Goal: Transaction & Acquisition: Purchase product/service

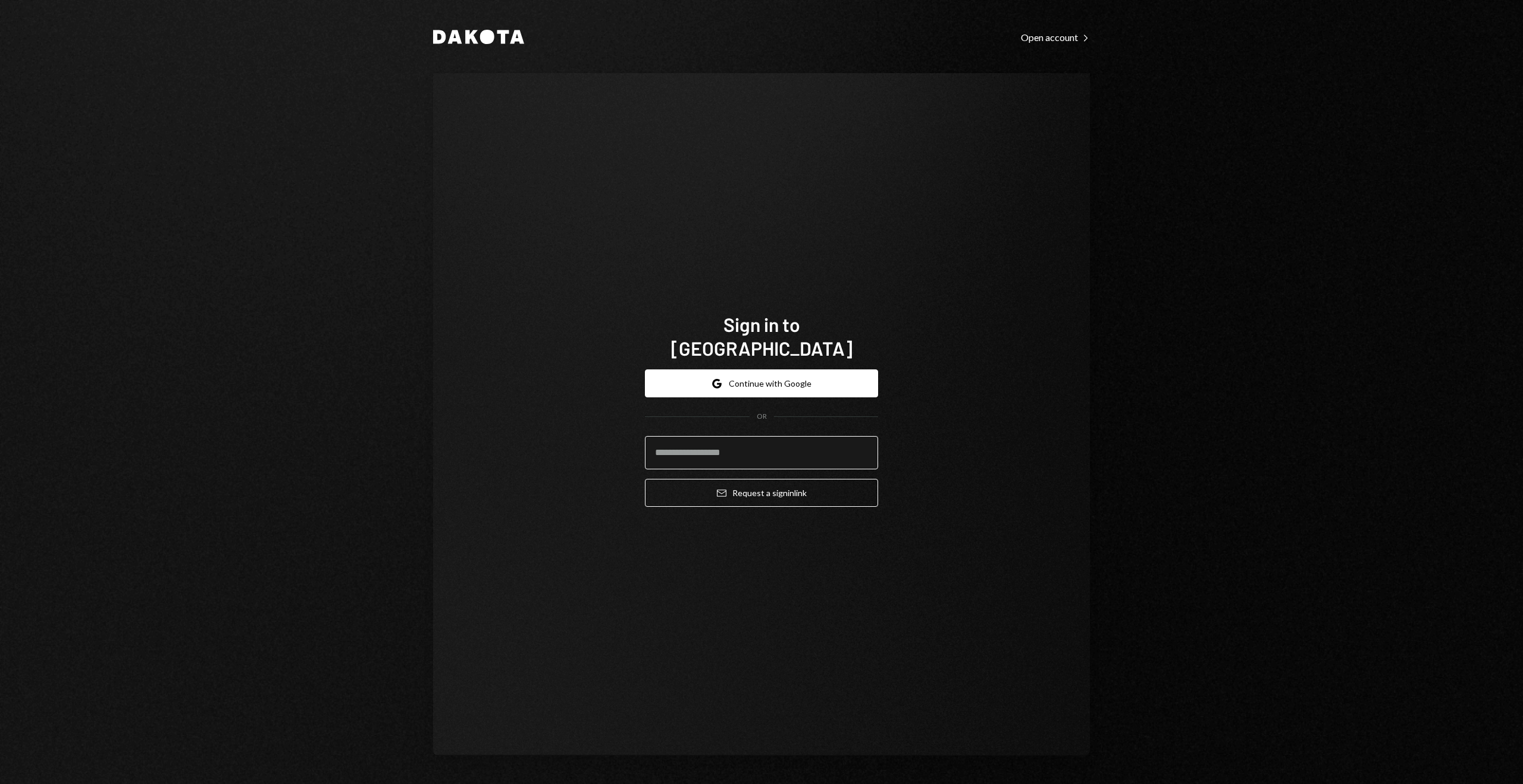
click at [800, 436] on input "email" at bounding box center [762, 452] width 233 height 33
click at [0, 783] on com-1password-button at bounding box center [0, 784] width 0 height 0
type input "**********"
click at [720, 488] on icon "Email" at bounding box center [722, 493] width 10 height 10
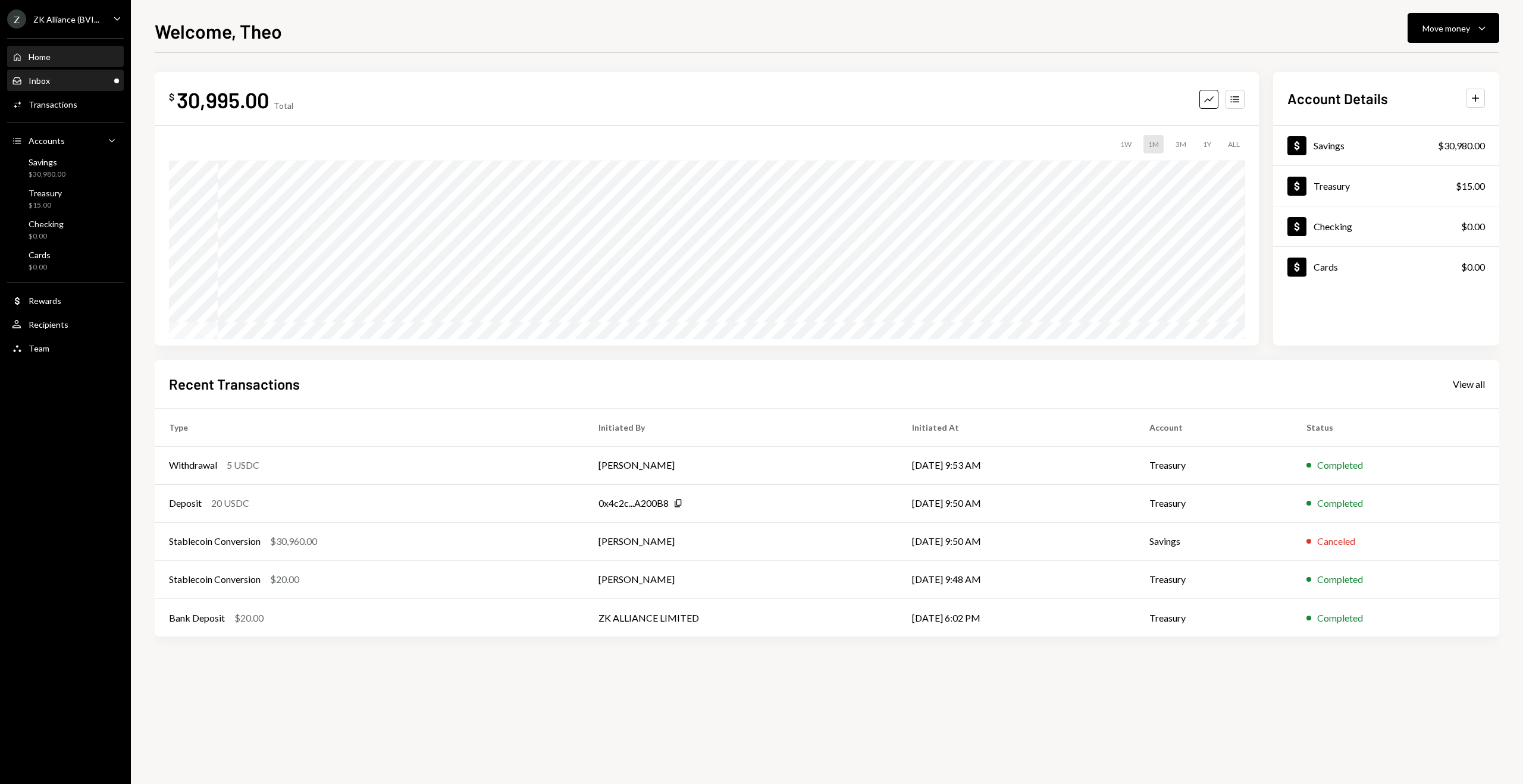
click at [85, 86] on div "Inbox Inbox" at bounding box center [65, 81] width 107 height 21
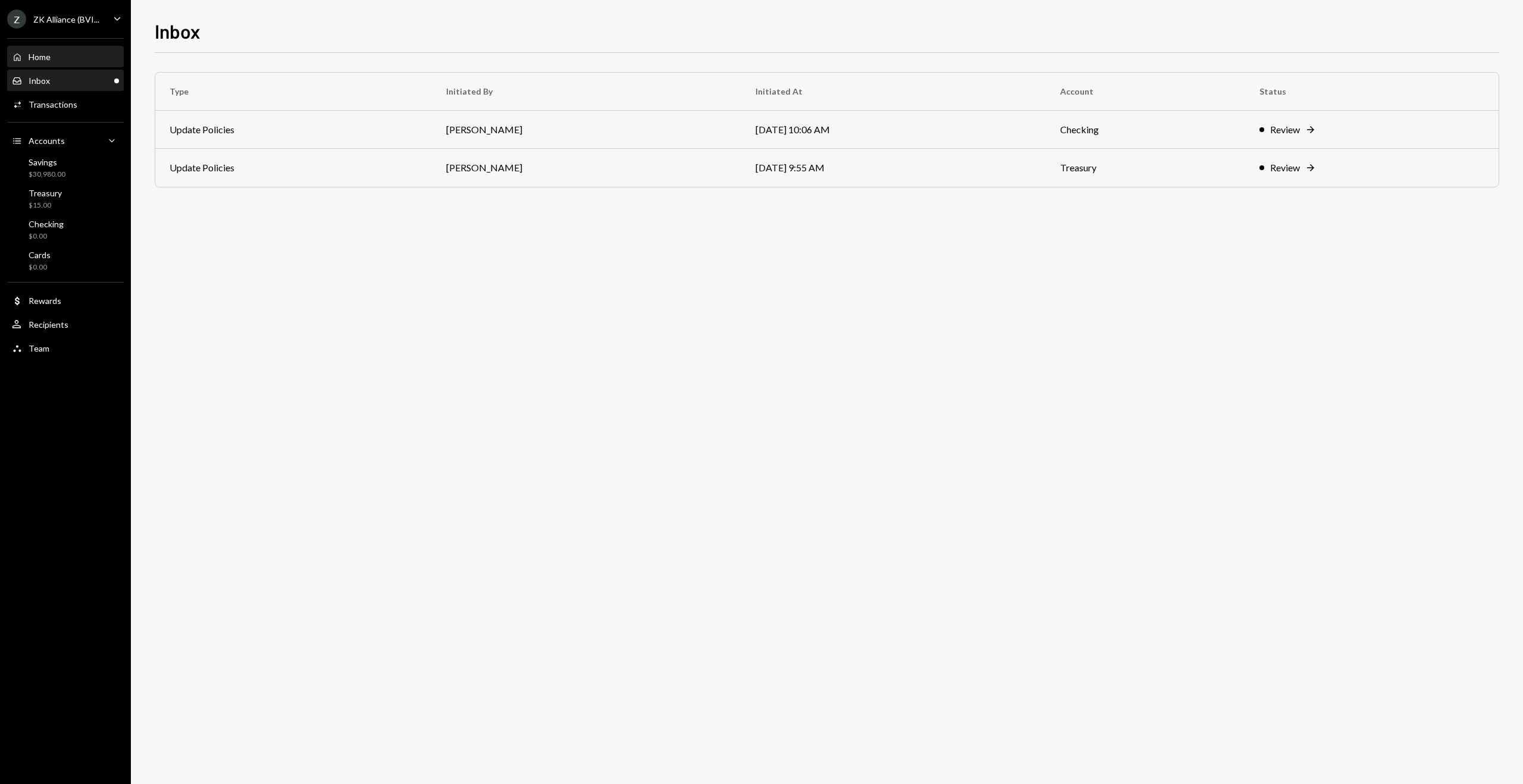
click at [70, 60] on div "Home Home" at bounding box center [65, 57] width 107 height 11
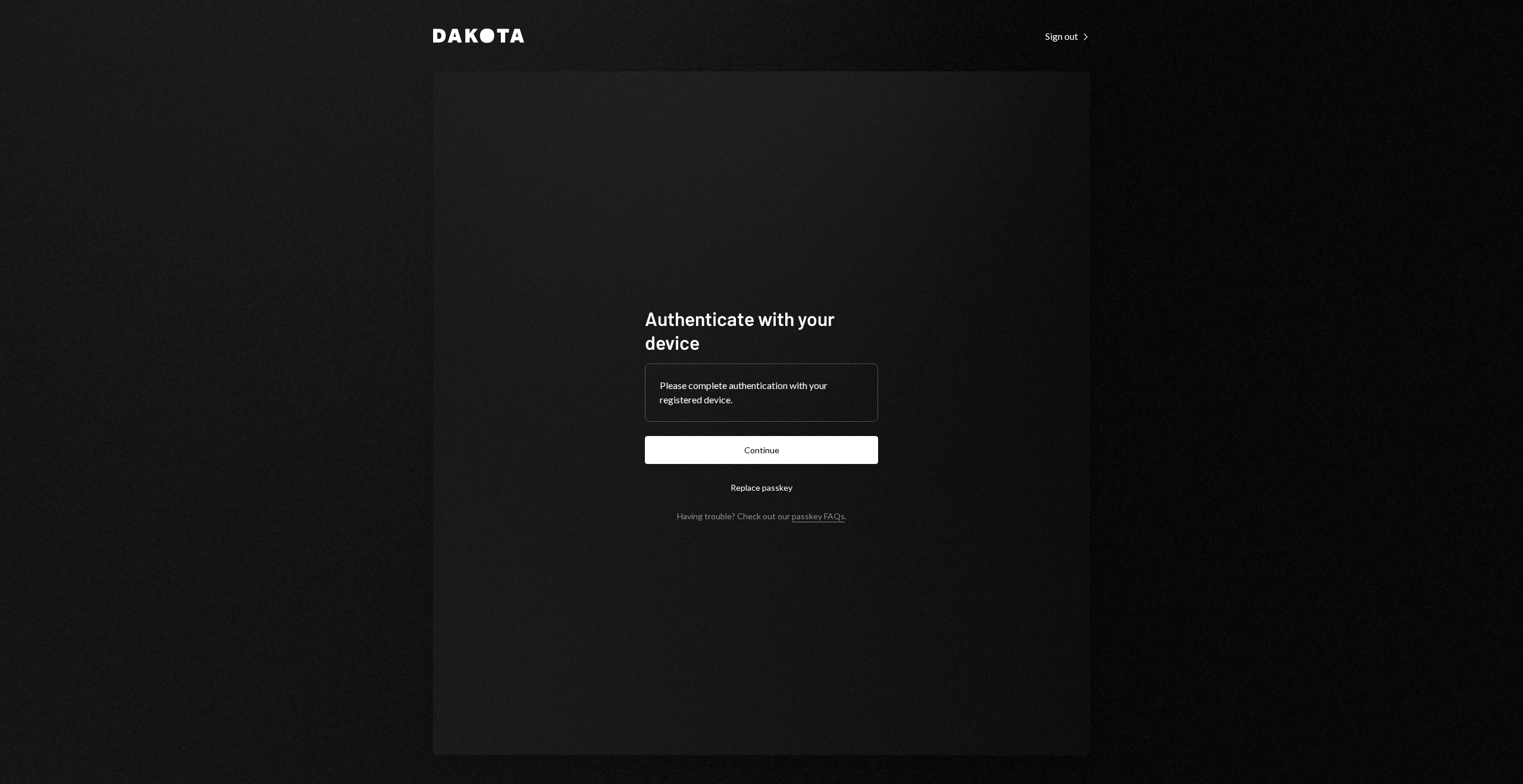
drag, startPoint x: 680, startPoint y: 455, endPoint x: 668, endPoint y: 453, distance: 12.2
click at [681, 455] on button "Continue" at bounding box center [762, 450] width 233 height 28
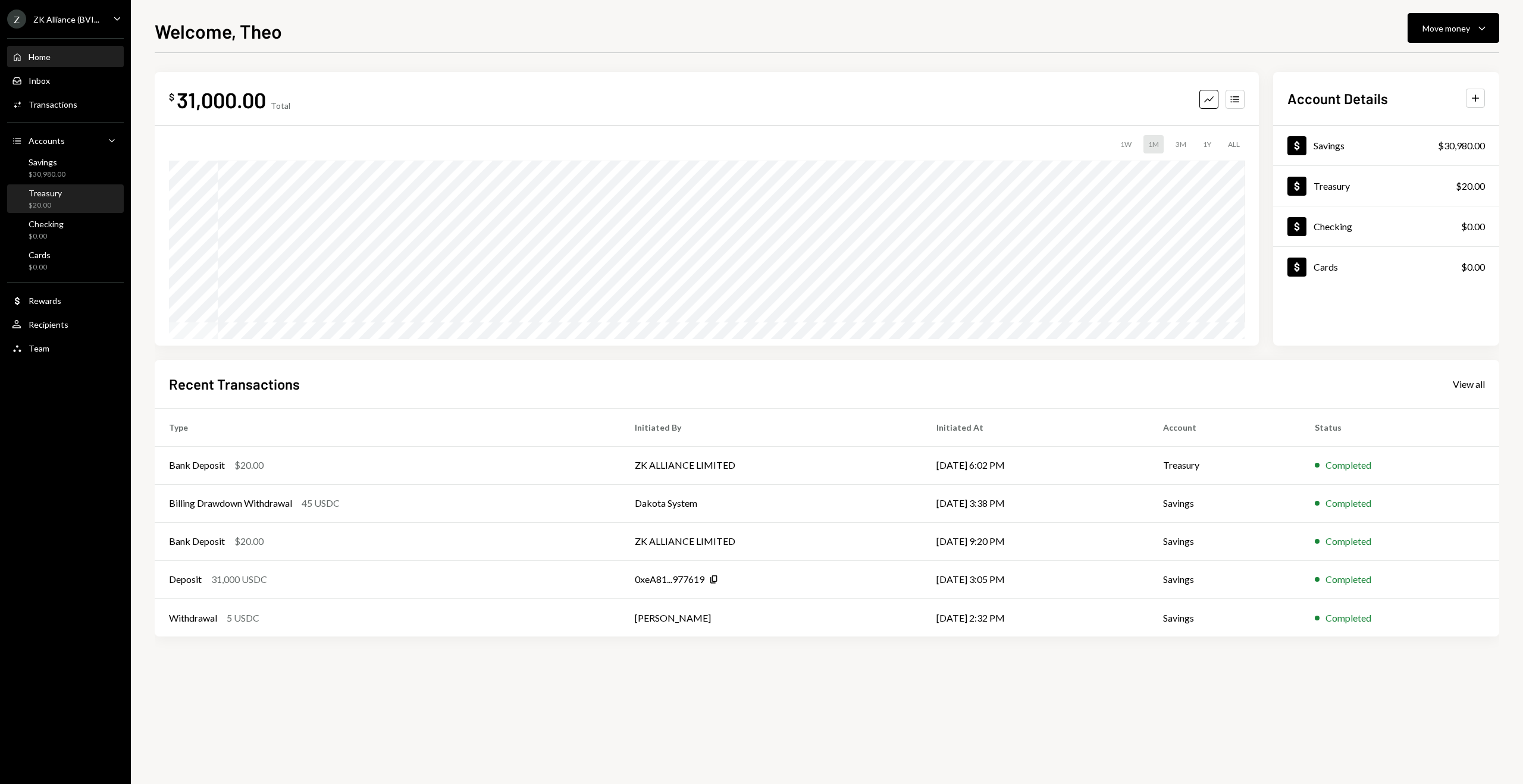
click at [60, 194] on div "Treasury" at bounding box center [45, 193] width 33 height 10
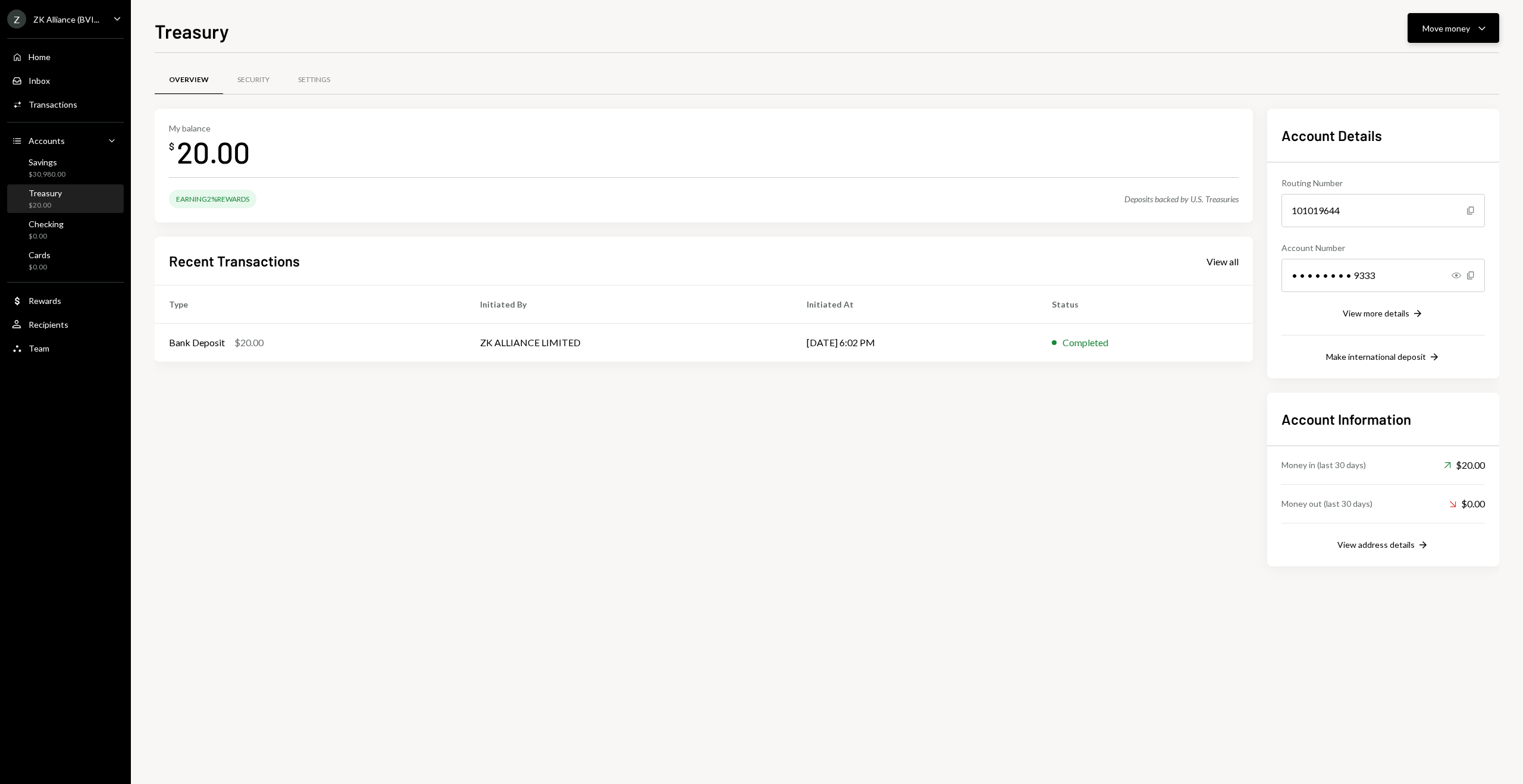
click at [1458, 26] on div "Move money" at bounding box center [1446, 28] width 48 height 13
click at [1443, 148] on div "Swap stablecoins" at bounding box center [1444, 154] width 87 height 13
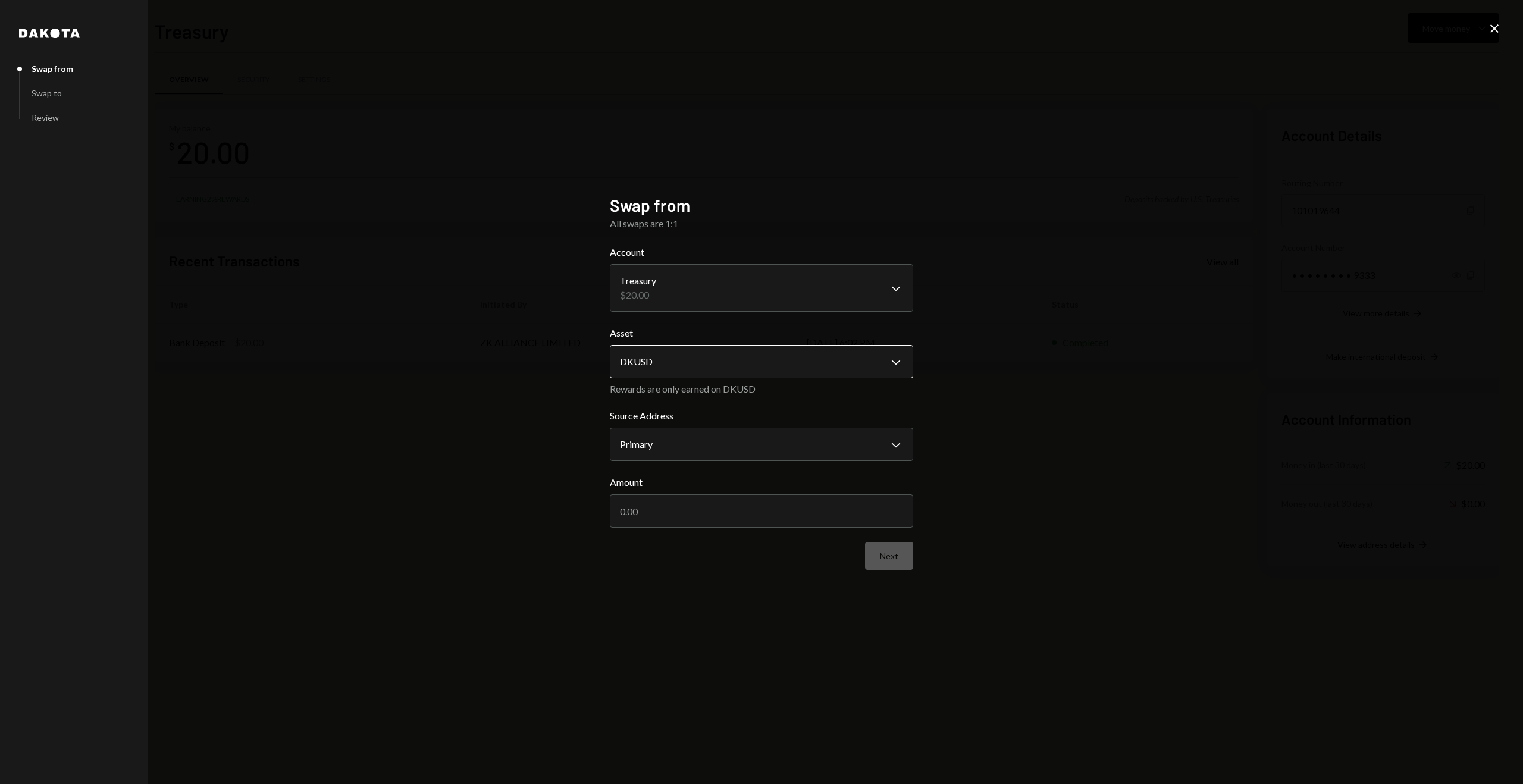
click at [704, 357] on body "**********" at bounding box center [762, 392] width 1523 height 784
click at [515, 456] on div "**********" at bounding box center [762, 392] width 1523 height 784
click at [1487, 32] on div "**********" at bounding box center [762, 392] width 1523 height 784
click at [1492, 28] on icon "Close" at bounding box center [1495, 28] width 14 height 14
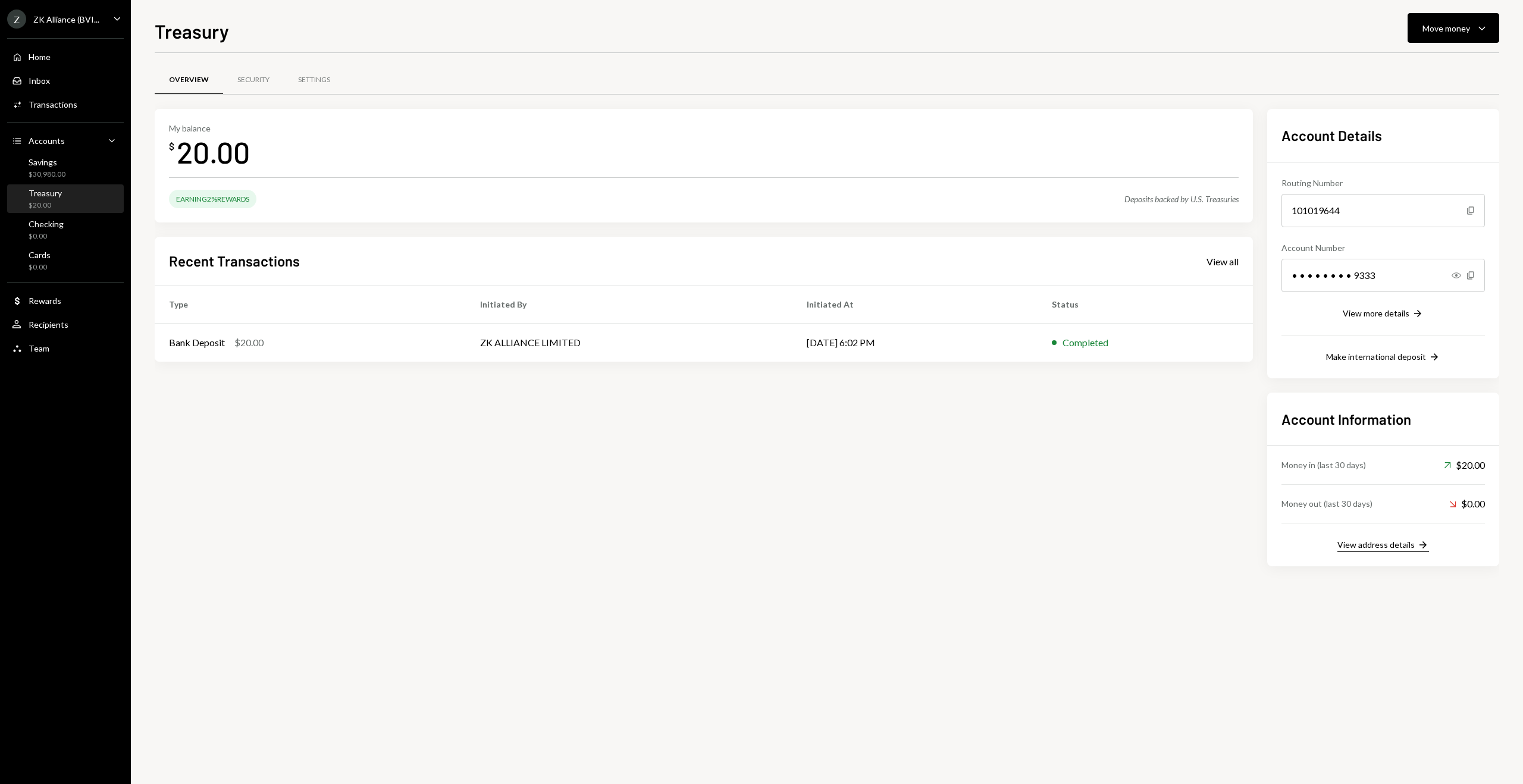
click at [1360, 542] on div "View address details" at bounding box center [1376, 544] width 77 height 10
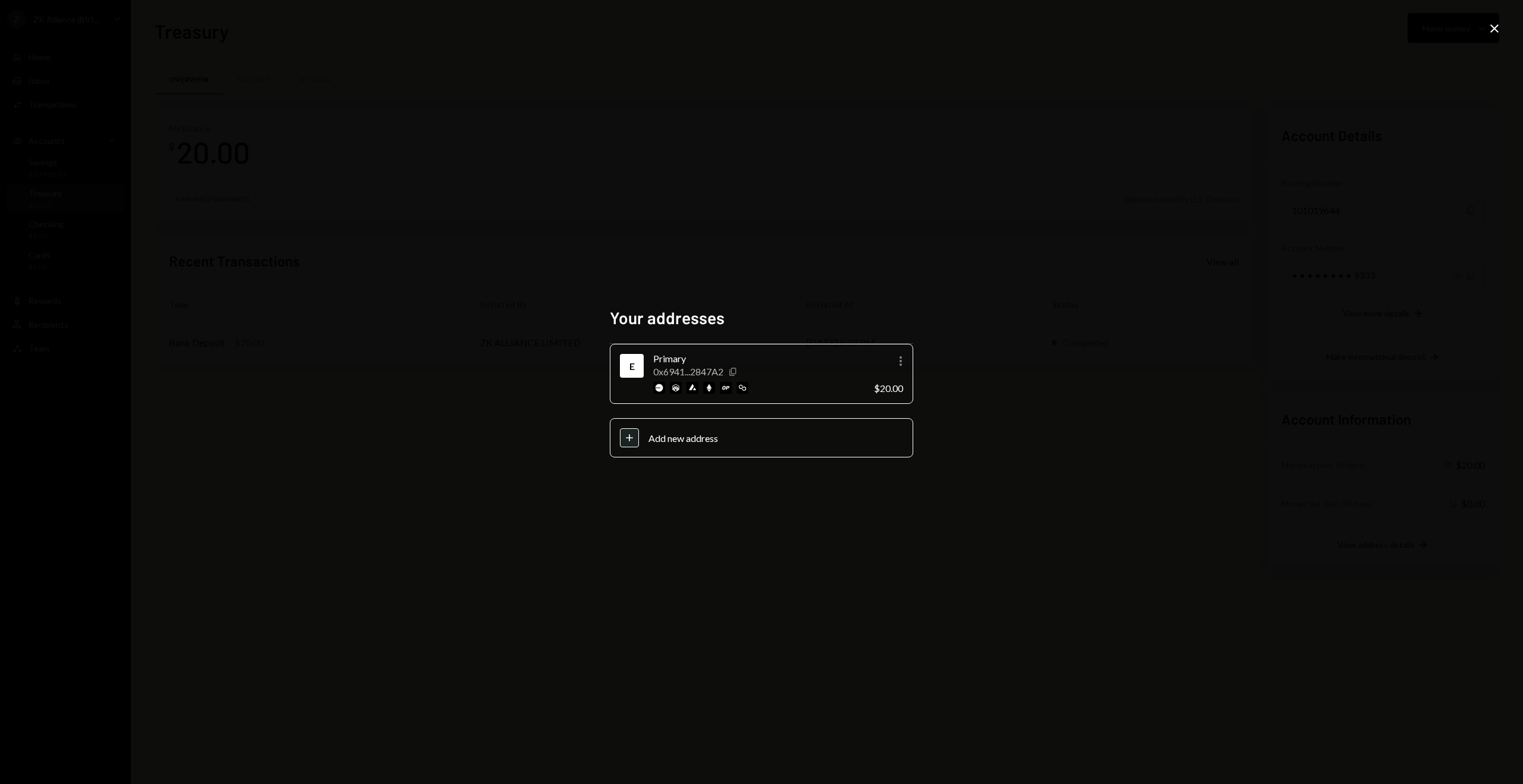
click at [736, 371] on icon "Copy" at bounding box center [733, 372] width 10 height 10
click at [658, 193] on div "Your addresses E Primary 0x6941...2847A2 Copy More $20.00 Plus Add new address …" at bounding box center [762, 392] width 1523 height 784
click at [1186, 477] on div "Your addresses E Primary 0x6941...2847A2 Copy More $20.00 Plus Add new address …" at bounding box center [762, 392] width 1523 height 784
click at [1443, 148] on div "Your addresses E Primary 0x6941...2847A2 Copy More $20.00 Plus Add new address …" at bounding box center [762, 392] width 1523 height 784
click at [1498, 31] on icon at bounding box center [1495, 28] width 8 height 8
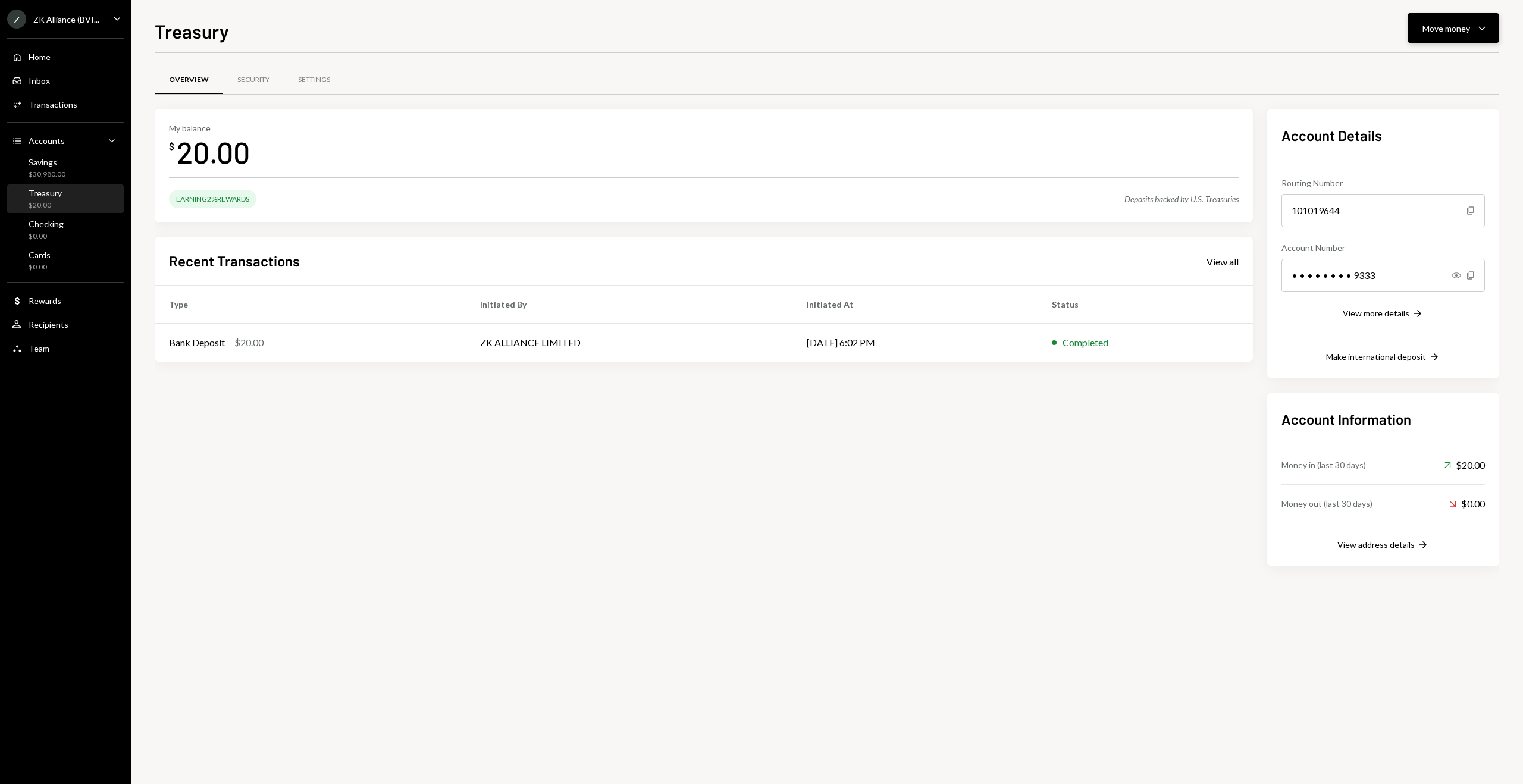
click at [1485, 34] on icon "Caret Down" at bounding box center [1483, 28] width 14 height 14
click at [1437, 145] on div "Swap Swap stablecoins" at bounding box center [1435, 155] width 119 height 27
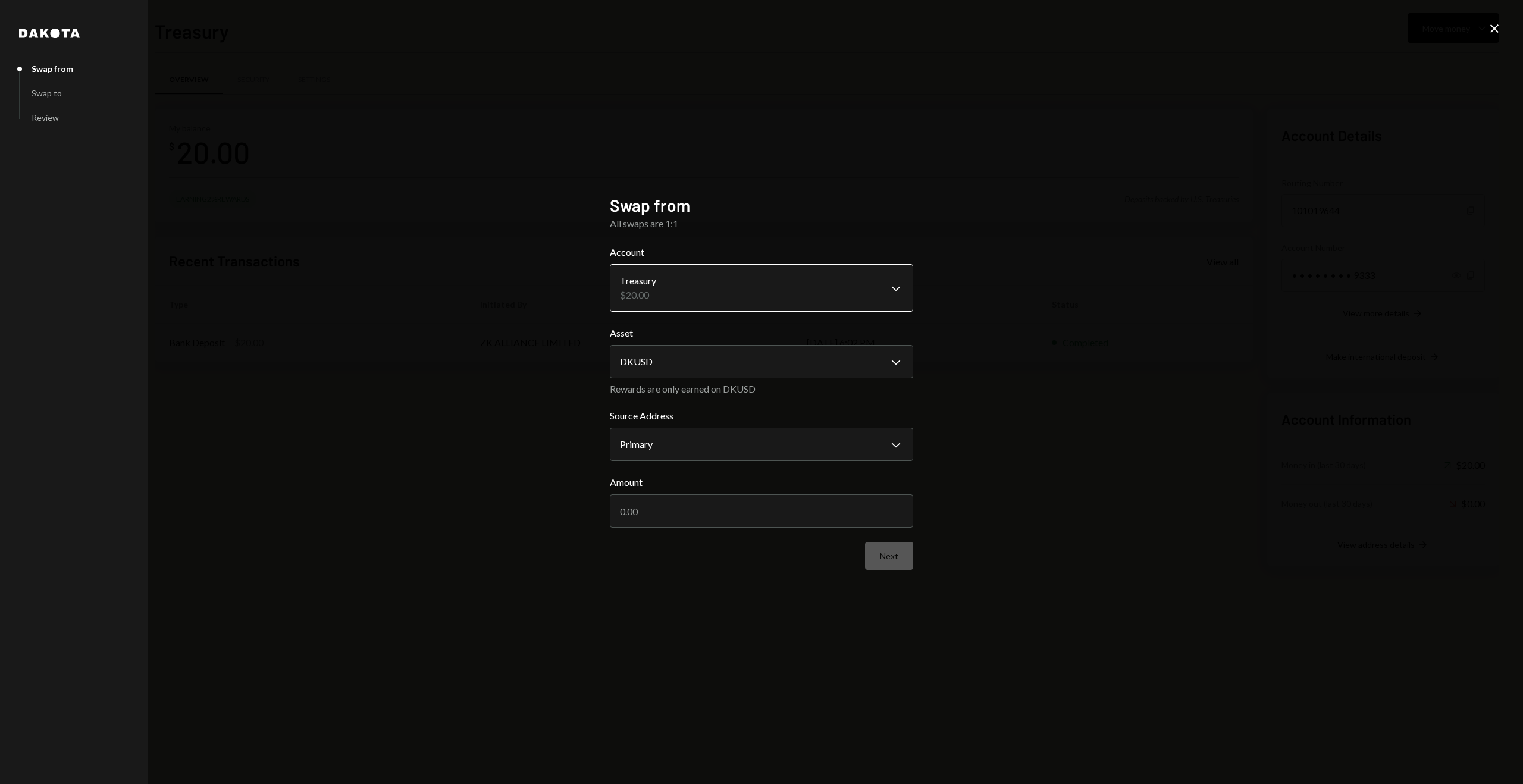
click at [709, 292] on body "**********" at bounding box center [762, 392] width 1523 height 784
drag, startPoint x: 518, startPoint y: 313, endPoint x: 548, endPoint y: 331, distance: 35.0
click at [513, 312] on div "**********" at bounding box center [762, 392] width 1523 height 784
click at [662, 511] on input "Amount" at bounding box center [762, 511] width 304 height 33
click at [905, 557] on form "**********" at bounding box center [762, 407] width 304 height 325
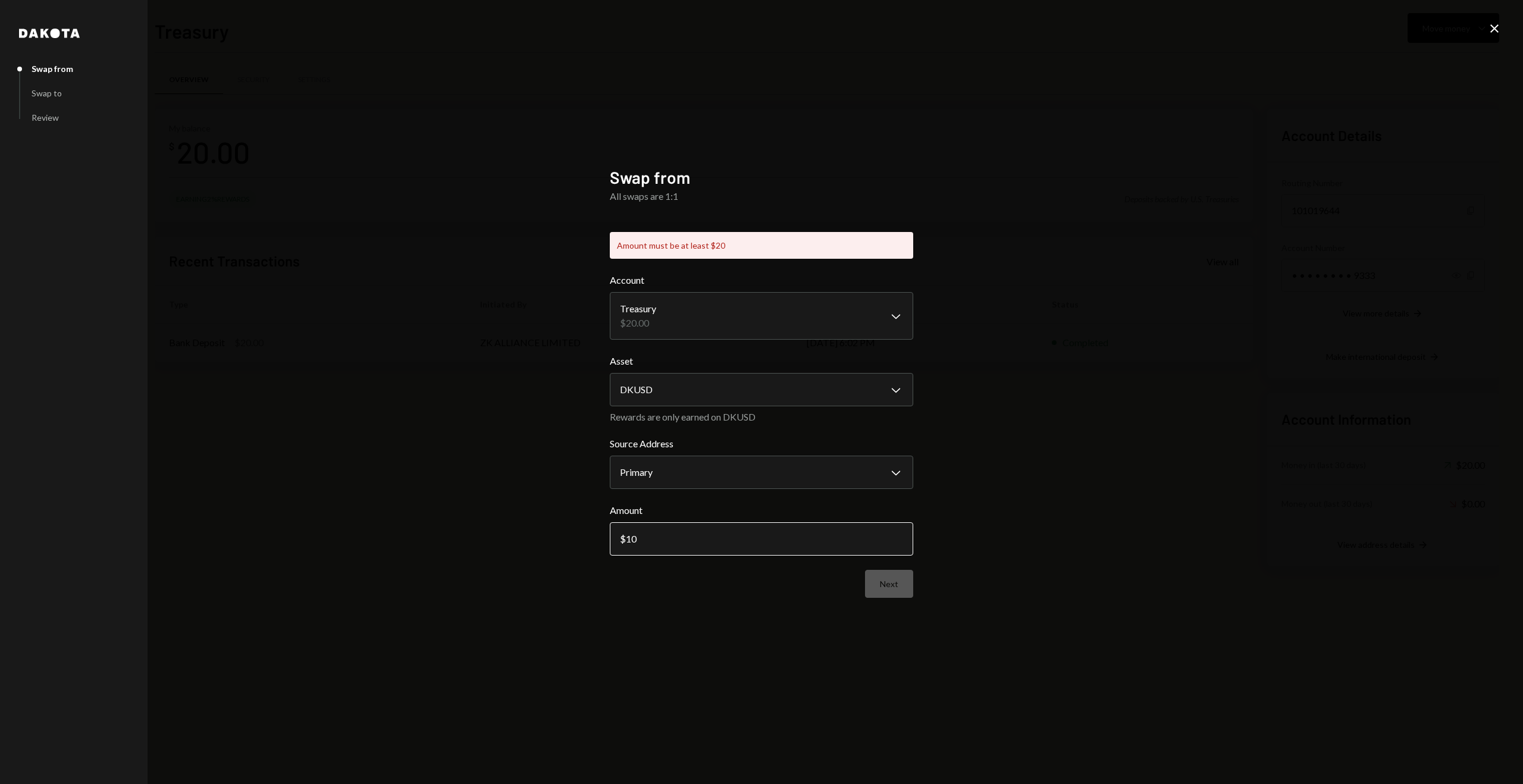
click at [693, 535] on input "10" at bounding box center [762, 538] width 304 height 33
type input "1"
type input "20"
click at [782, 472] on form "**********" at bounding box center [762, 435] width 304 height 325
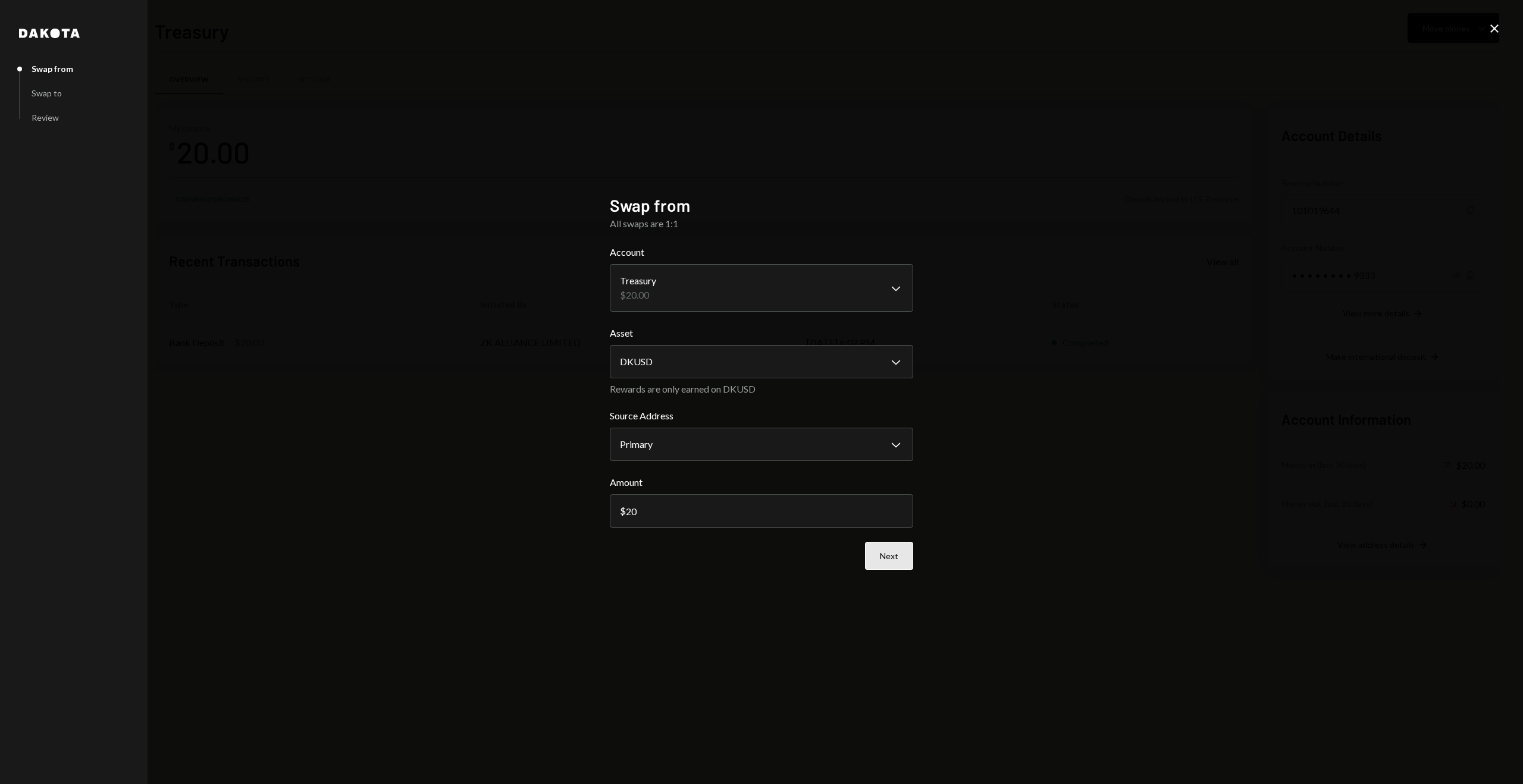
click at [878, 555] on button "Next" at bounding box center [890, 556] width 48 height 28
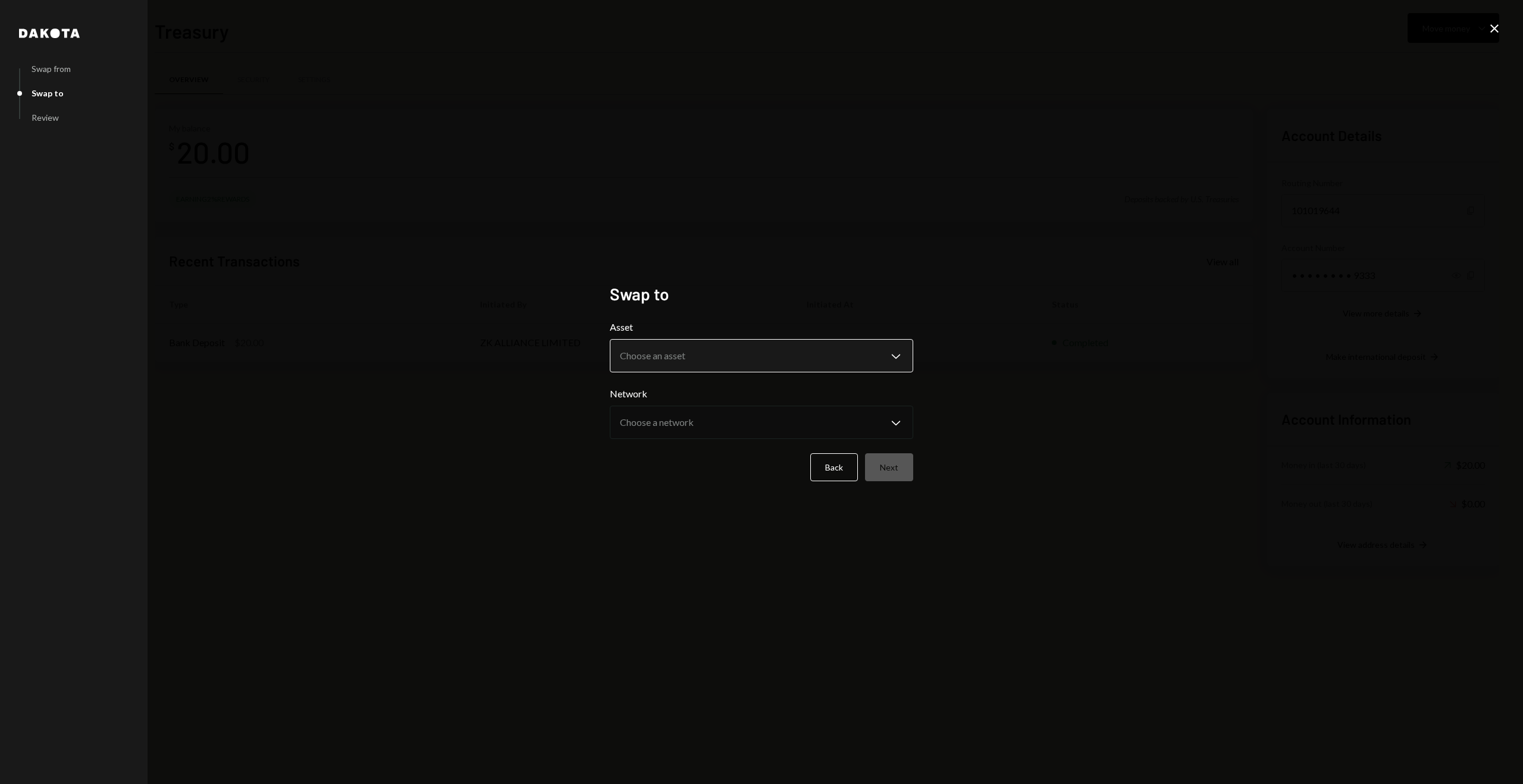
click at [714, 351] on body "**********" at bounding box center [762, 392] width 1523 height 784
select select "****"
click at [695, 418] on body "**********" at bounding box center [762, 392] width 1523 height 784
click at [670, 427] on body "**********" at bounding box center [762, 392] width 1523 height 784
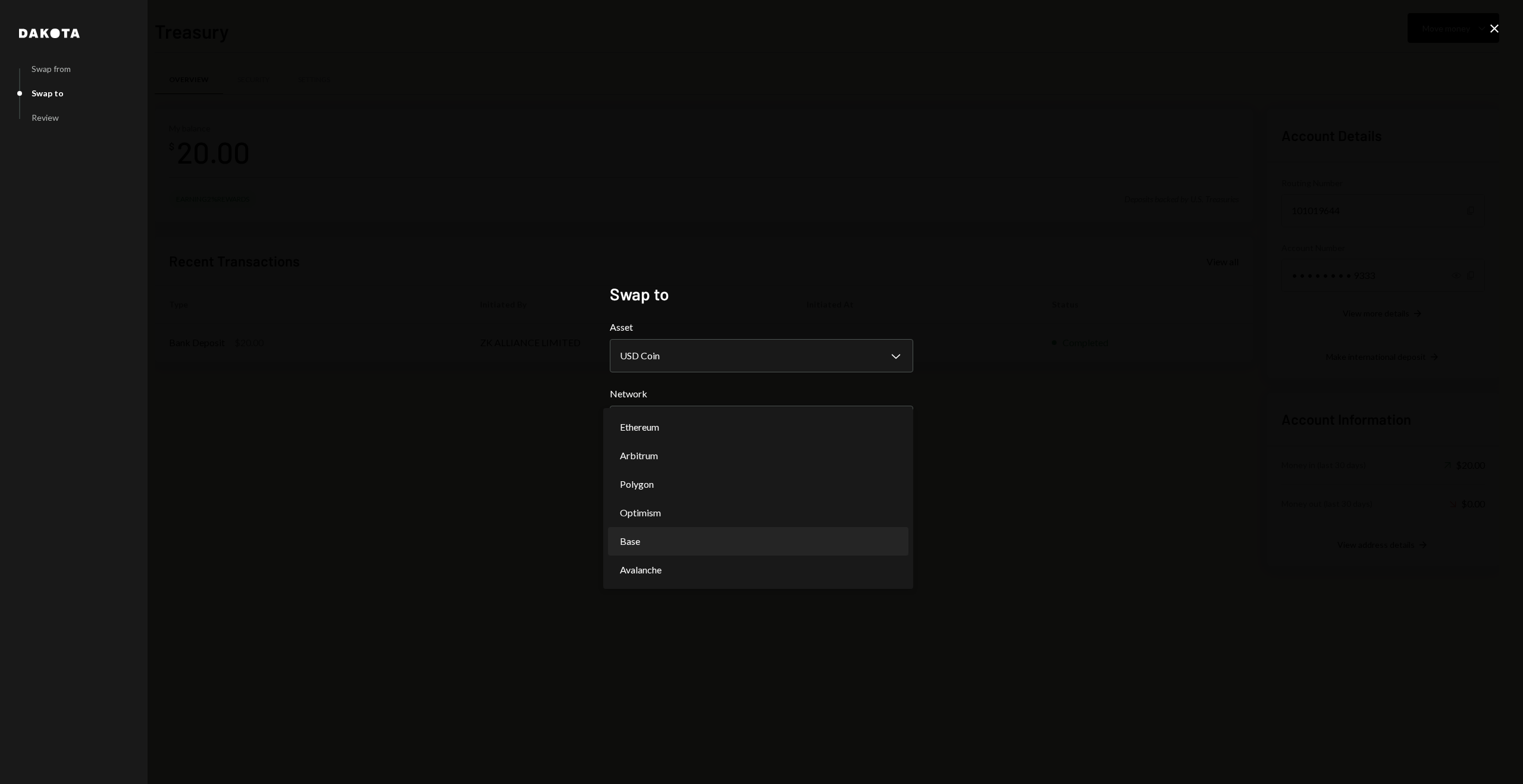
select select "**********"
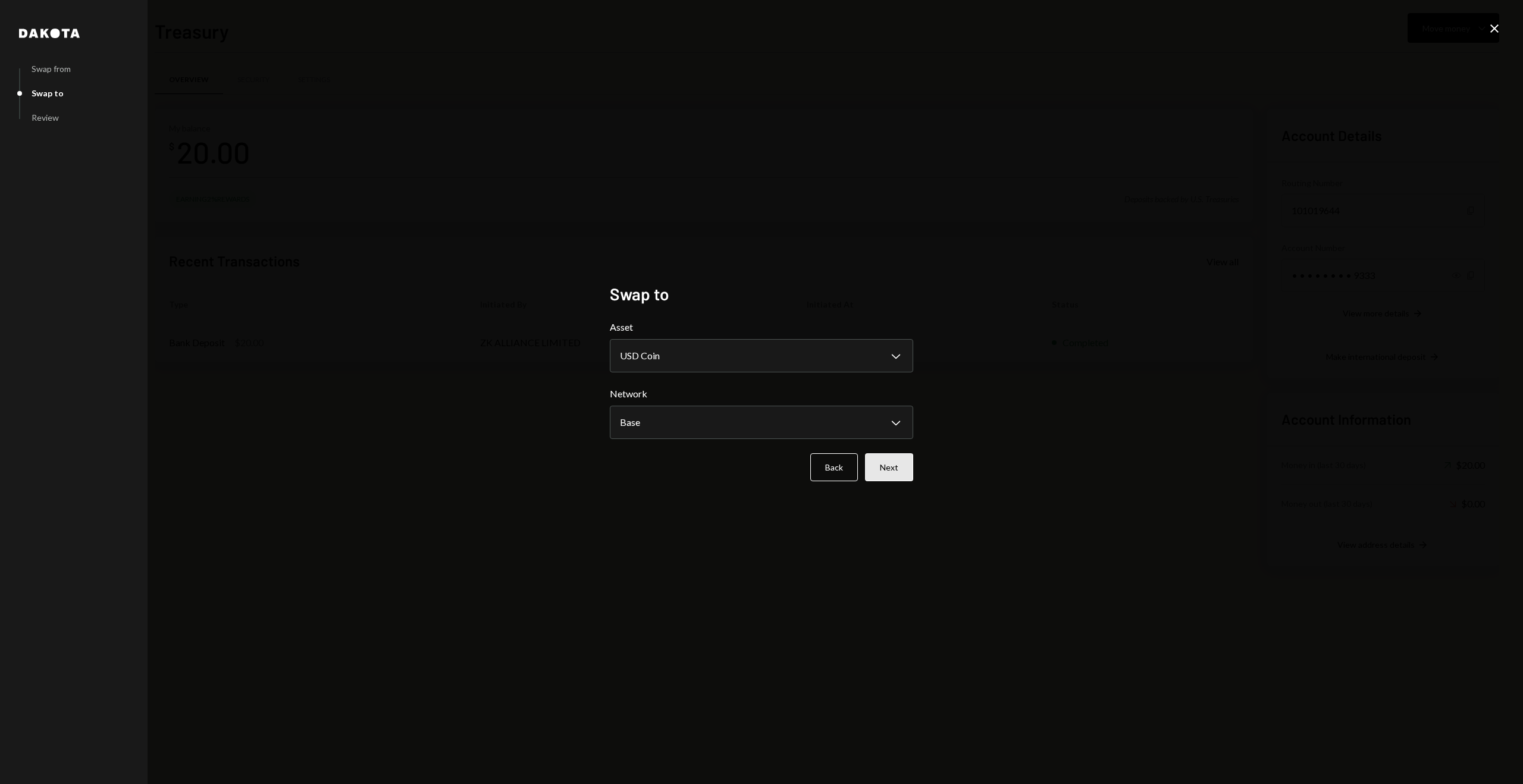
click at [900, 470] on button "Next" at bounding box center [890, 467] width 48 height 28
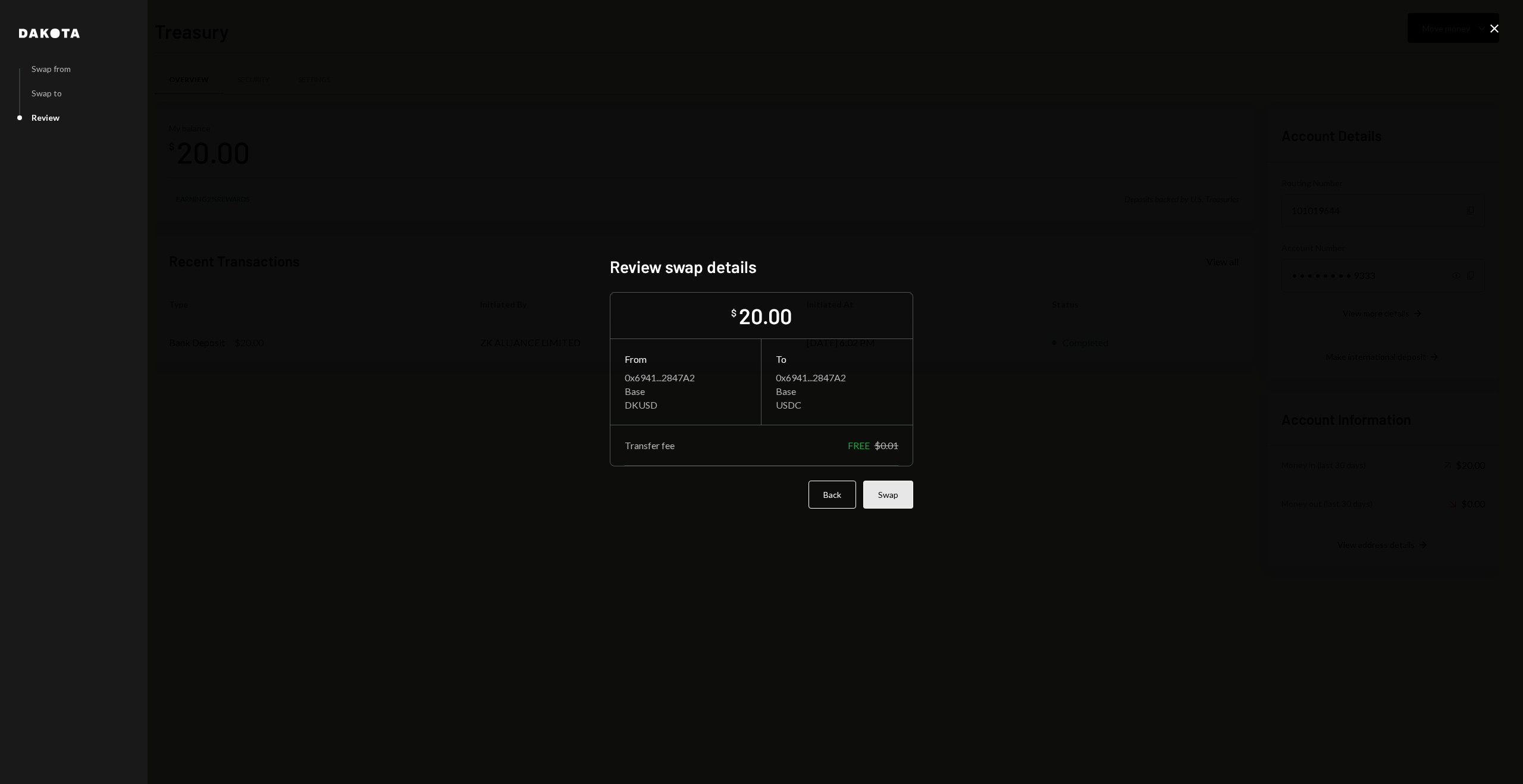
click at [891, 497] on button "Swap" at bounding box center [888, 494] width 50 height 28
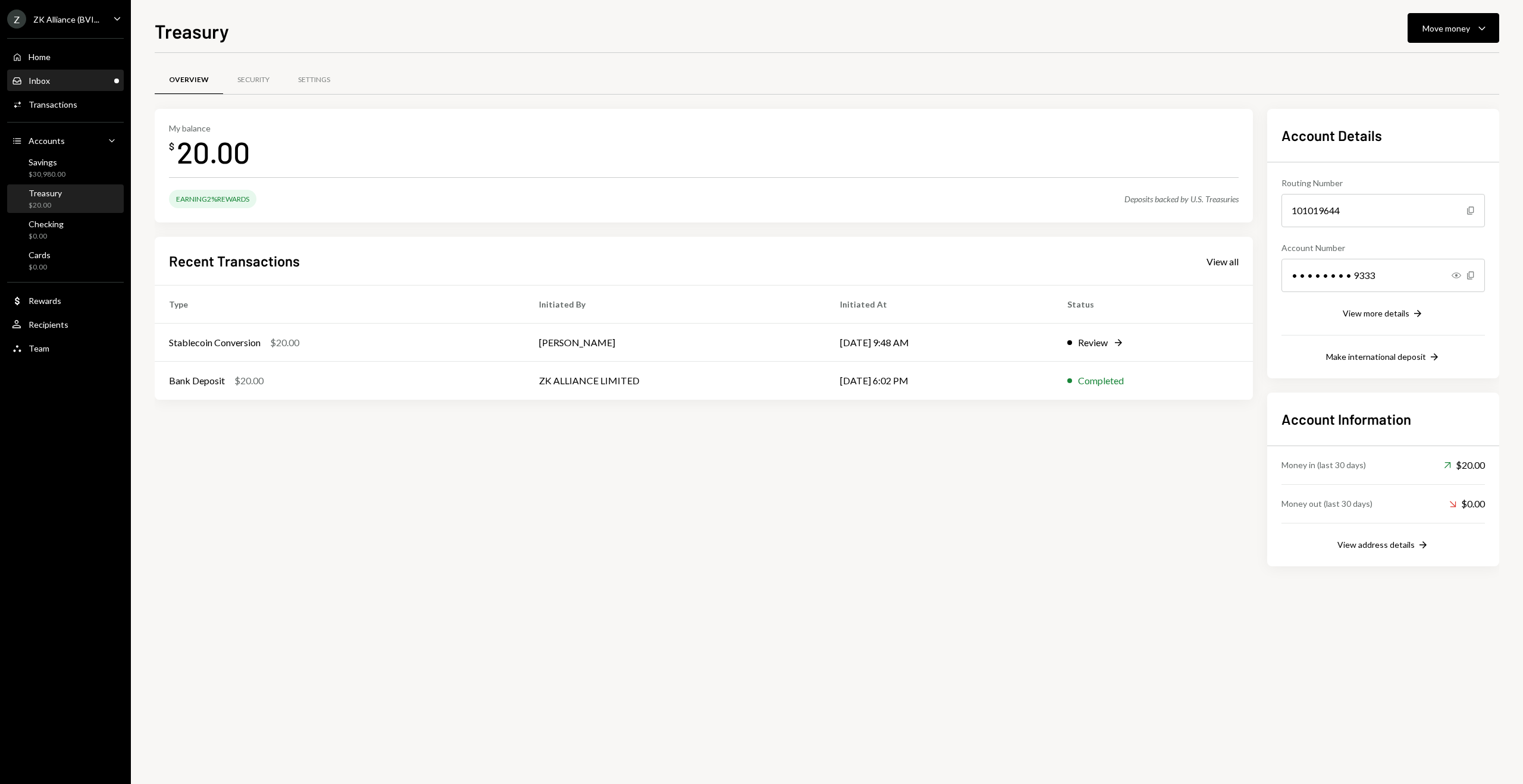
click at [54, 82] on div "Inbox Inbox" at bounding box center [65, 81] width 107 height 11
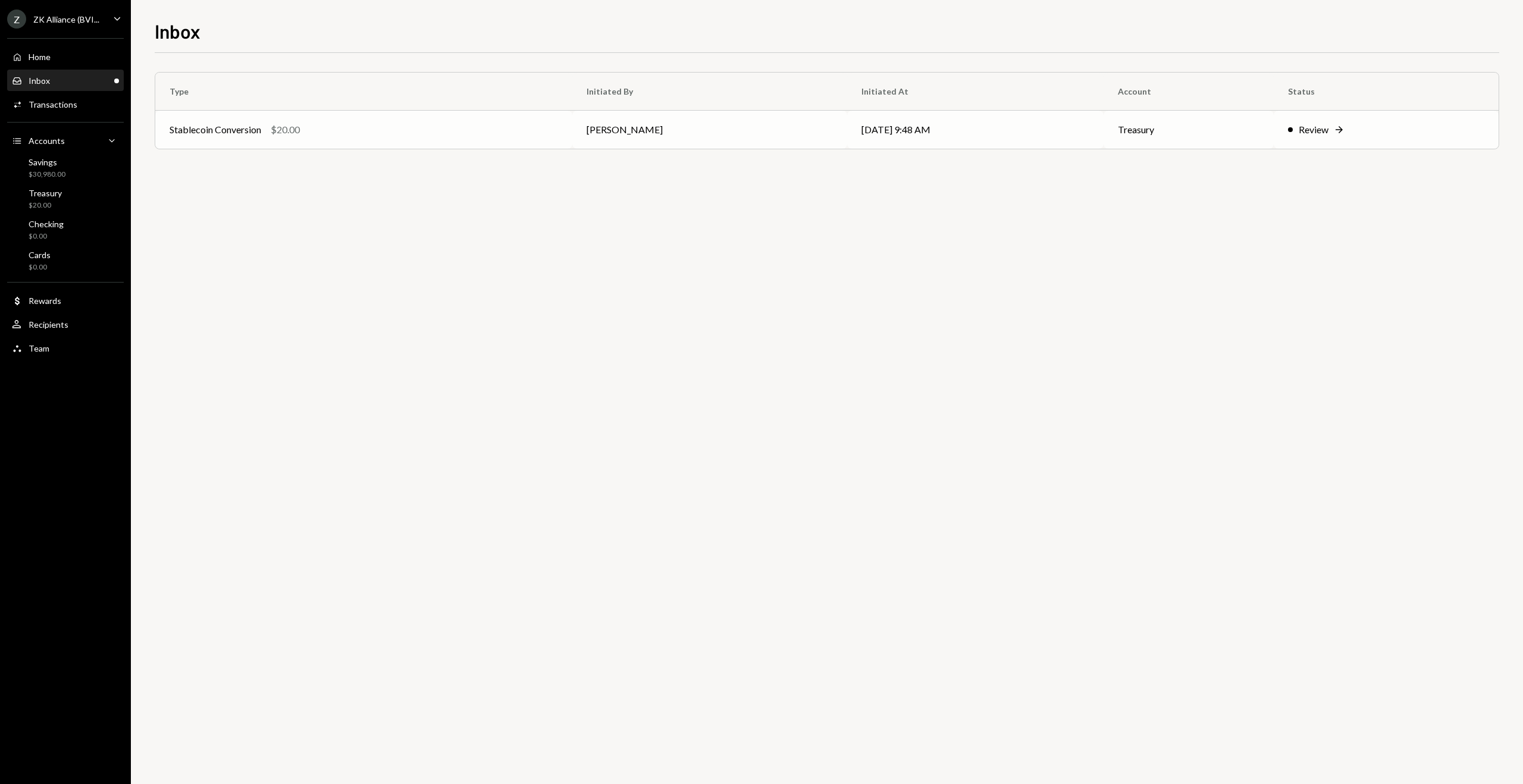
click at [377, 135] on div "Stablecoin Conversion $20.00" at bounding box center [364, 130] width 388 height 14
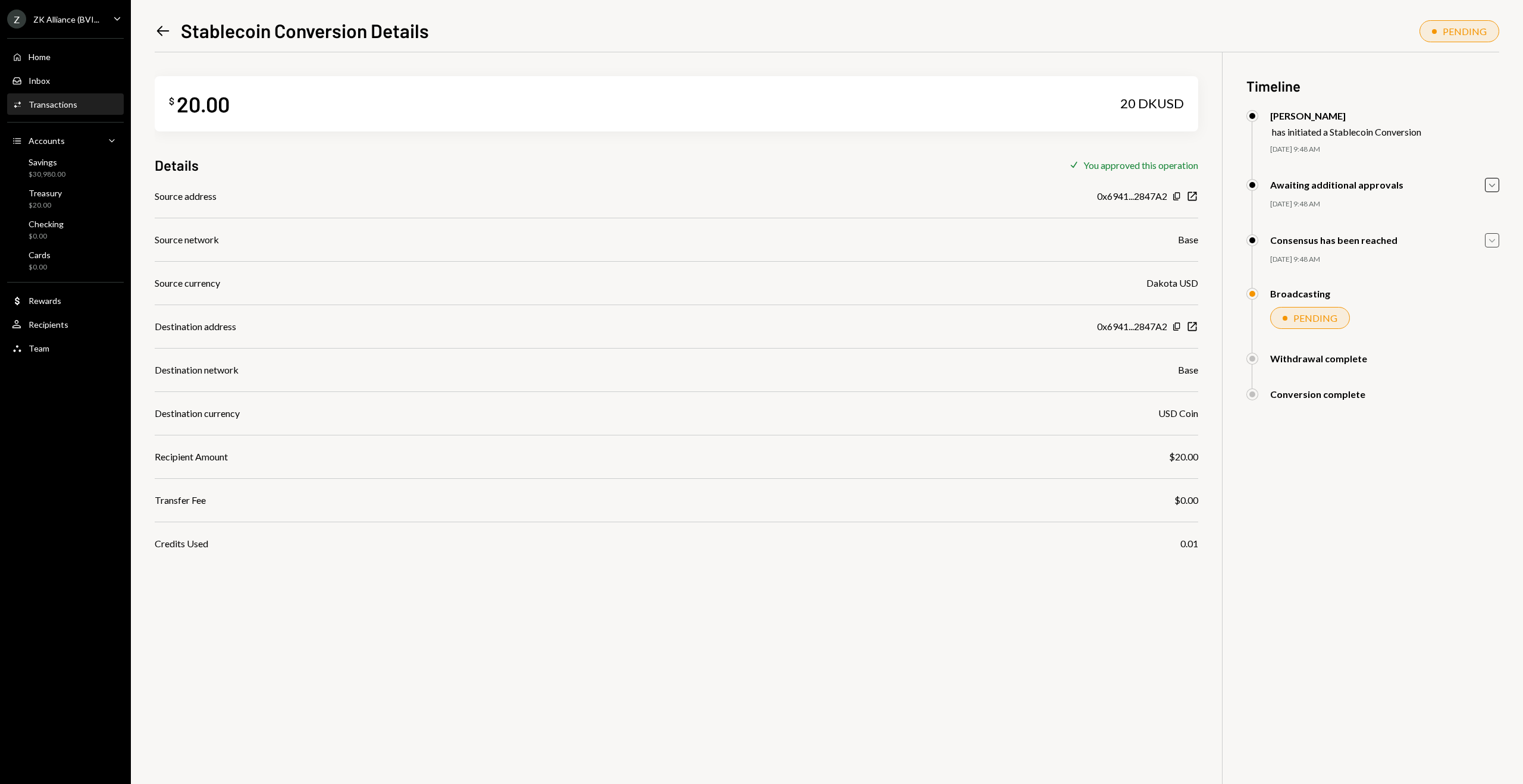
click at [1489, 240] on icon "Caret Down" at bounding box center [1492, 240] width 13 height 13
click at [1489, 240] on icon "Caret Up" at bounding box center [1492, 240] width 13 height 13
click at [57, 53] on div "Home Home" at bounding box center [65, 57] width 107 height 11
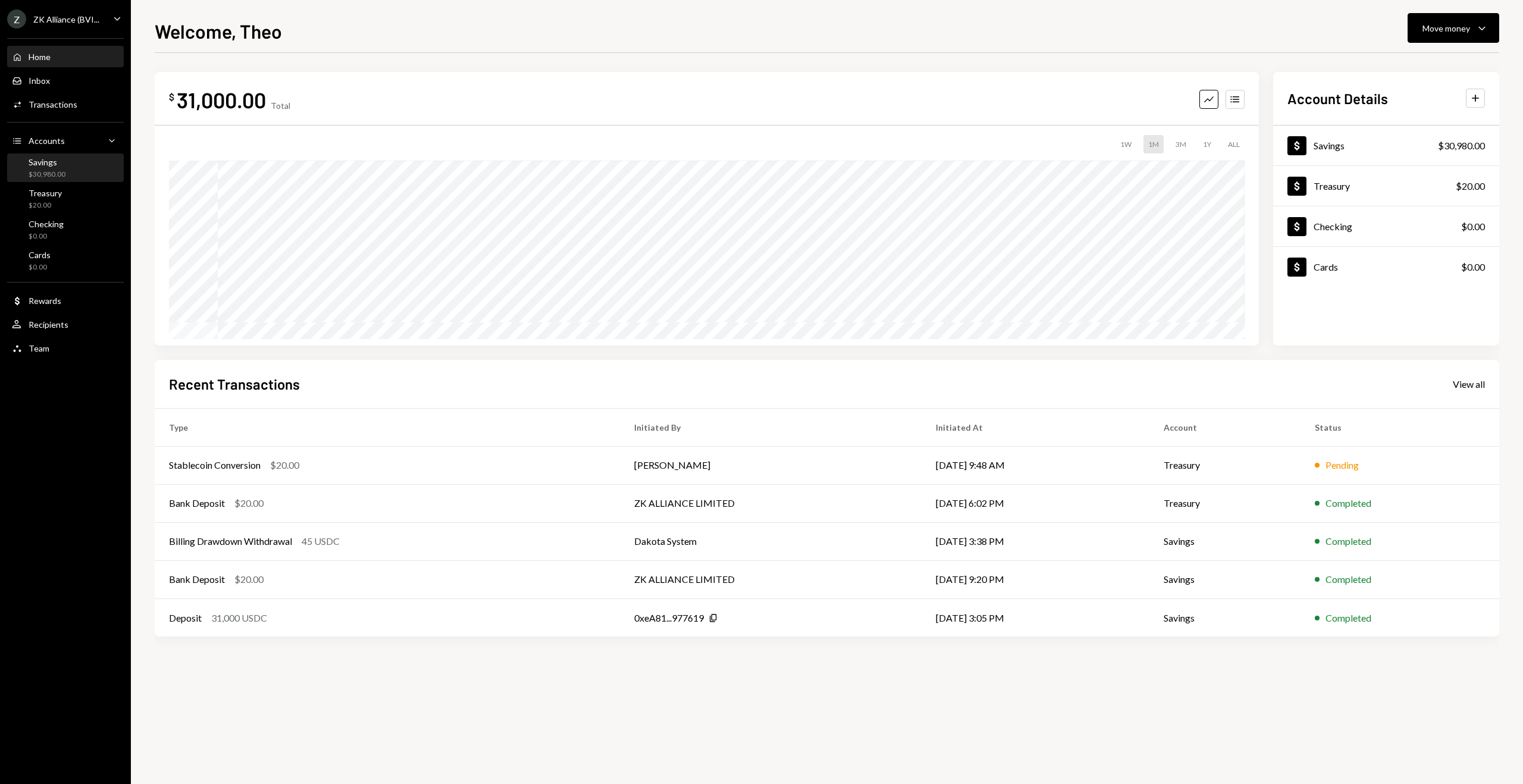
click at [75, 171] on div "Savings $30,980.00" at bounding box center [65, 168] width 107 height 22
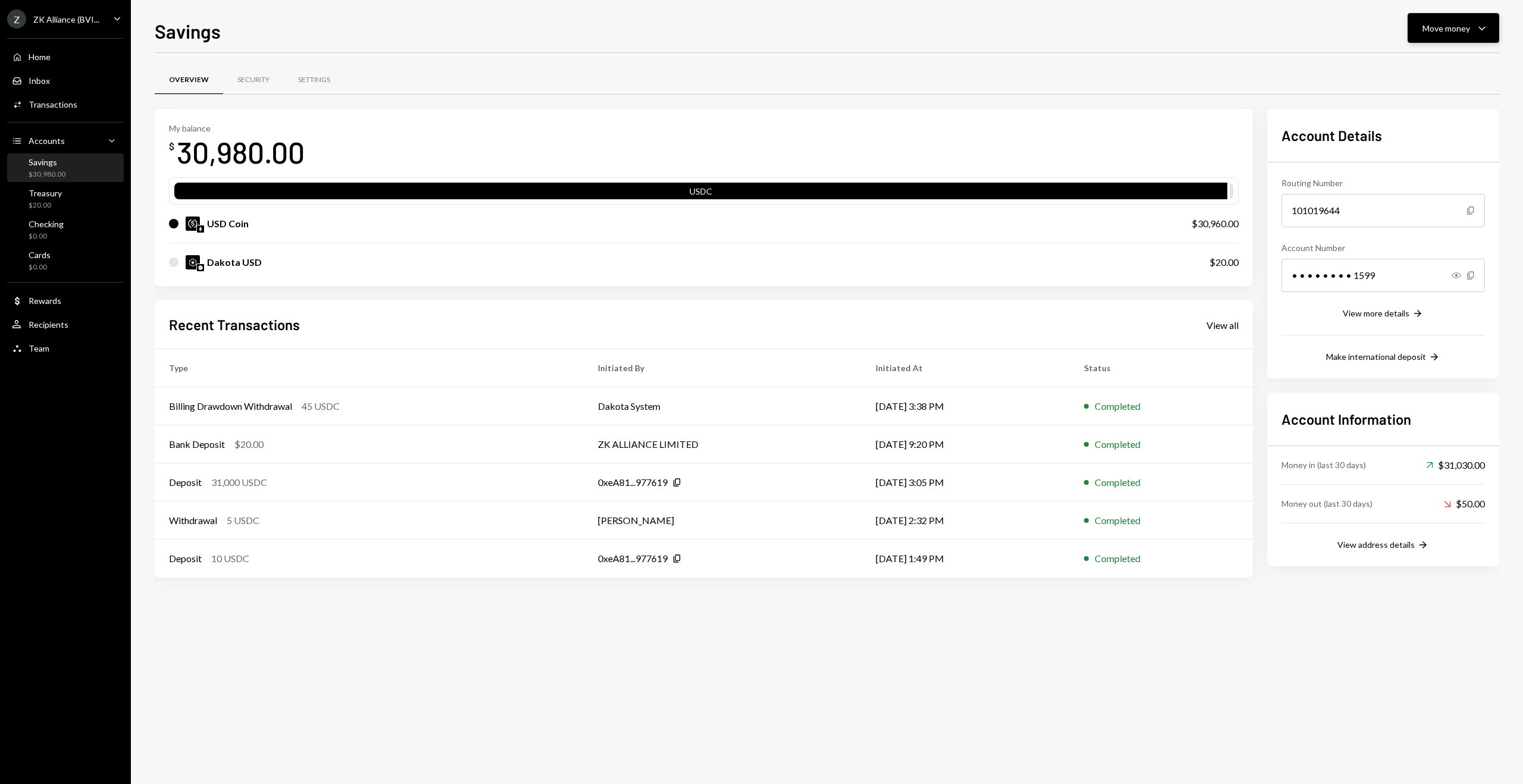
click at [1483, 31] on icon "Caret Down" at bounding box center [1483, 28] width 14 height 14
click at [1441, 152] on div "Swap stablecoins" at bounding box center [1444, 154] width 87 height 13
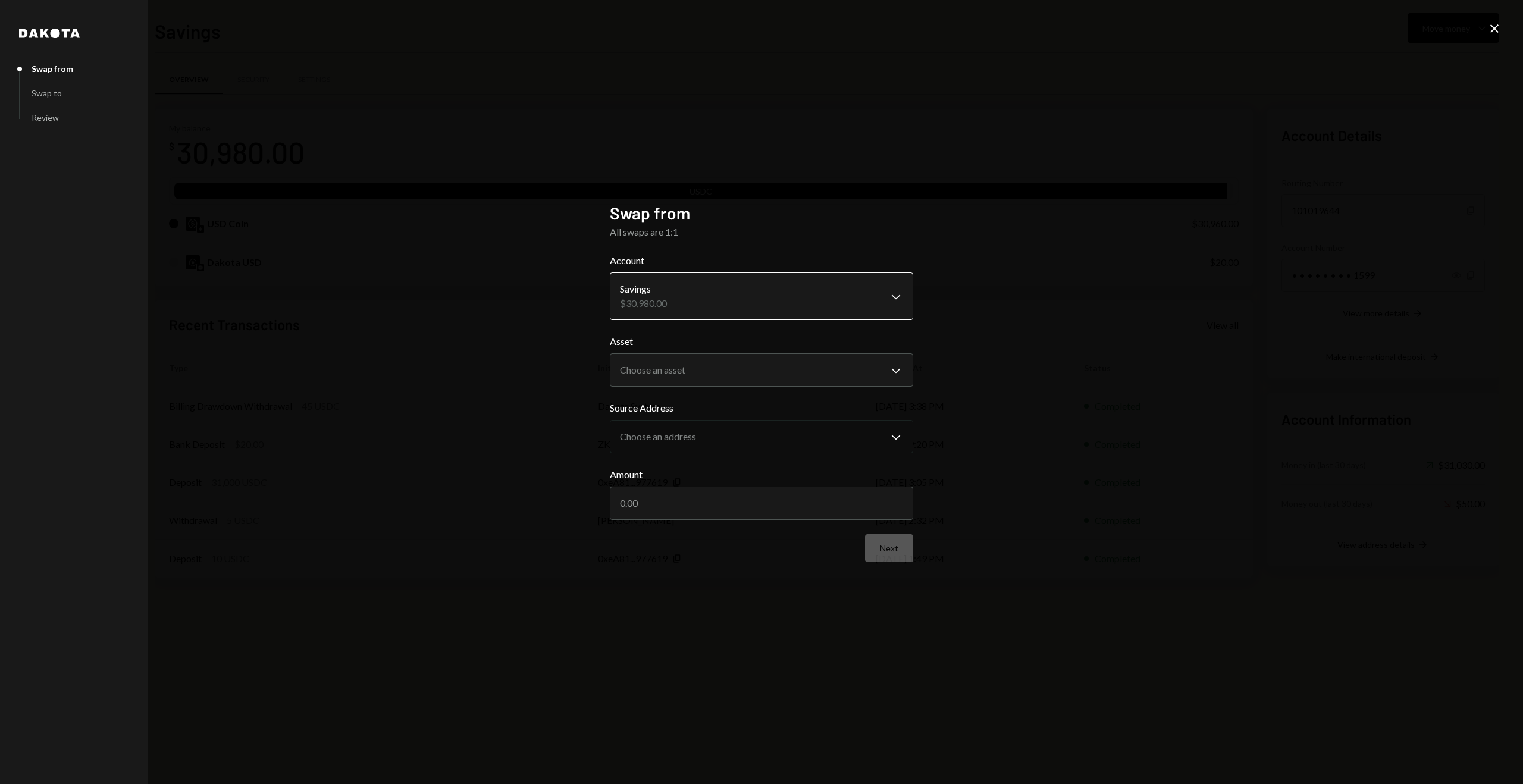
click at [763, 287] on body "Z ZK Alliance (BVI... Caret Down Home Home Inbox Inbox Activities Transactions …" at bounding box center [762, 392] width 1523 height 784
click at [463, 306] on div "**********" at bounding box center [762, 392] width 1523 height 784
click at [644, 368] on body "Z ZK Alliance (BVI... Caret Down Home Home Inbox Inbox Activities Transactions …" at bounding box center [762, 392] width 1523 height 784
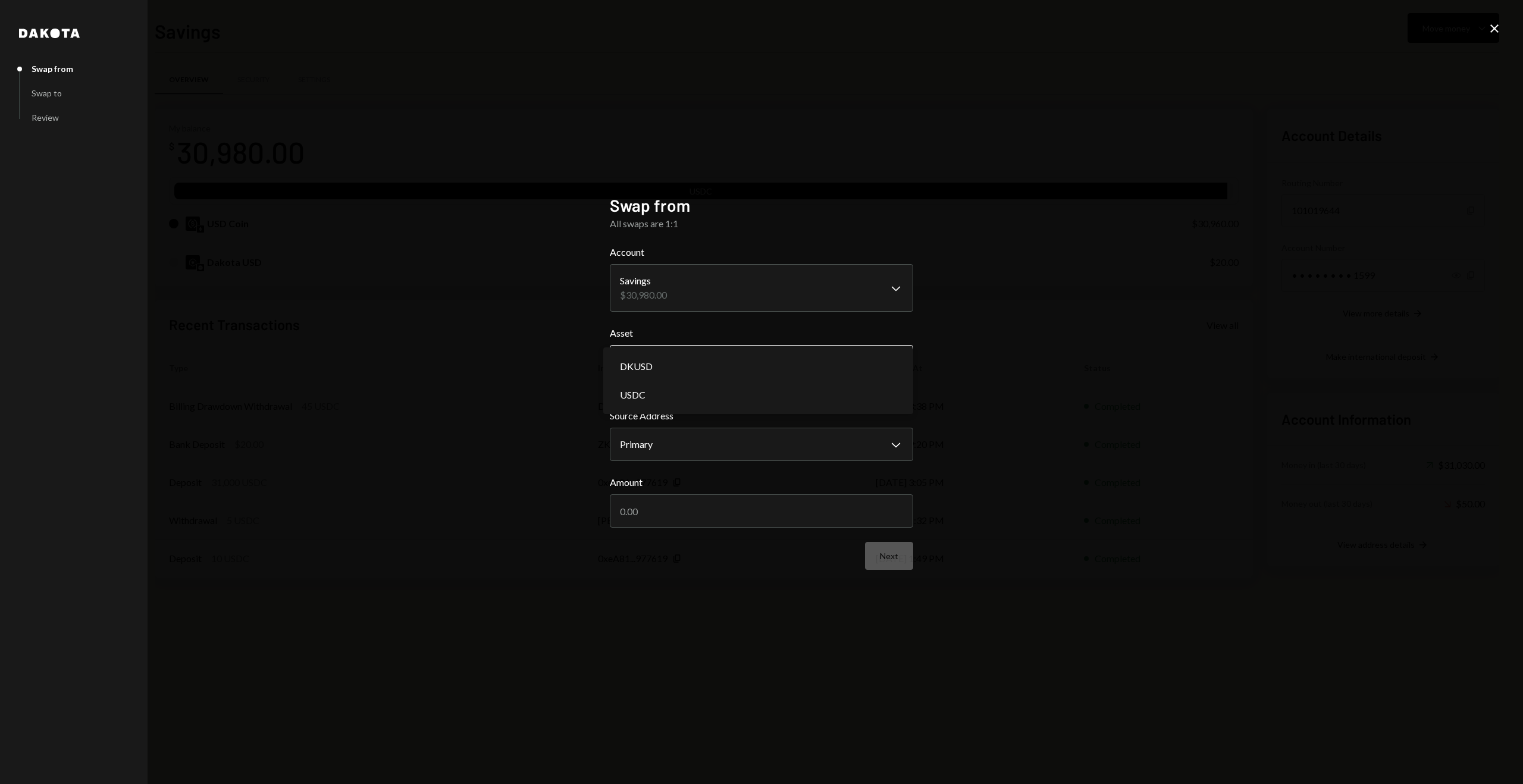
click at [697, 362] on body "Z ZK Alliance (BVI... Caret Down Home Home Inbox Inbox Activities Transactions …" at bounding box center [762, 392] width 1523 height 784
select select "****"
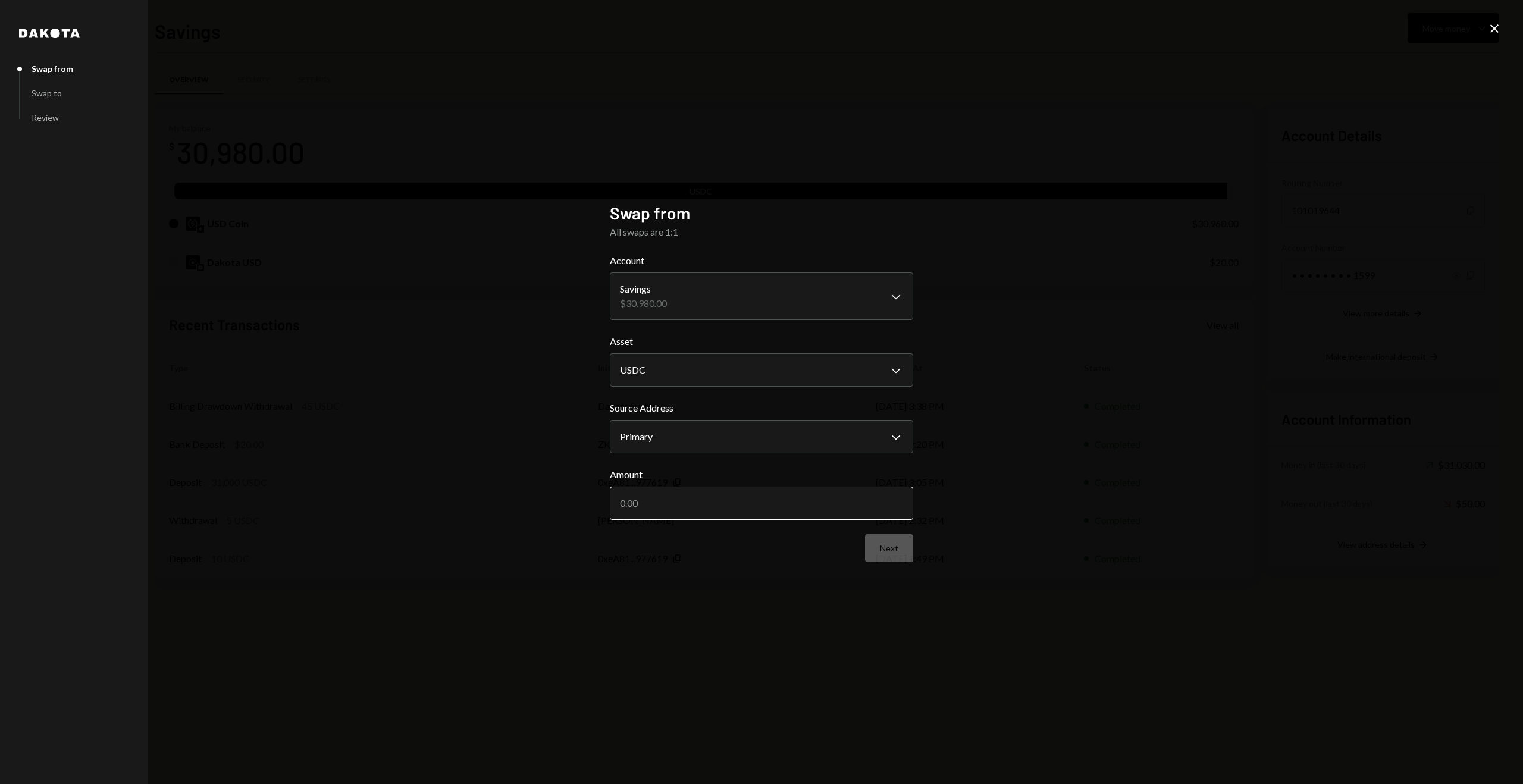
click at [693, 495] on input "Amount" at bounding box center [762, 503] width 304 height 33
click at [888, 547] on button "Next" at bounding box center [890, 548] width 48 height 28
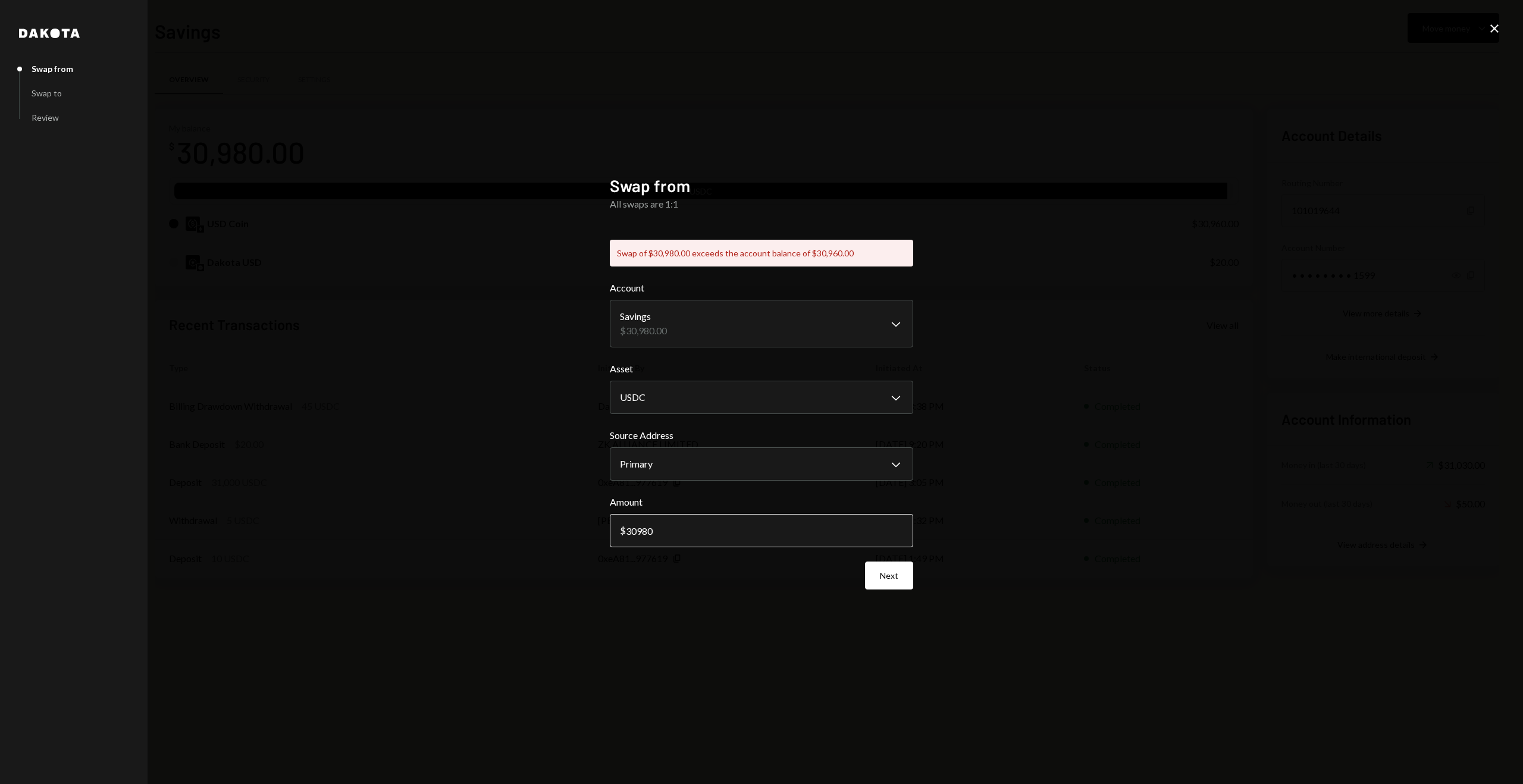
click at [668, 533] on input "30980" at bounding box center [762, 530] width 304 height 33
type input "30960"
click at [888, 578] on button "Next" at bounding box center [890, 575] width 48 height 28
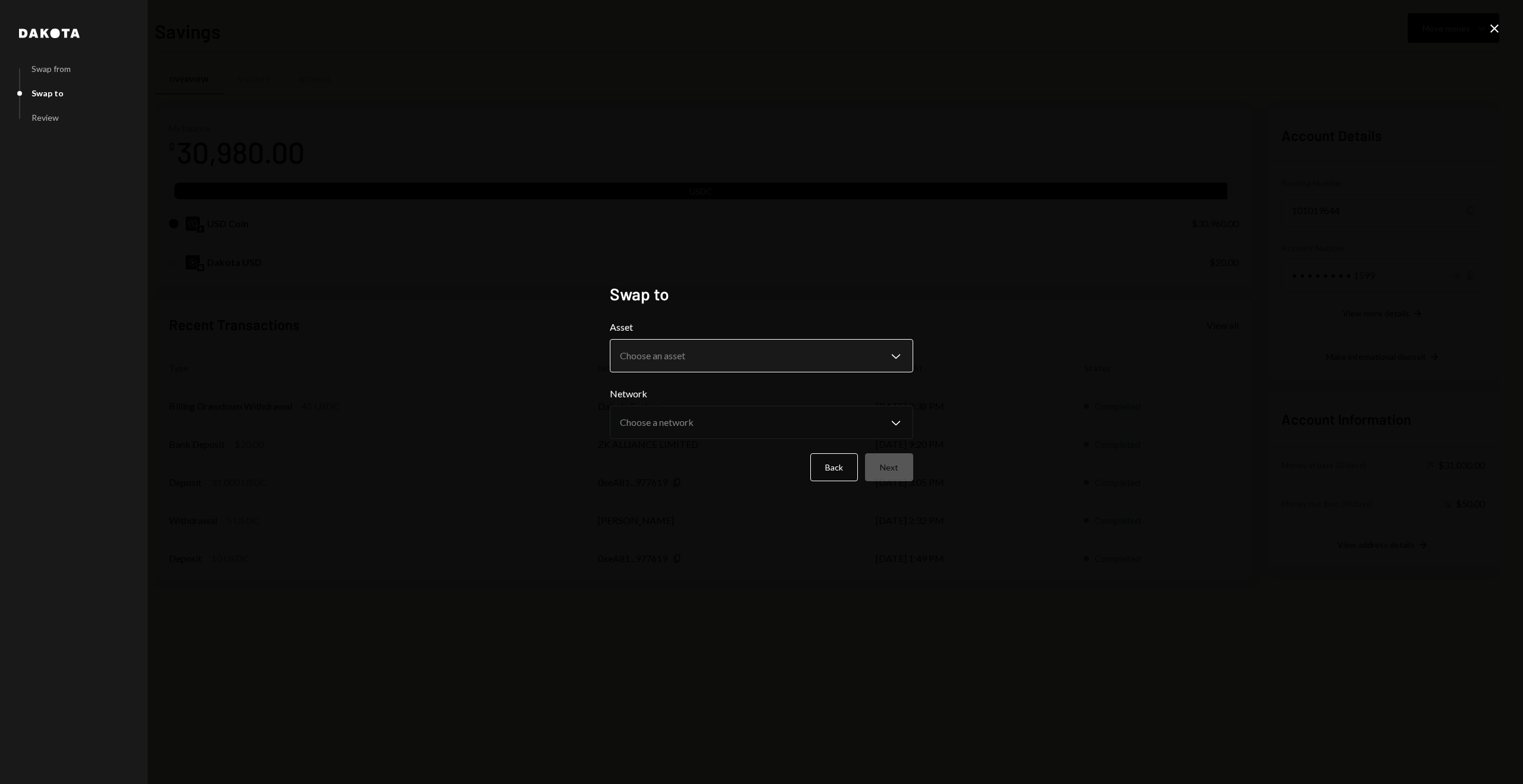
click at [742, 363] on body "Z ZK Alliance (BVI... Caret Down Home Home Inbox Inbox Activities Transactions …" at bounding box center [762, 392] width 1523 height 784
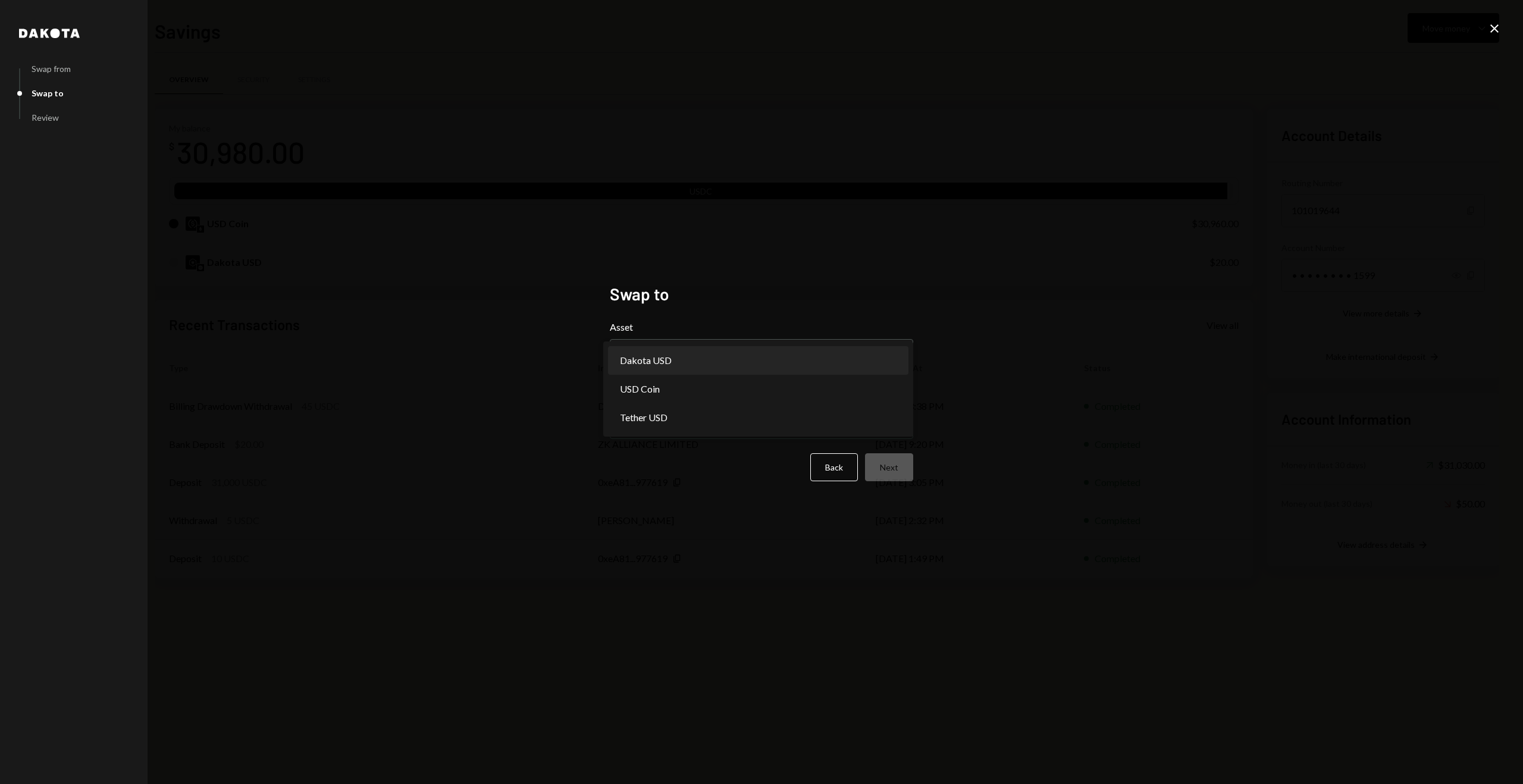
select select "*****"
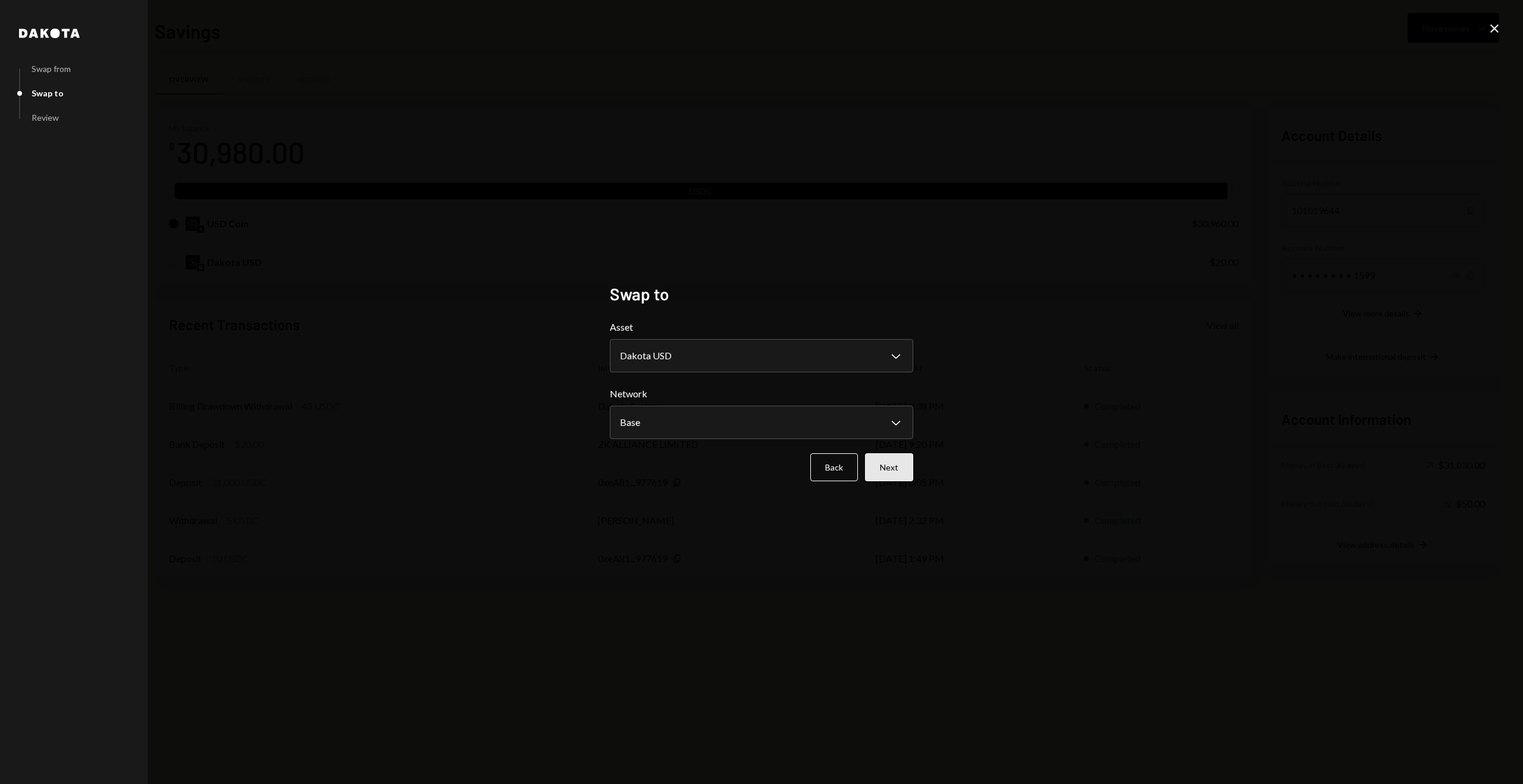
click at [888, 462] on button "Next" at bounding box center [890, 467] width 48 height 28
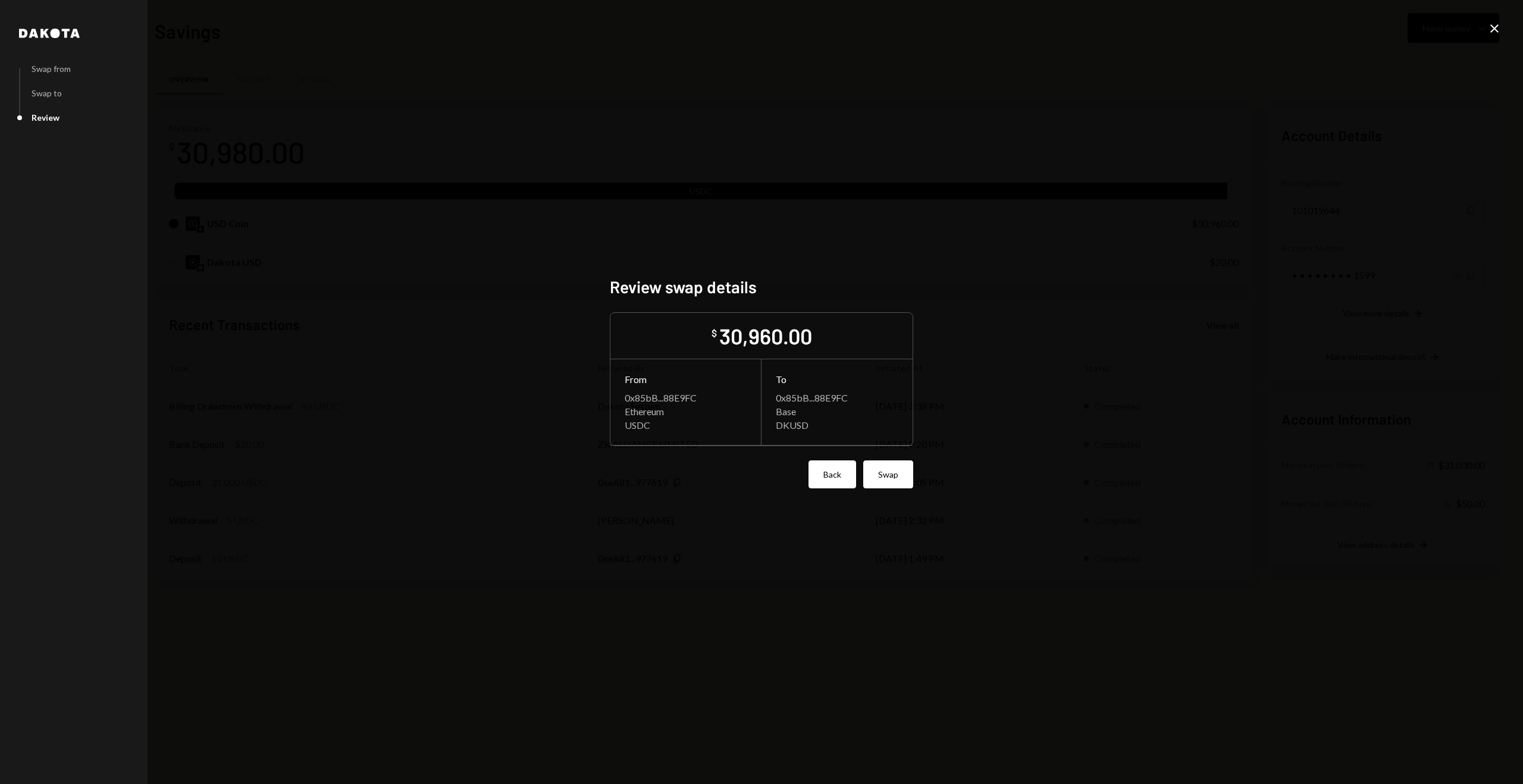
click at [849, 475] on button "Back" at bounding box center [832, 474] width 48 height 28
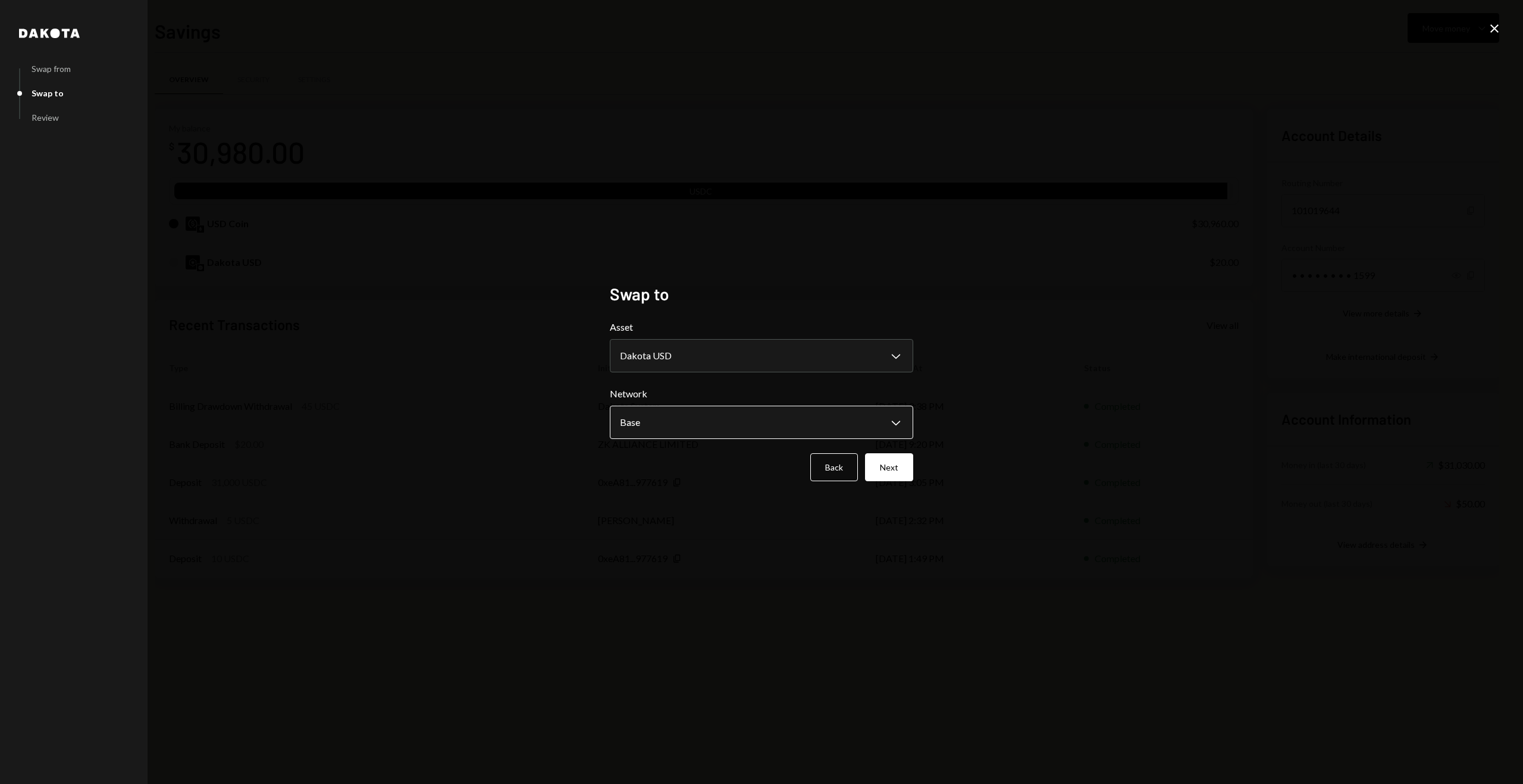
click at [679, 407] on body "Z ZK Alliance (BVI... Caret Down Home Home Inbox Inbox Activities Transactions …" at bounding box center [762, 392] width 1523 height 784
click at [881, 469] on button "Next" at bounding box center [890, 467] width 48 height 28
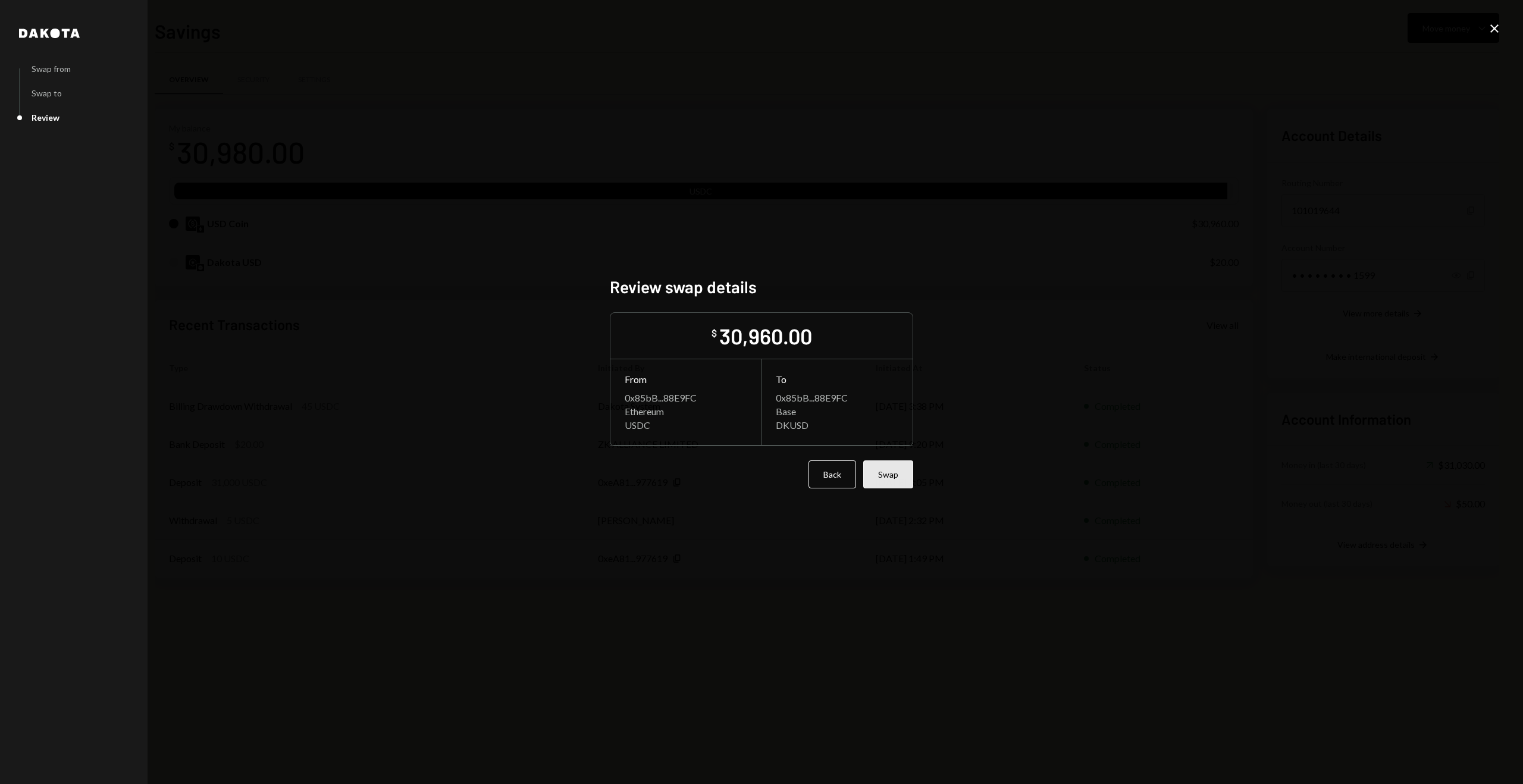
click at [888, 485] on button "Swap" at bounding box center [888, 474] width 50 height 28
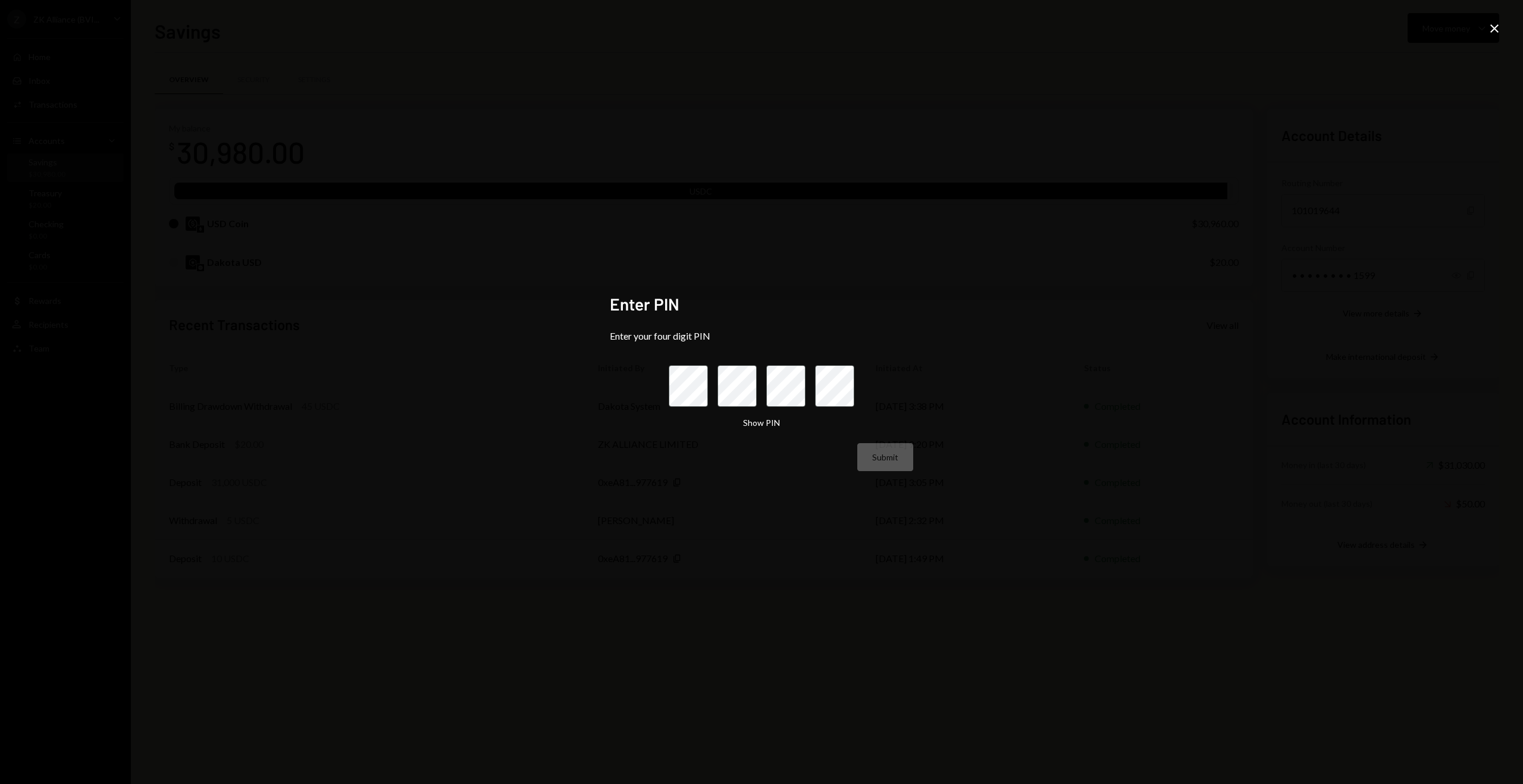
click at [1502, 27] on div "Enter PIN Enter your four digit PIN Show PIN Submit Close" at bounding box center [762, 392] width 1523 height 784
click at [1498, 28] on icon "Close" at bounding box center [1495, 28] width 14 height 14
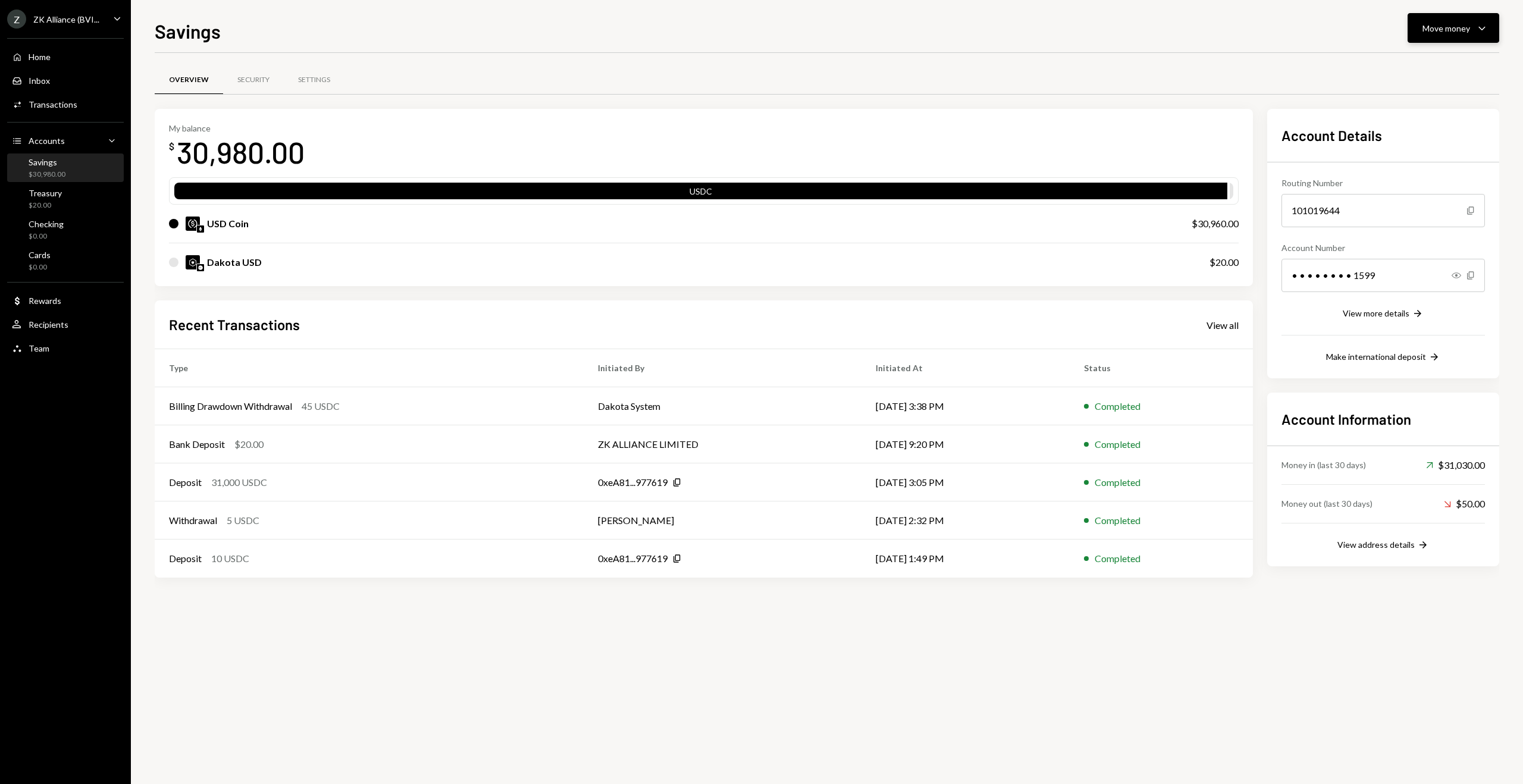
click at [1447, 29] on div "Move money" at bounding box center [1446, 28] width 48 height 13
click at [1433, 151] on div "Swap stablecoins" at bounding box center [1444, 154] width 87 height 13
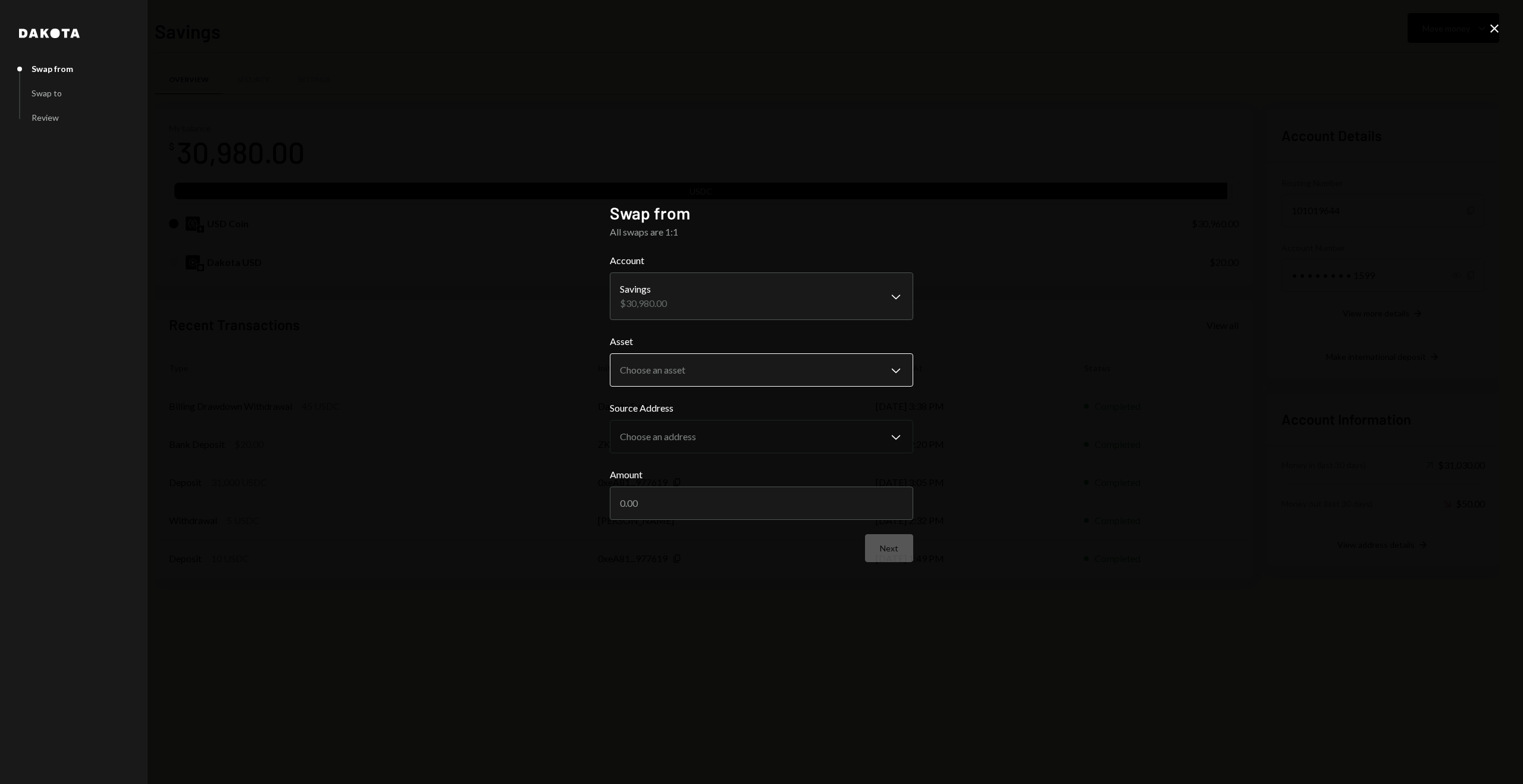
click at [670, 369] on body "Z ZK Alliance (BVI... Caret Down Home Home Inbox Inbox Activities Transactions …" at bounding box center [762, 392] width 1523 height 784
select select "*****"
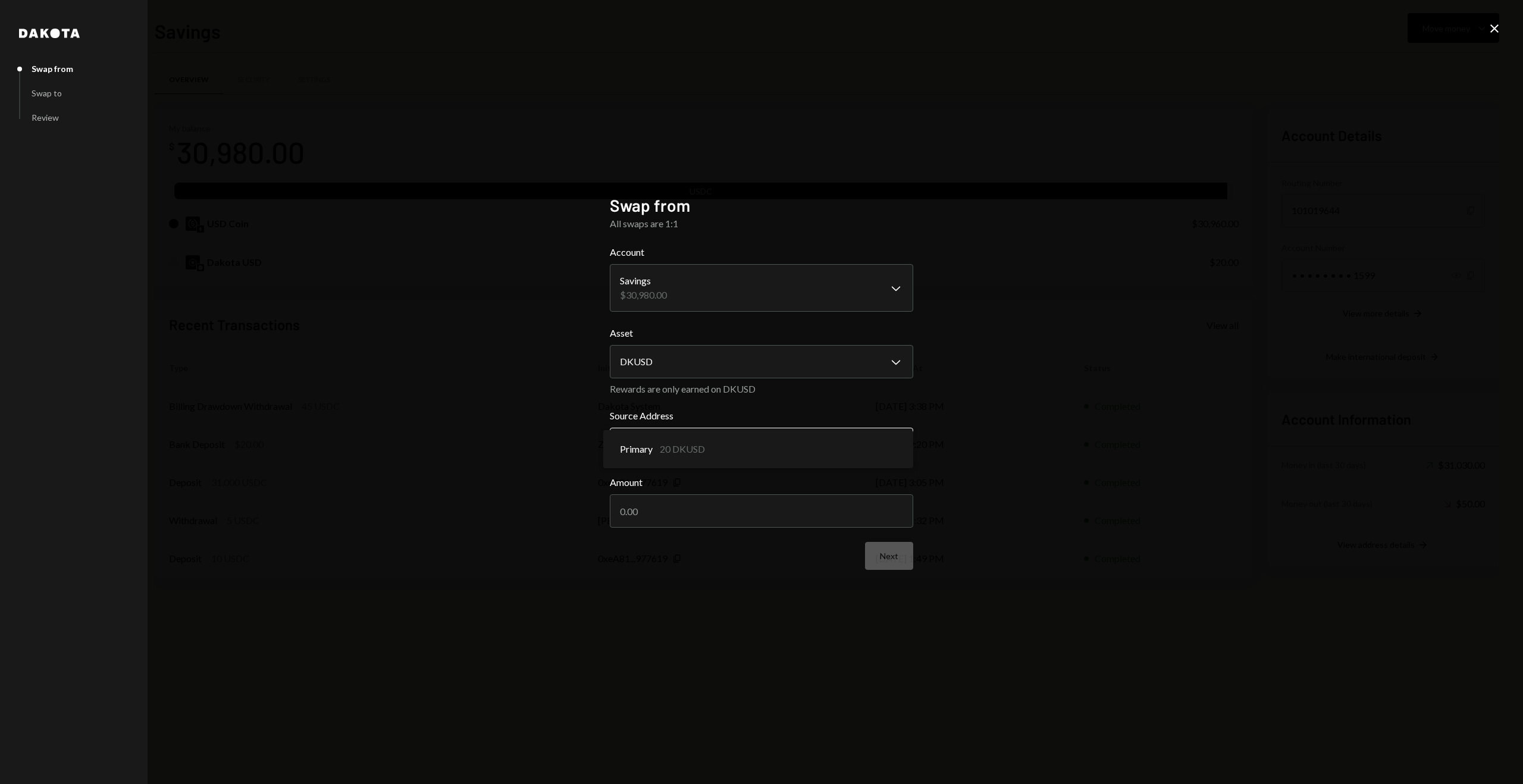
click at [649, 441] on body "Z ZK Alliance (BVI... Caret Down Home Home Inbox Inbox Activities Transactions …" at bounding box center [762, 392] width 1523 height 784
click at [644, 507] on input "Amount" at bounding box center [762, 511] width 304 height 33
click at [645, 509] on input "Amount" at bounding box center [762, 511] width 304 height 33
type input "30960"
click at [711, 286] on body "Z ZK Alliance (BVI... Caret Down Home Home Inbox Inbox Activities Transactions …" at bounding box center [762, 392] width 1523 height 784
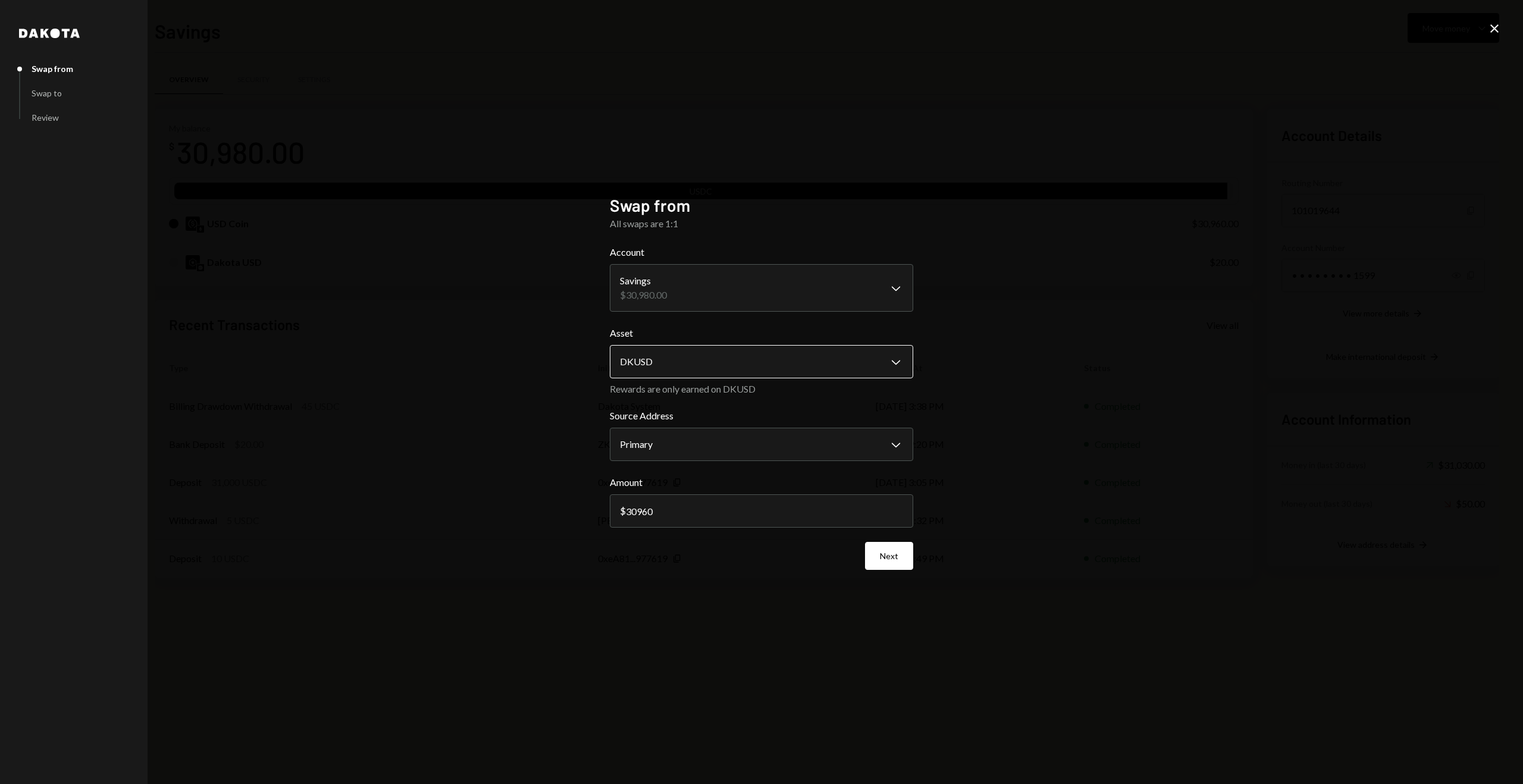
click at [696, 347] on body "Z ZK Alliance (BVI... Caret Down Home Home Inbox Inbox Activities Transactions …" at bounding box center [762, 392] width 1523 height 784
select select "****"
click at [670, 301] on body "Z ZK Alliance (BVI... Caret Down Home Home Inbox Inbox Activities Transactions …" at bounding box center [762, 392] width 1523 height 784
click at [684, 357] on body "Z ZK Alliance (BVI... Caret Down Home Home Inbox Inbox Activities Transactions …" at bounding box center [762, 392] width 1523 height 784
click at [695, 342] on label "Asset" at bounding box center [762, 342] width 304 height 14
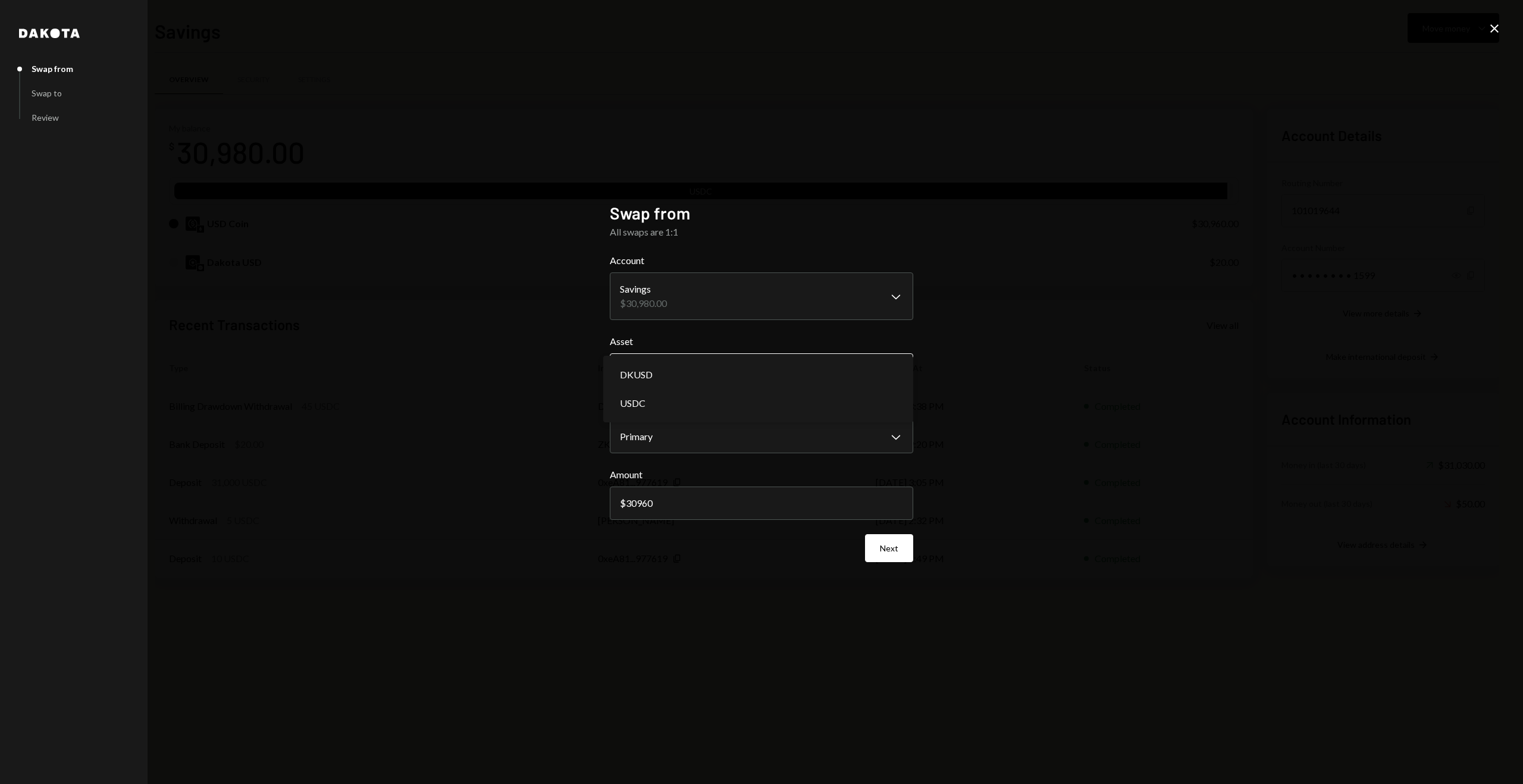
click at [688, 361] on body "Z ZK Alliance (BVI... Caret Down Home Home Inbox Inbox Activities Transactions …" at bounding box center [762, 392] width 1523 height 784
click at [507, 302] on div "**********" at bounding box center [762, 392] width 1523 height 784
click at [1495, 28] on icon at bounding box center [1495, 28] width 8 height 8
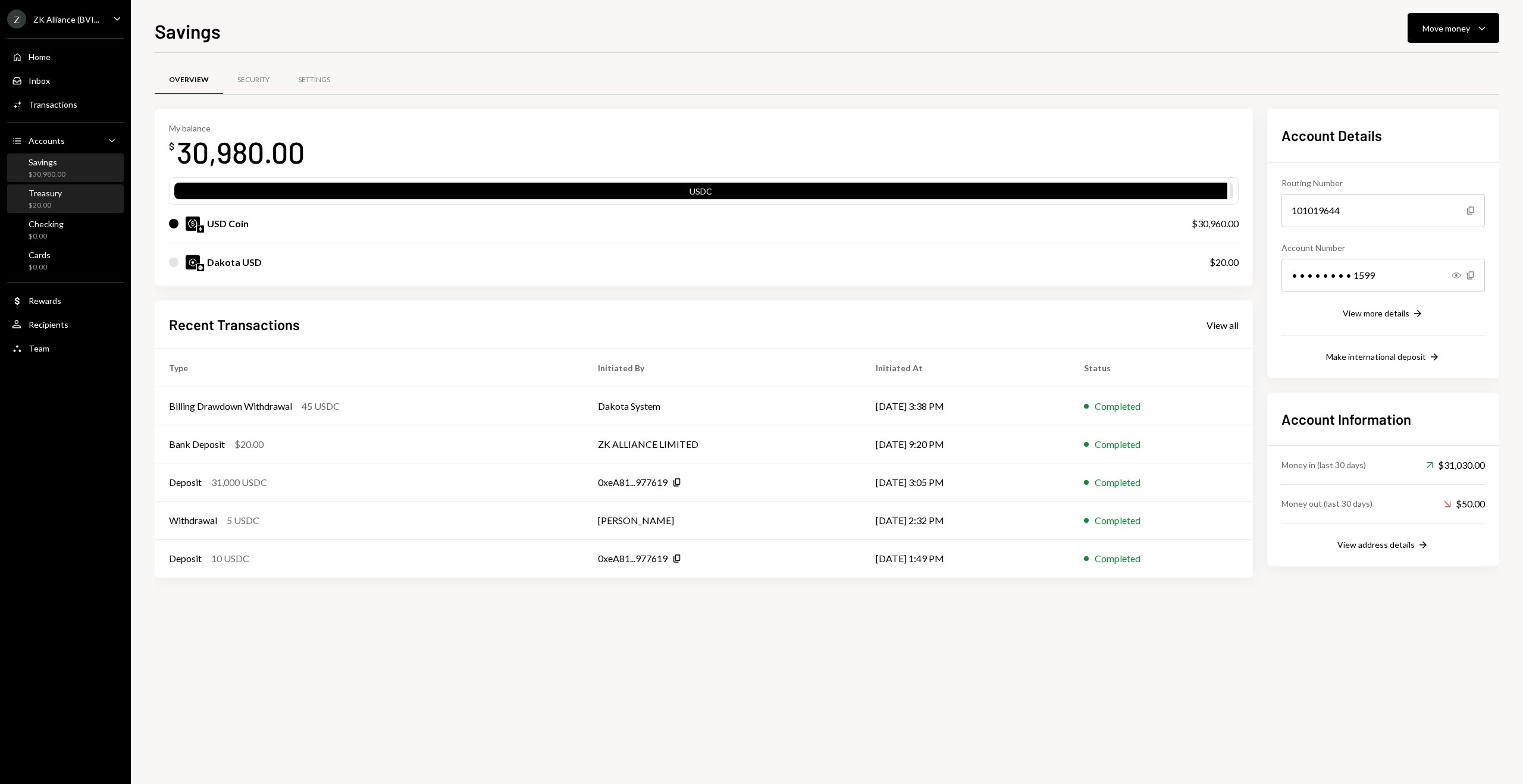
click at [57, 202] on div "$20.00" at bounding box center [45, 205] width 33 height 10
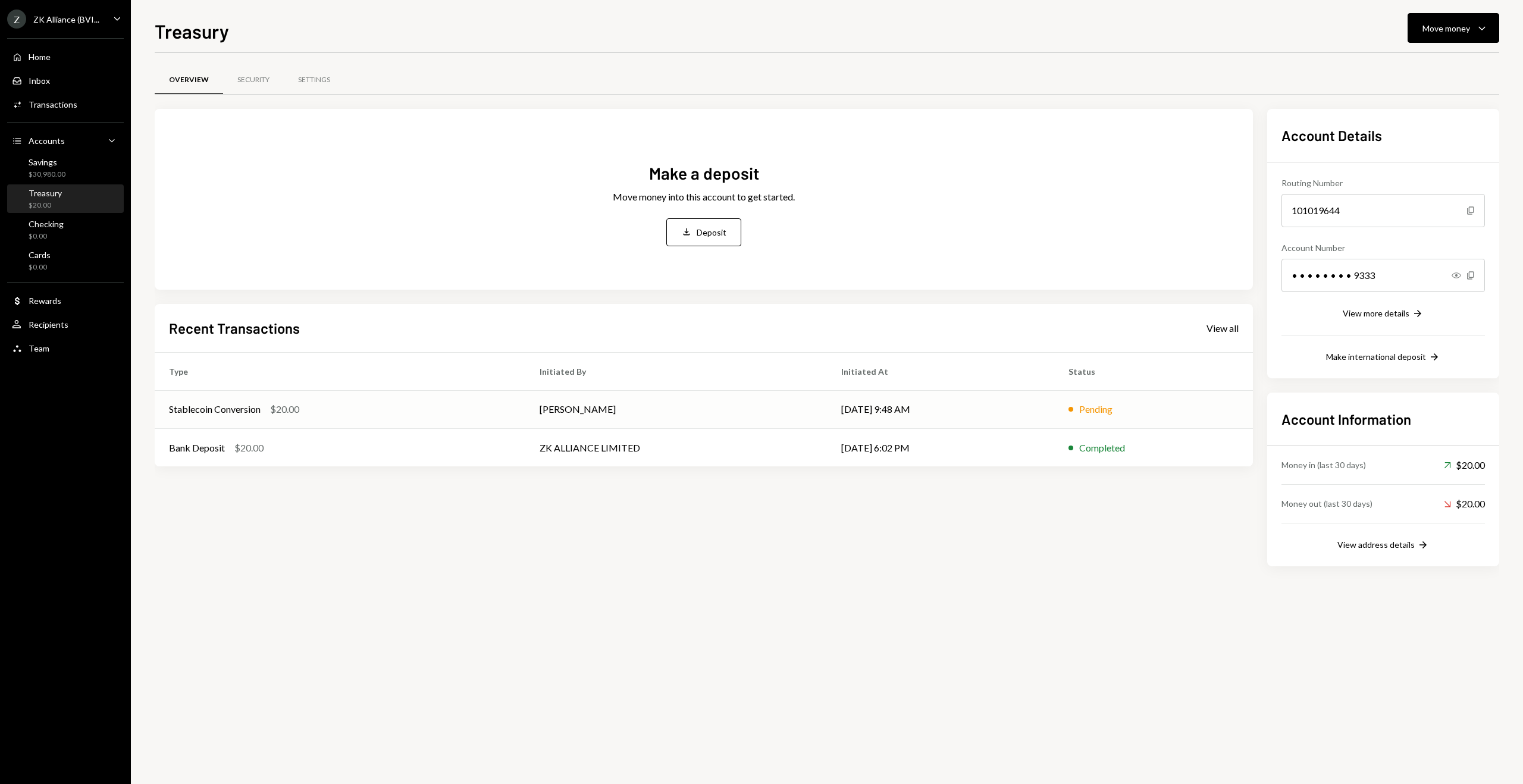
click at [1073, 410] on div at bounding box center [1071, 409] width 5 height 5
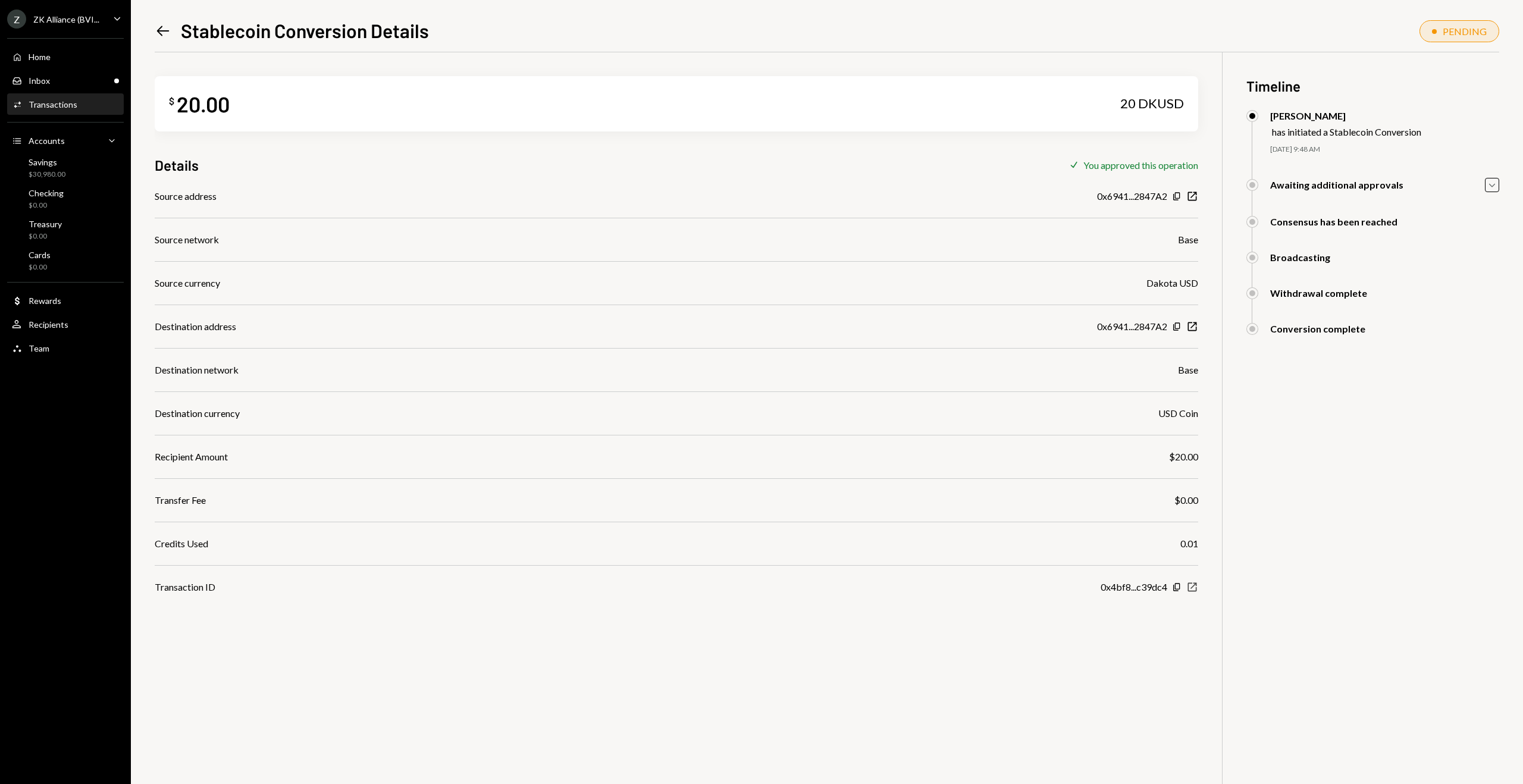
click at [1194, 584] on icon "New Window" at bounding box center [1193, 587] width 12 height 12
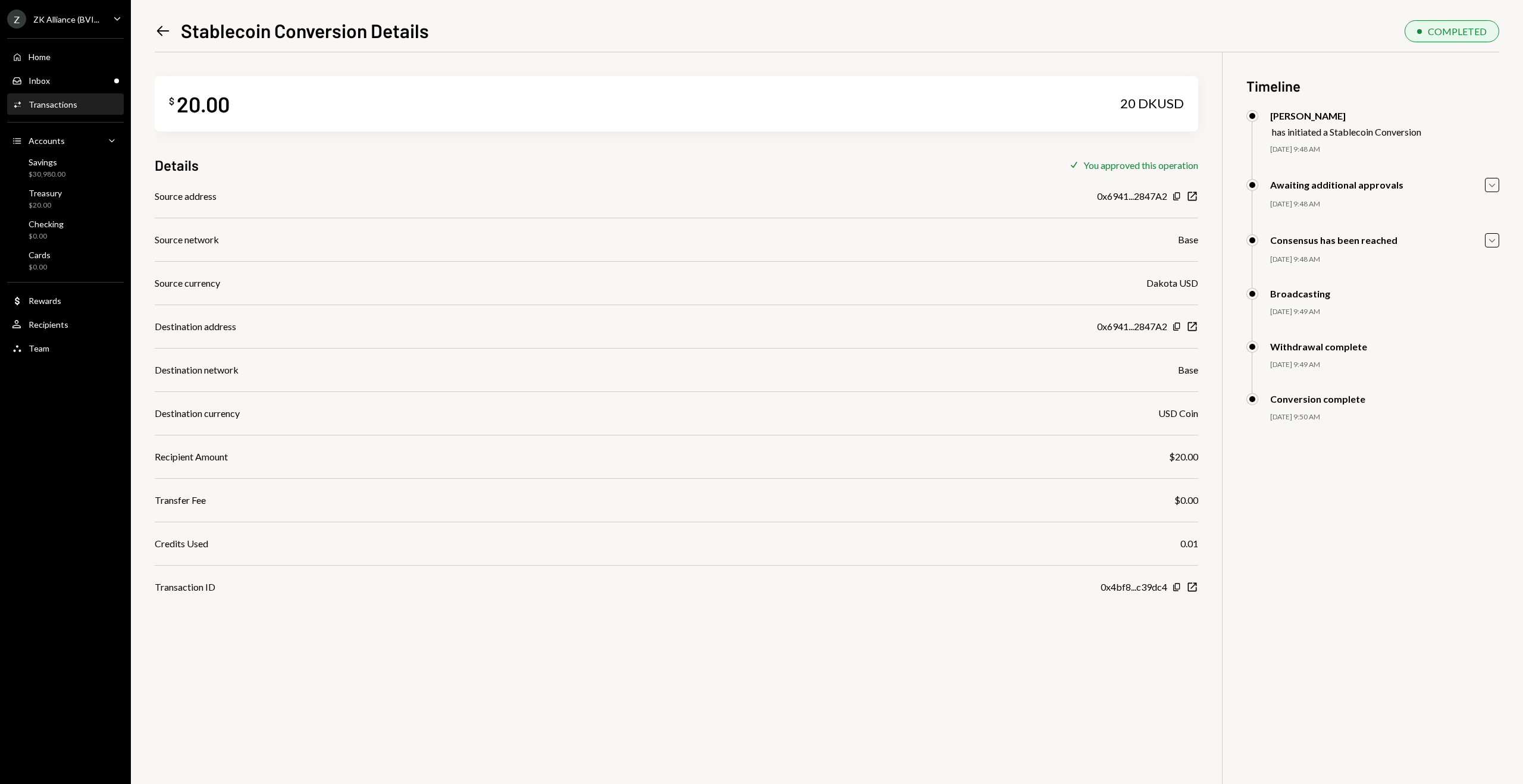
click at [158, 30] on icon at bounding box center [163, 30] width 13 height 10
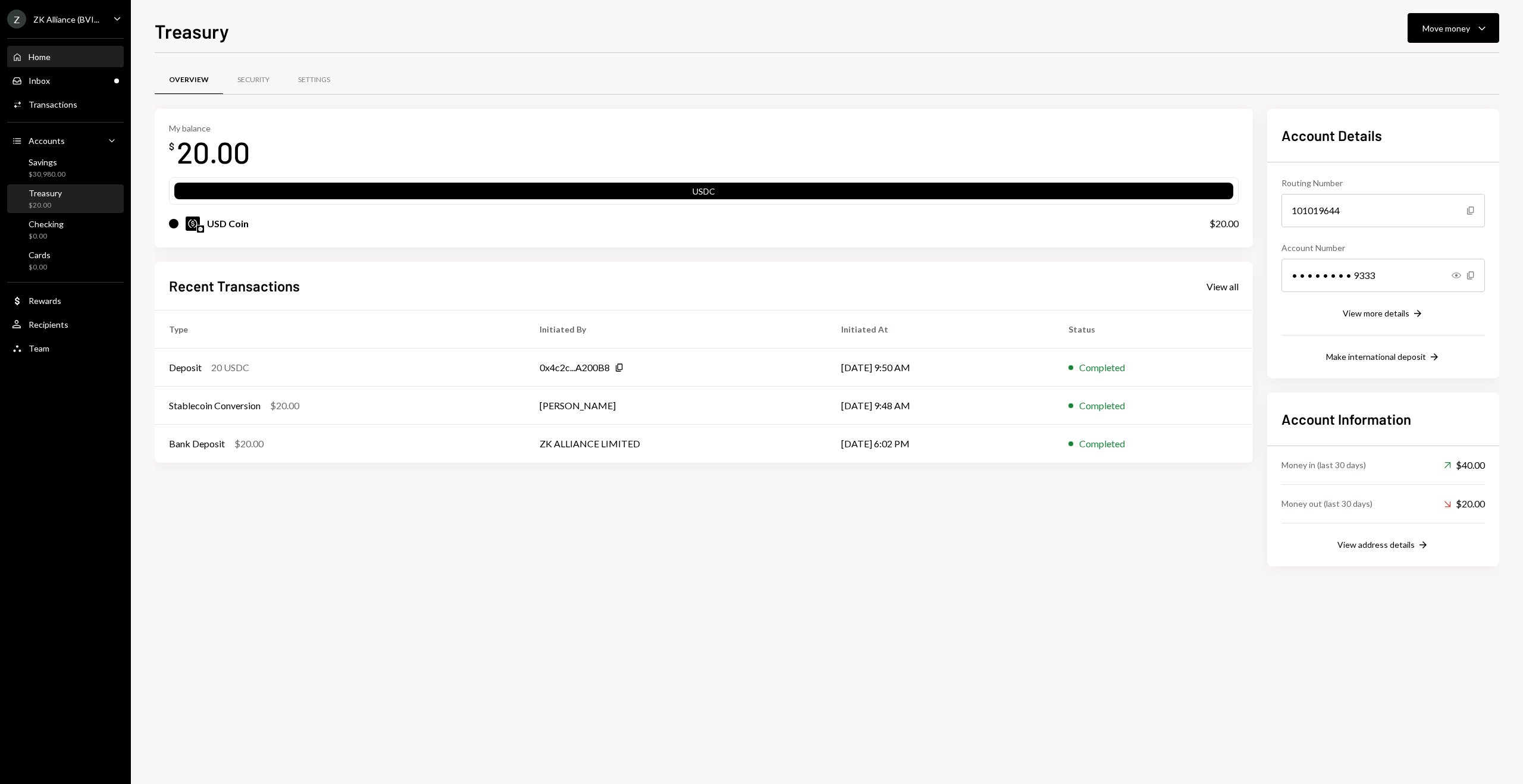
click at [44, 58] on div "Home" at bounding box center [39, 57] width 22 height 10
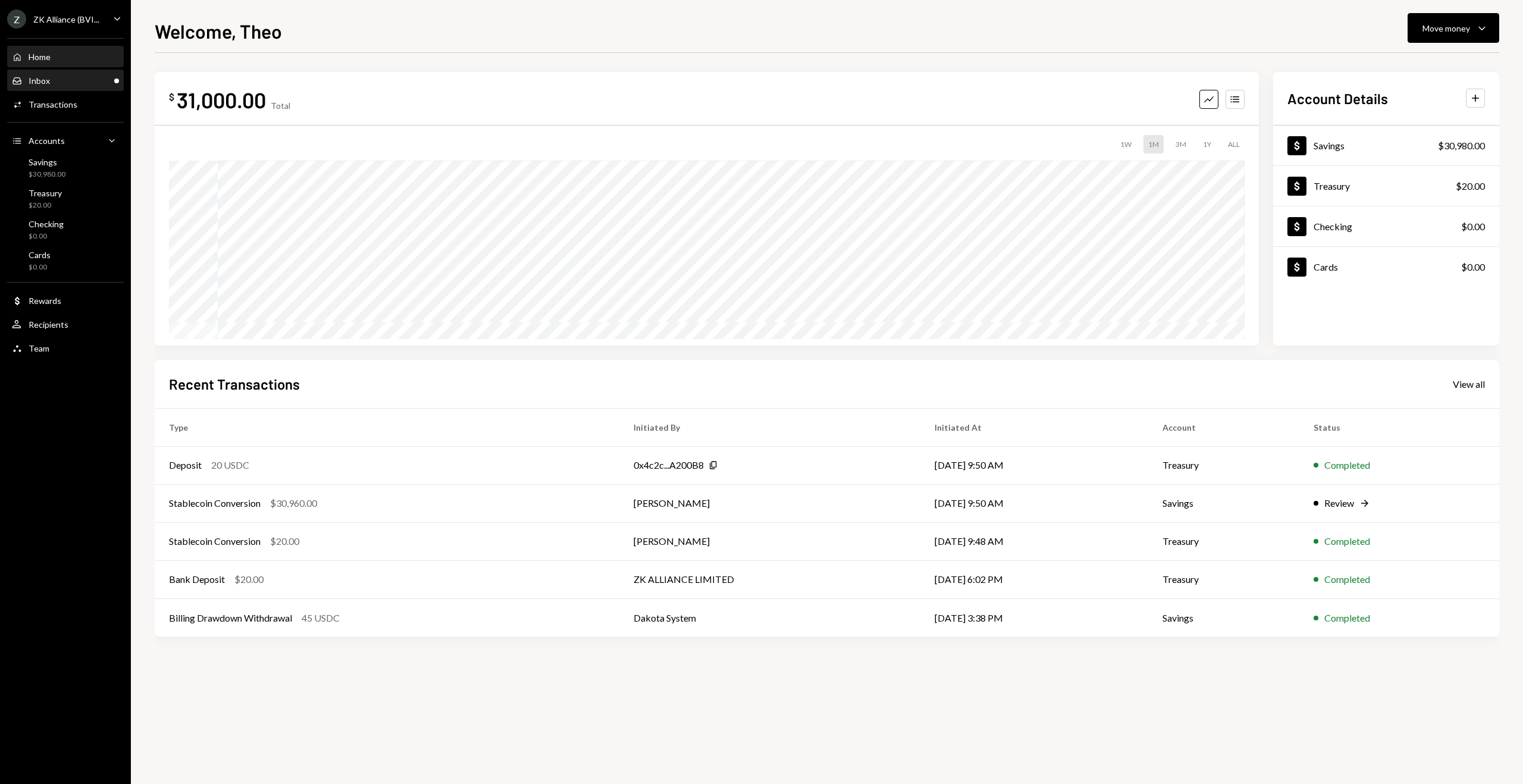
click at [53, 81] on div "Inbox Inbox" at bounding box center [65, 81] width 107 height 11
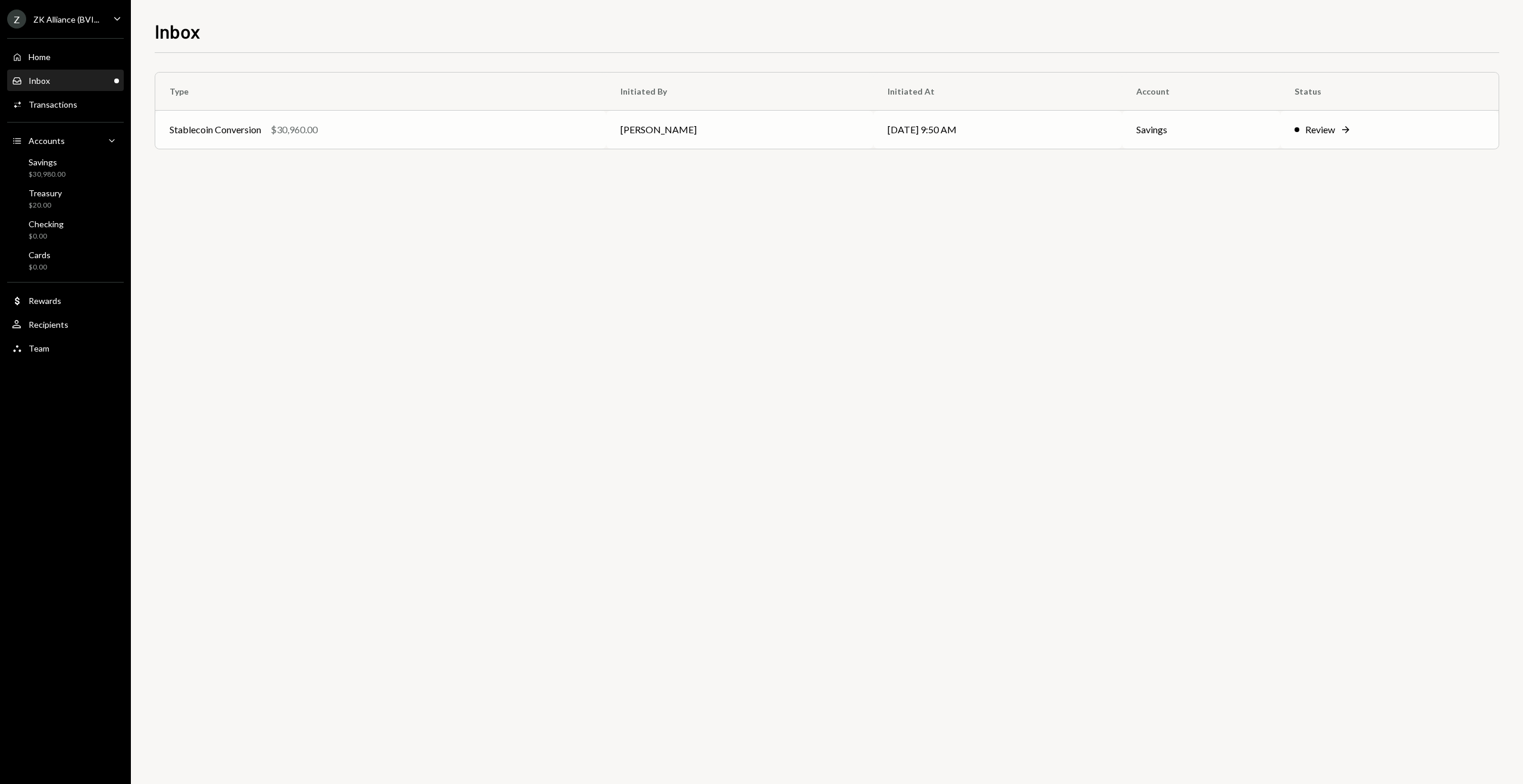
click at [348, 132] on div "Stablecoin Conversion $30,960.00" at bounding box center [381, 130] width 423 height 14
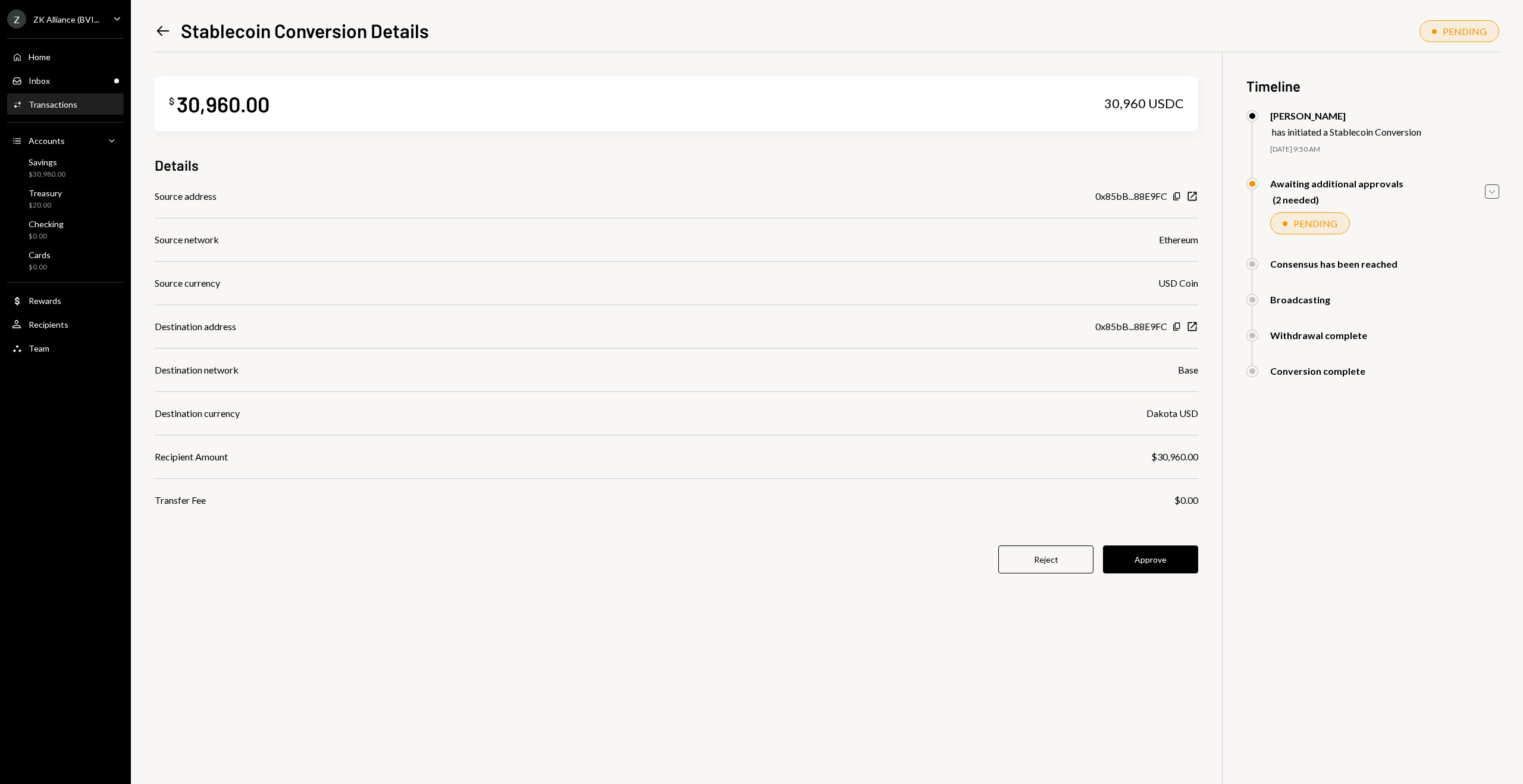
click at [1493, 193] on icon "Caret Down" at bounding box center [1492, 191] width 13 height 13
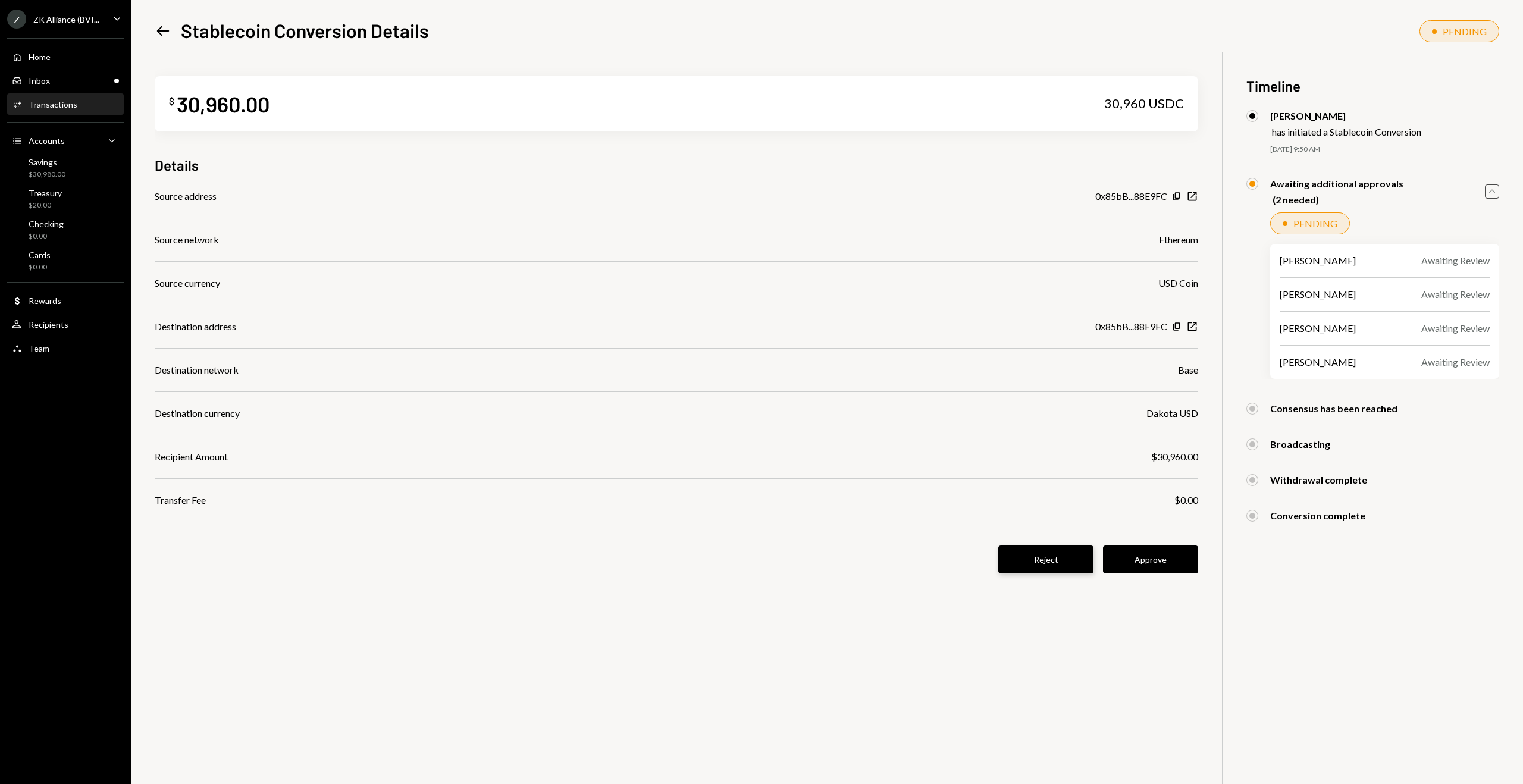
click at [1065, 563] on button "Reject" at bounding box center [1046, 559] width 95 height 28
click at [27, 33] on div "Home Home Inbox Inbox Activities Transactions Accounts Accounts Caret Down Savi…" at bounding box center [65, 196] width 131 height 330
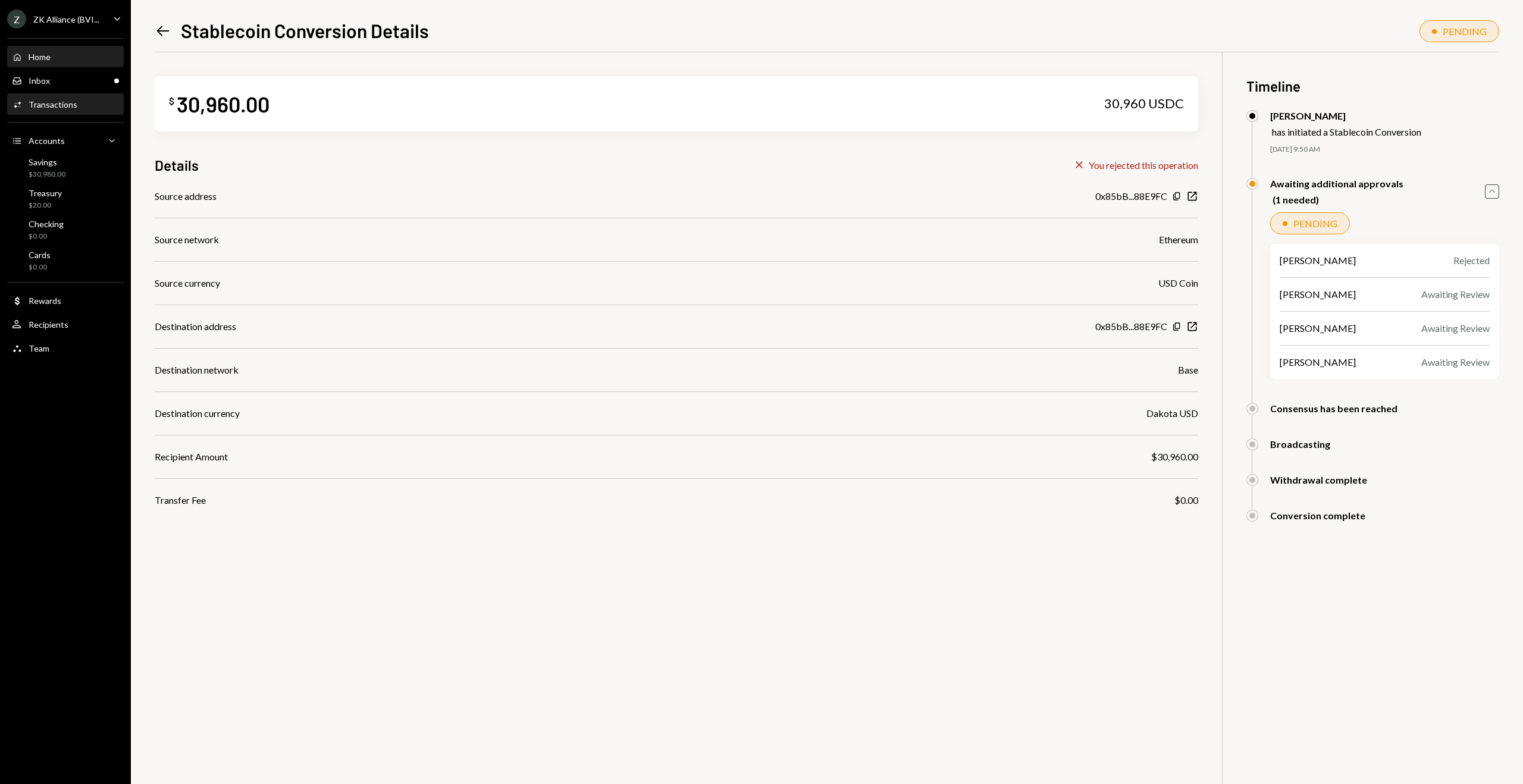
click at [33, 56] on div "Home" at bounding box center [39, 57] width 22 height 10
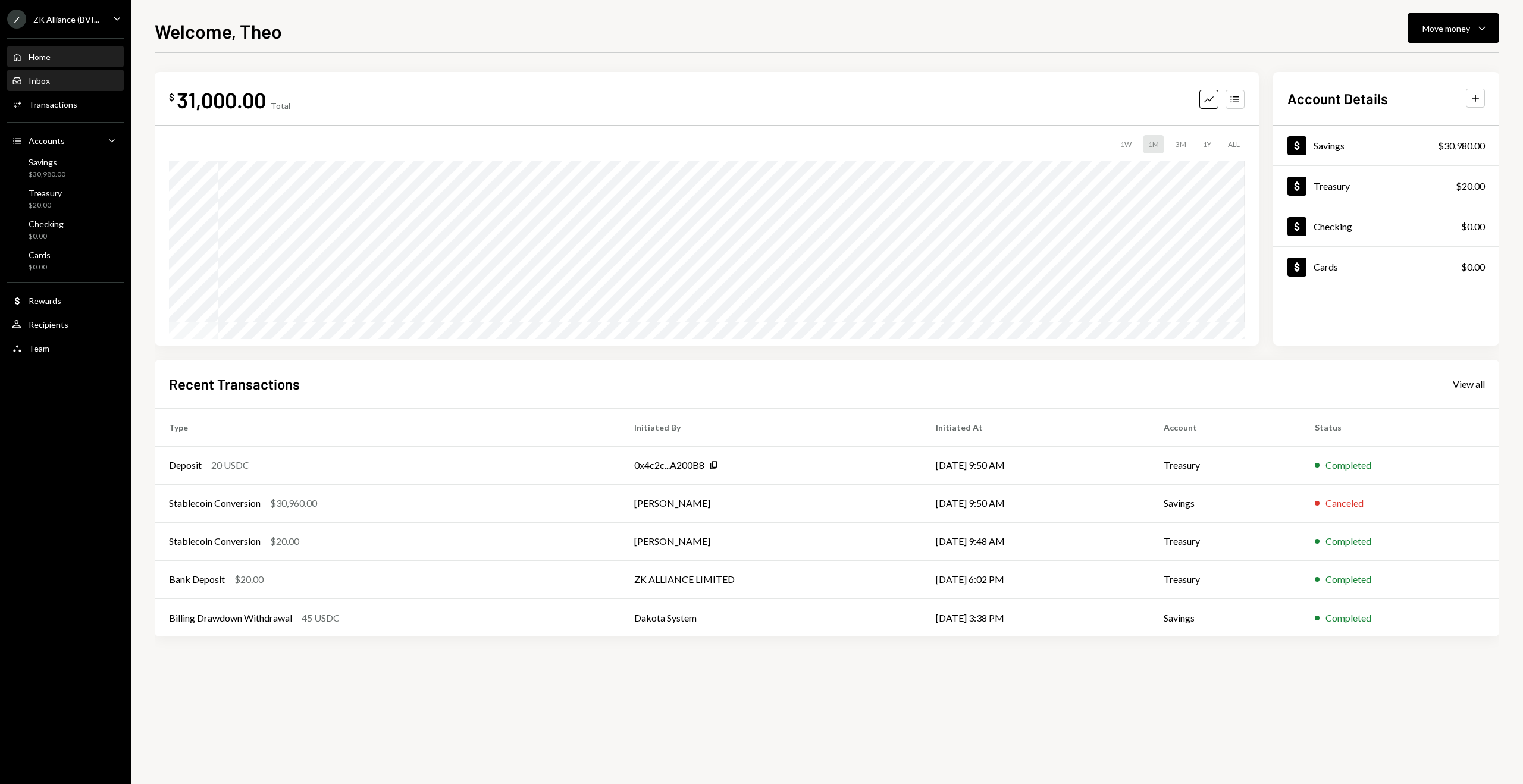
click at [82, 76] on div "Inbox Inbox" at bounding box center [65, 81] width 107 height 11
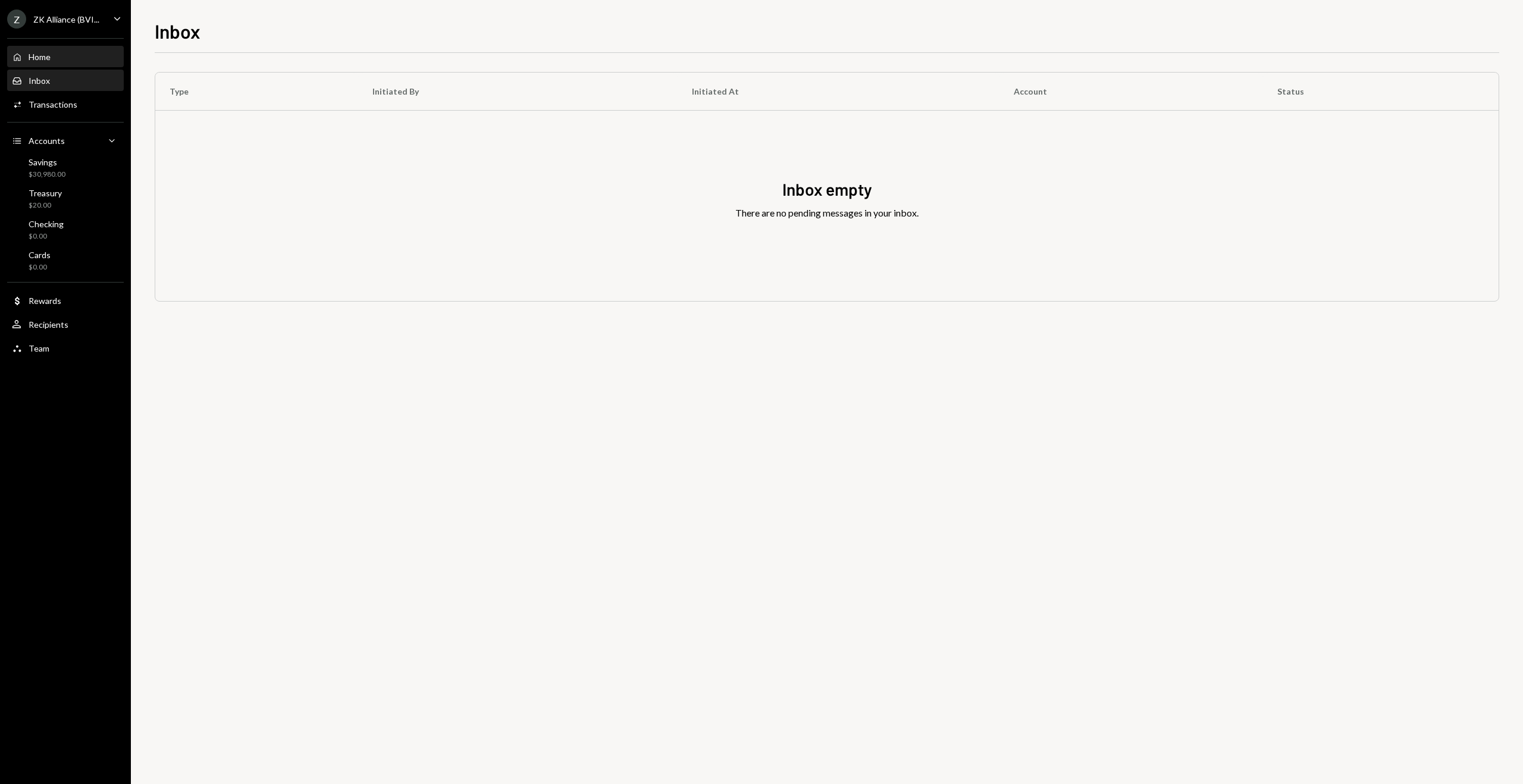
click at [79, 59] on div "Home Home" at bounding box center [65, 57] width 107 height 11
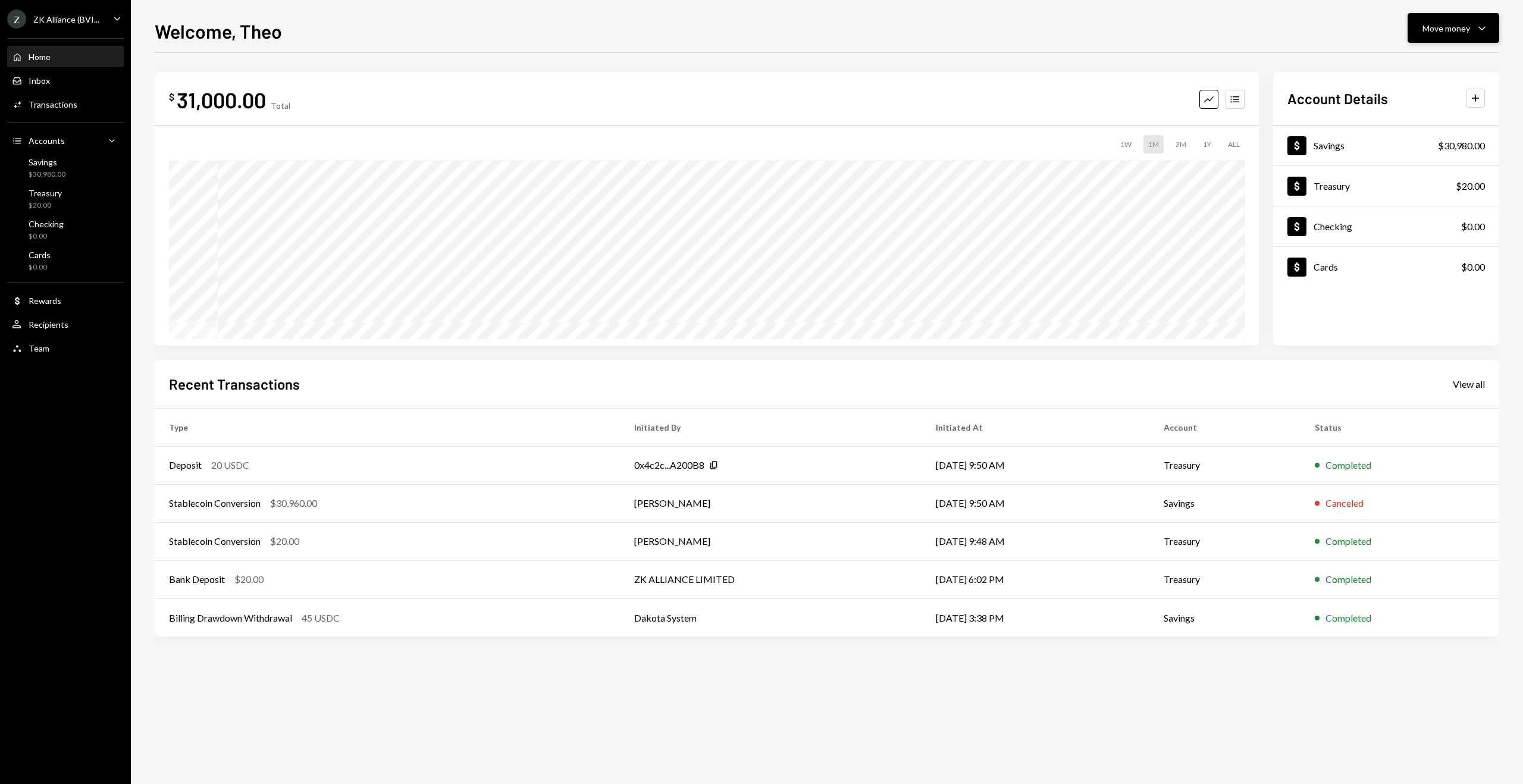
click at [1423, 32] on div "Move money" at bounding box center [1446, 28] width 48 height 13
click at [1422, 61] on div "Send" at bounding box center [1444, 64] width 87 height 13
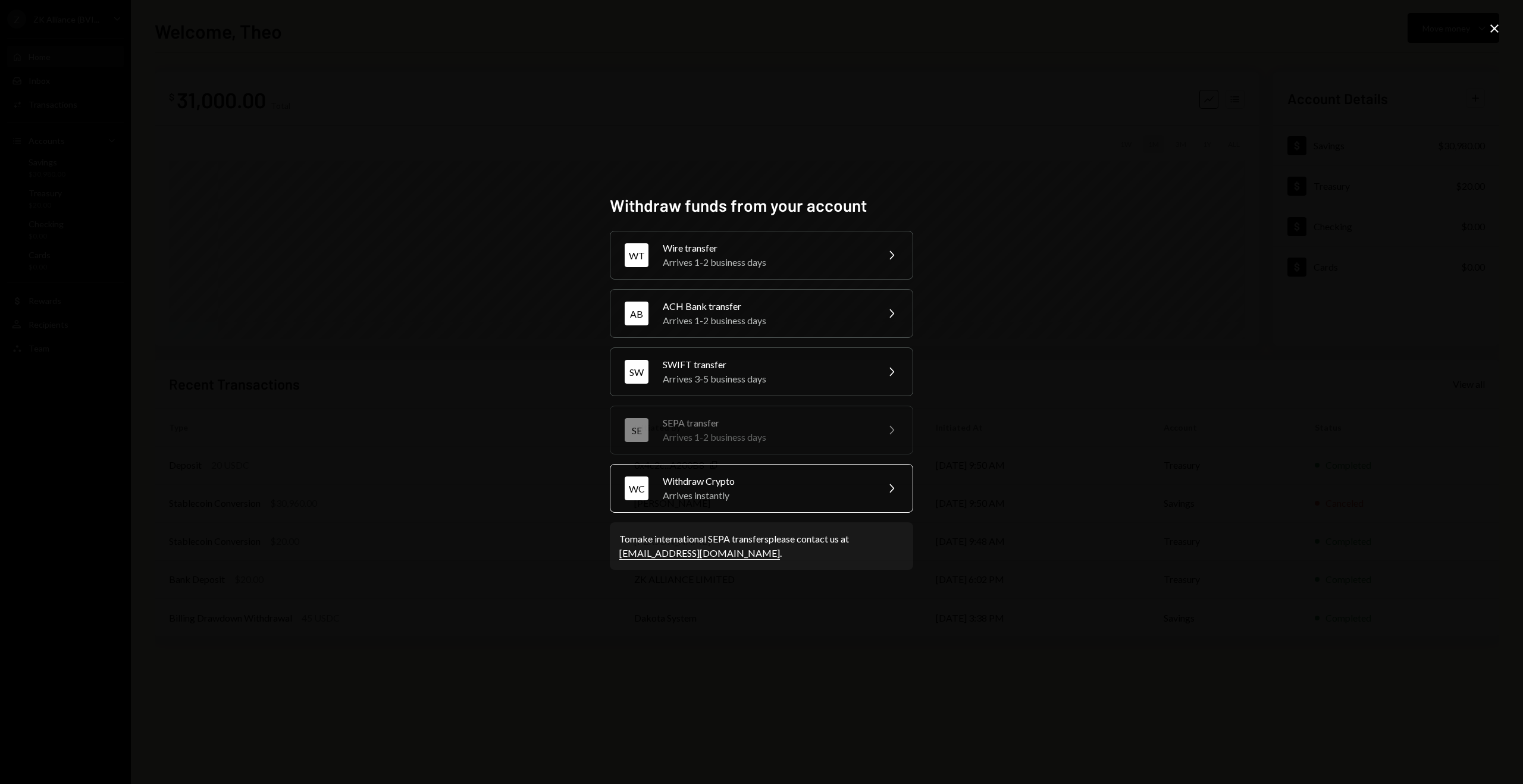
click at [735, 496] on div "Arrives instantly" at bounding box center [766, 496] width 207 height 14
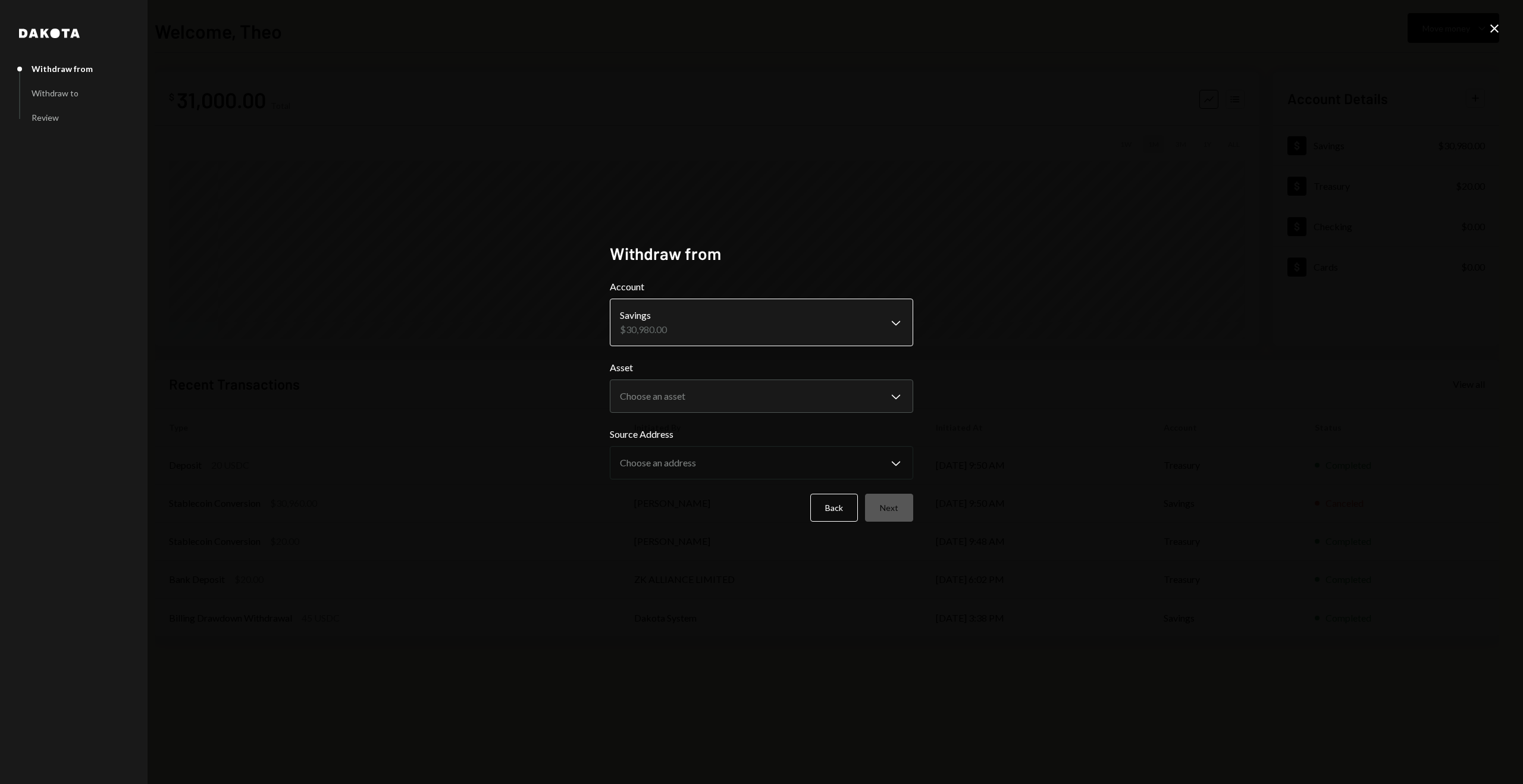
click at [675, 330] on body "**********" at bounding box center [762, 392] width 1523 height 784
select select "**********"
click at [896, 512] on button "Next" at bounding box center [890, 508] width 48 height 28
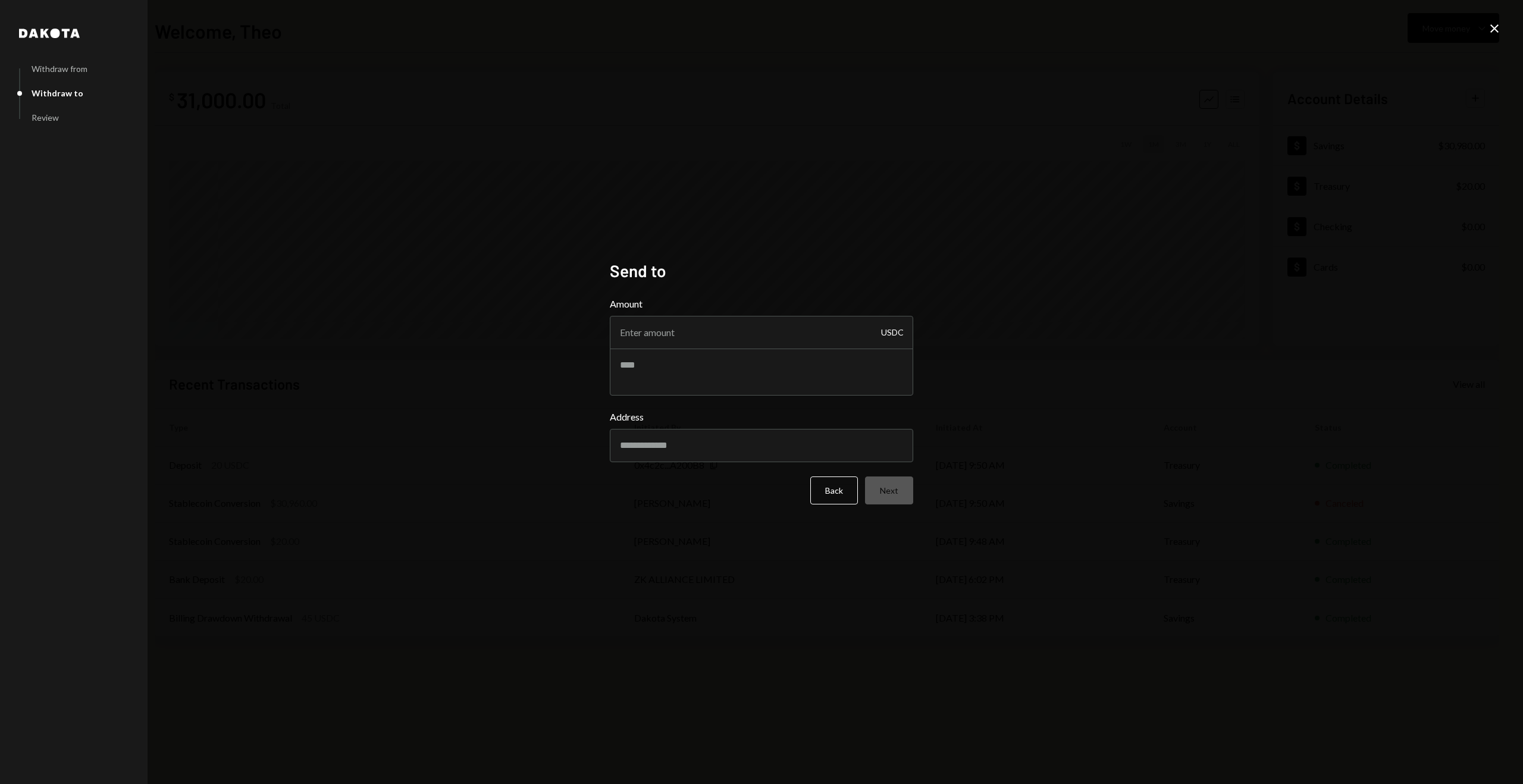
click at [703, 334] on input "Amount" at bounding box center [762, 332] width 304 height 33
type input "5"
click at [707, 372] on textarea at bounding box center [762, 371] width 304 height 48
click at [685, 441] on input "Address" at bounding box center [762, 445] width 304 height 33
paste input "**********"
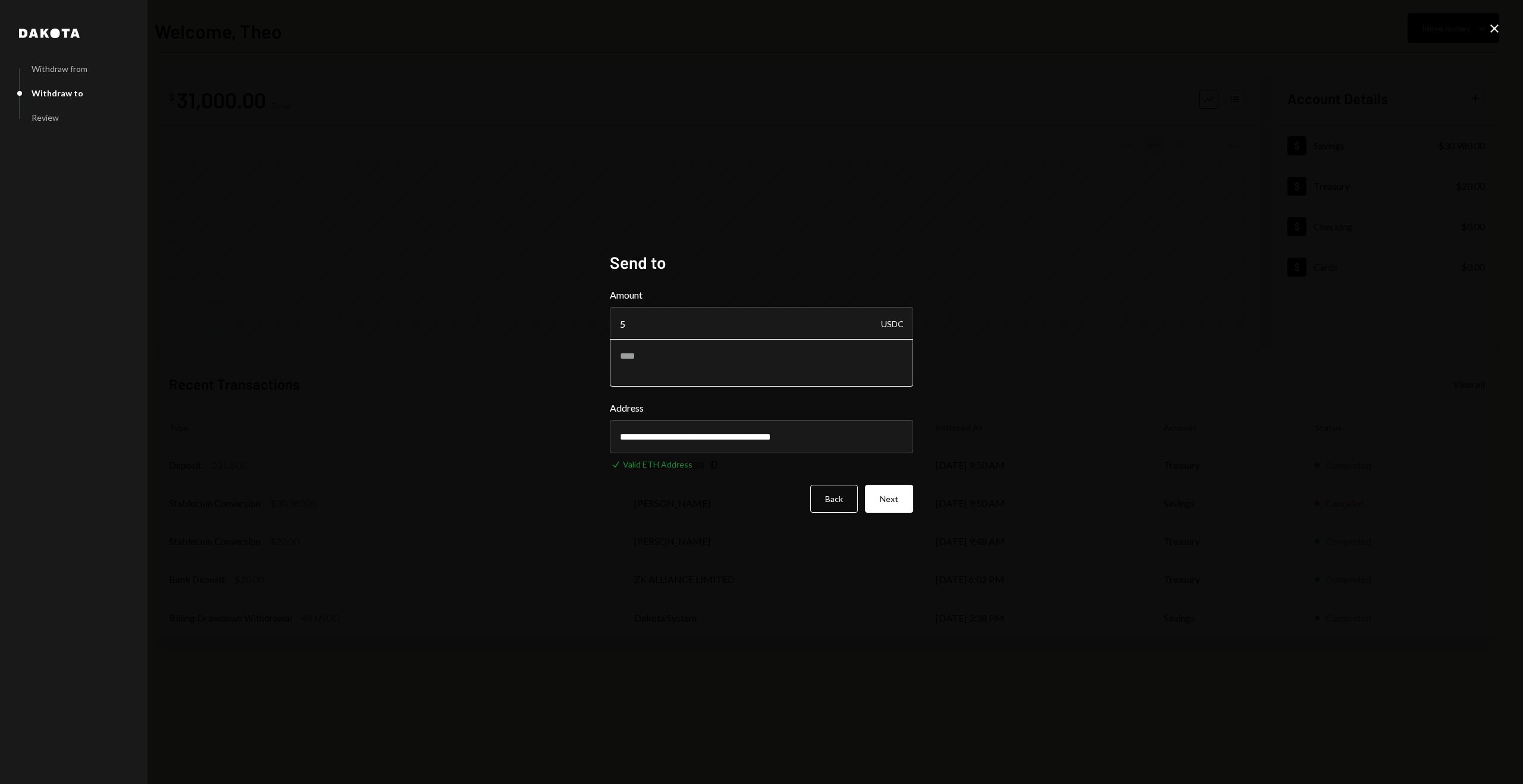
type input "**********"
click at [682, 377] on textarea at bounding box center [762, 363] width 304 height 48
type textarea "**********"
click at [884, 497] on button "Next" at bounding box center [890, 499] width 48 height 28
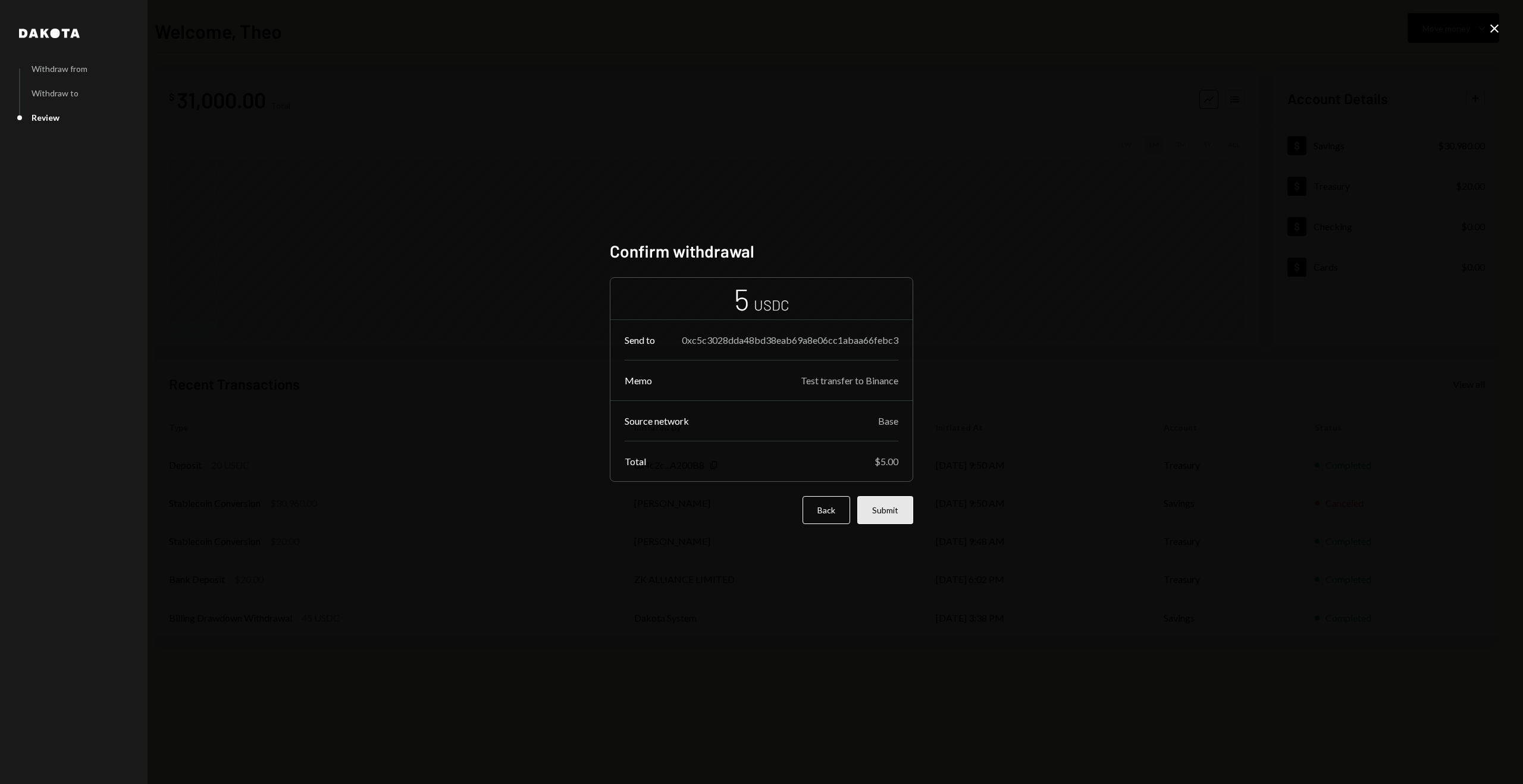
click at [873, 509] on button "Submit" at bounding box center [885, 510] width 56 height 28
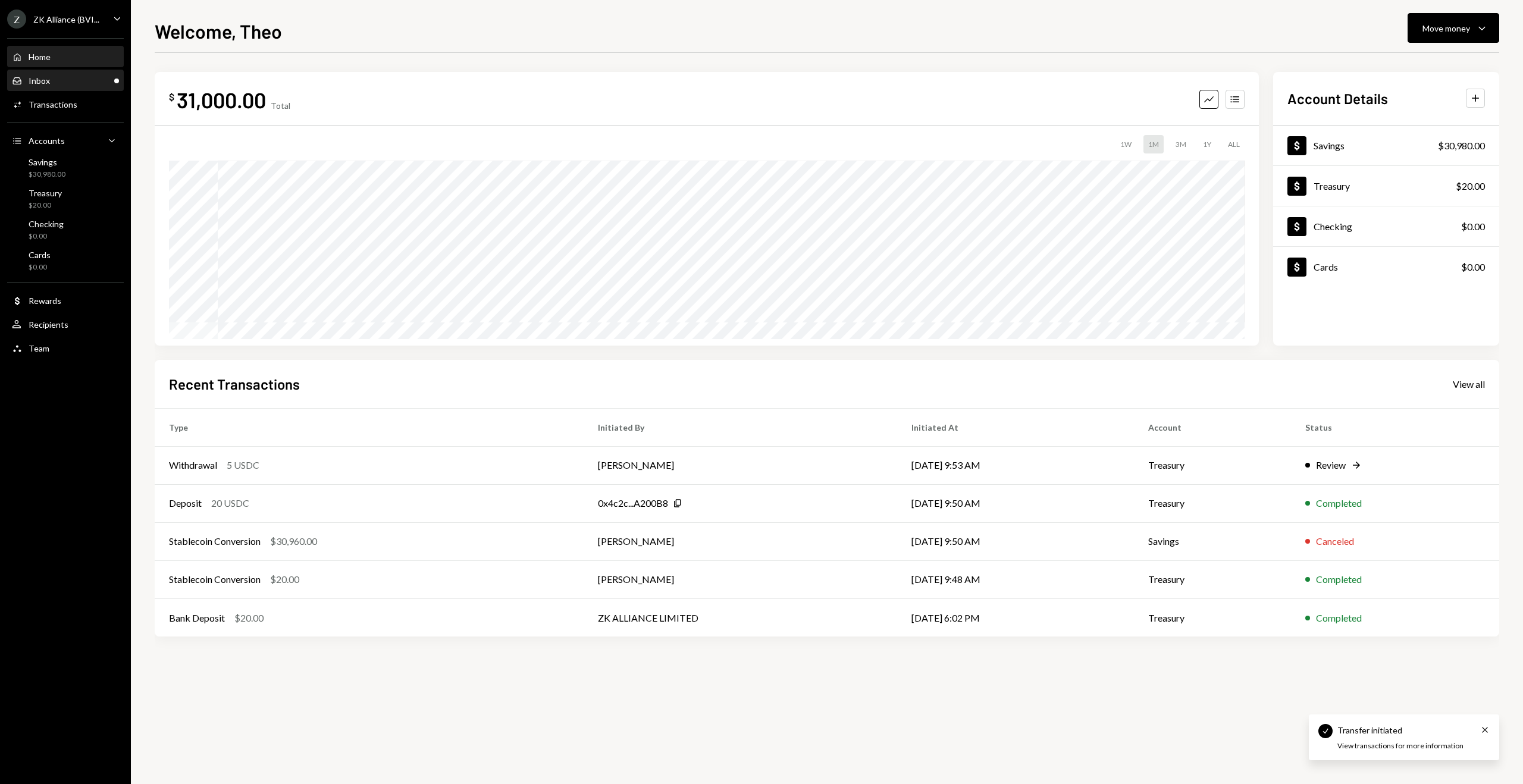
click at [65, 83] on div "Inbox Inbox" at bounding box center [65, 81] width 107 height 11
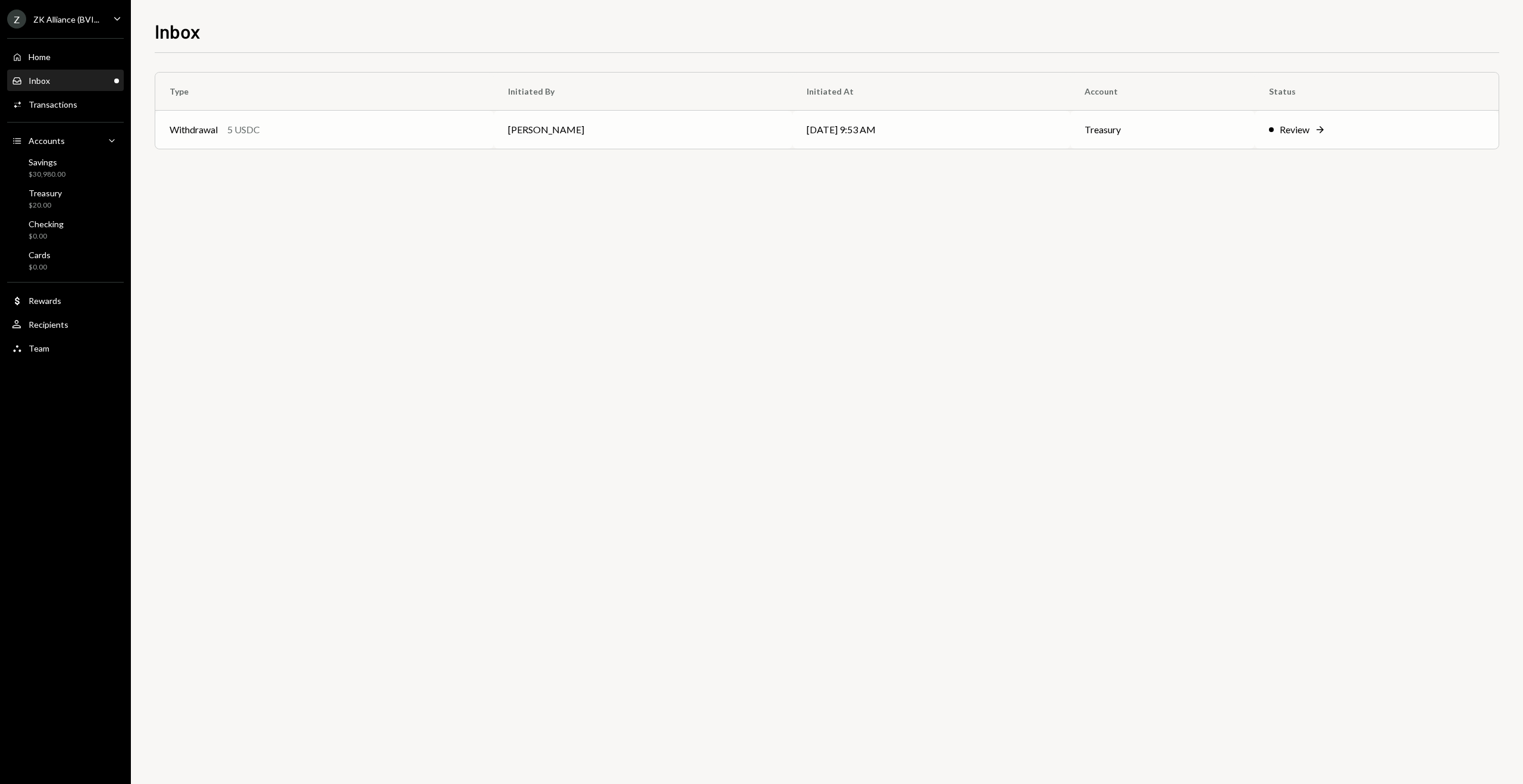
click at [494, 127] on td "Withdrawal 5 USDC" at bounding box center [324, 129] width 339 height 38
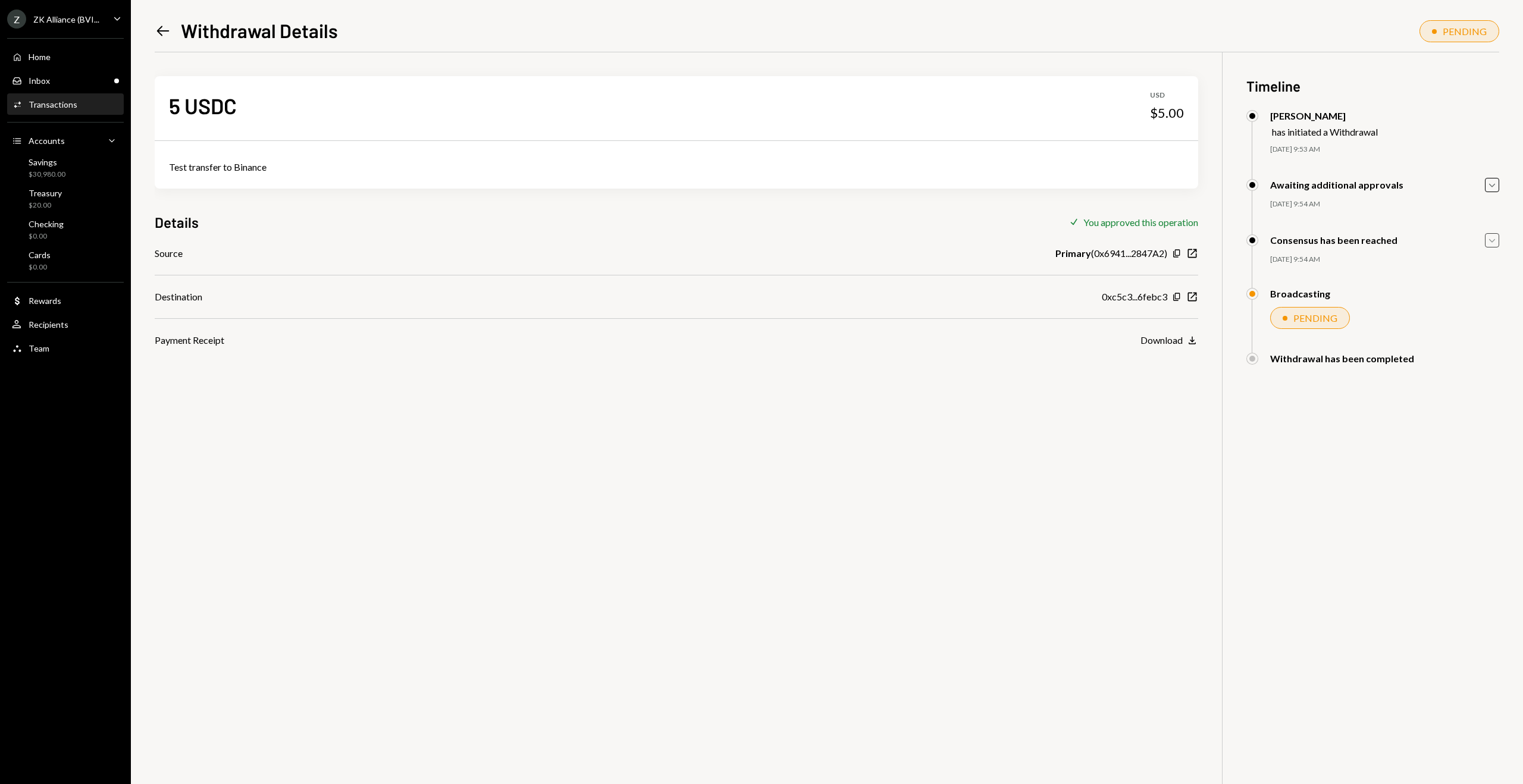
click at [1489, 242] on icon "Caret Down" at bounding box center [1492, 240] width 13 height 13
click at [1490, 241] on icon "Caret Up" at bounding box center [1492, 240] width 13 height 13
click at [48, 351] on div "Team Team" at bounding box center [65, 349] width 107 height 11
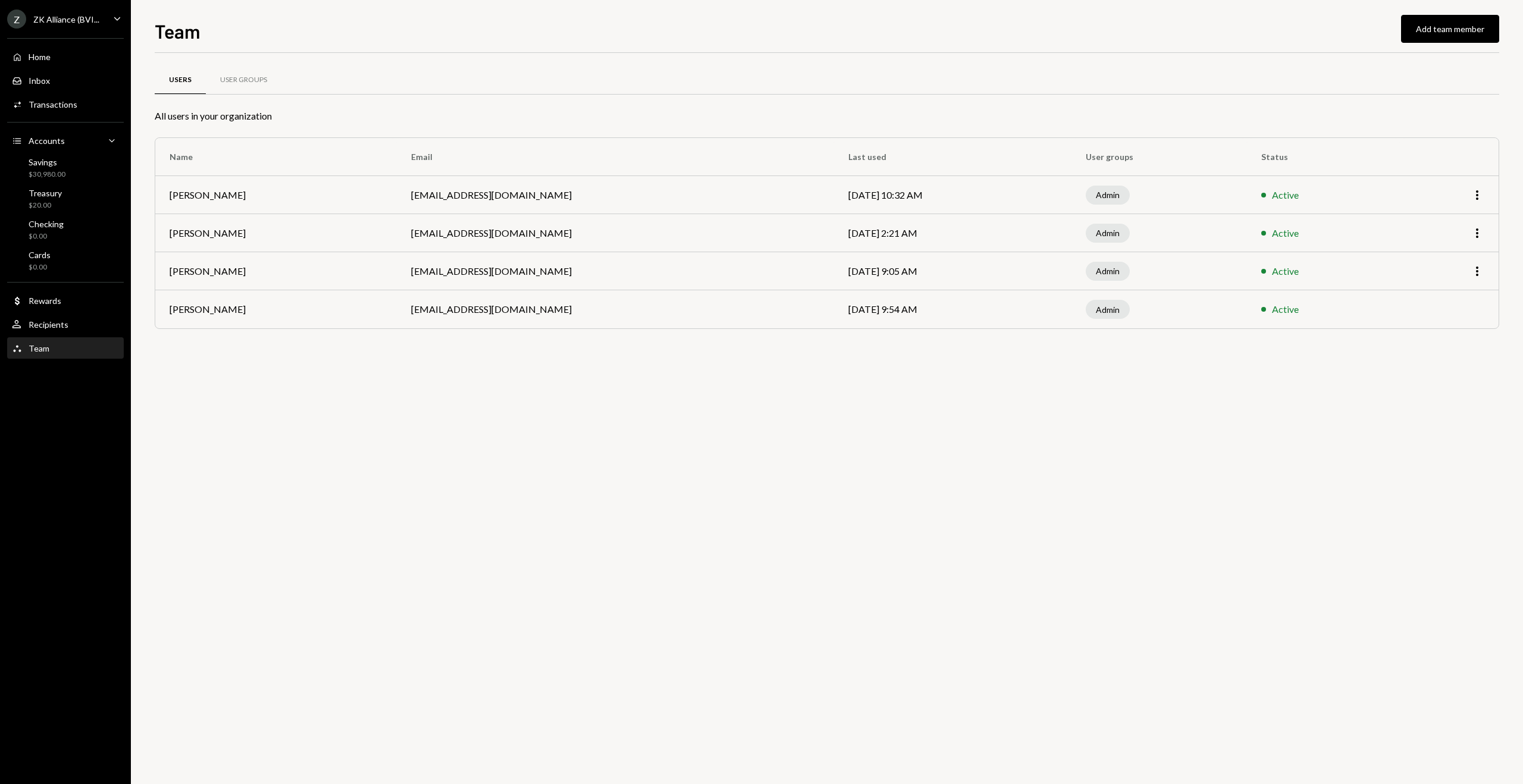
click at [180, 77] on div "Users" at bounding box center [180, 80] width 22 height 10
click at [53, 113] on div "Activities Transactions" at bounding box center [65, 105] width 107 height 21
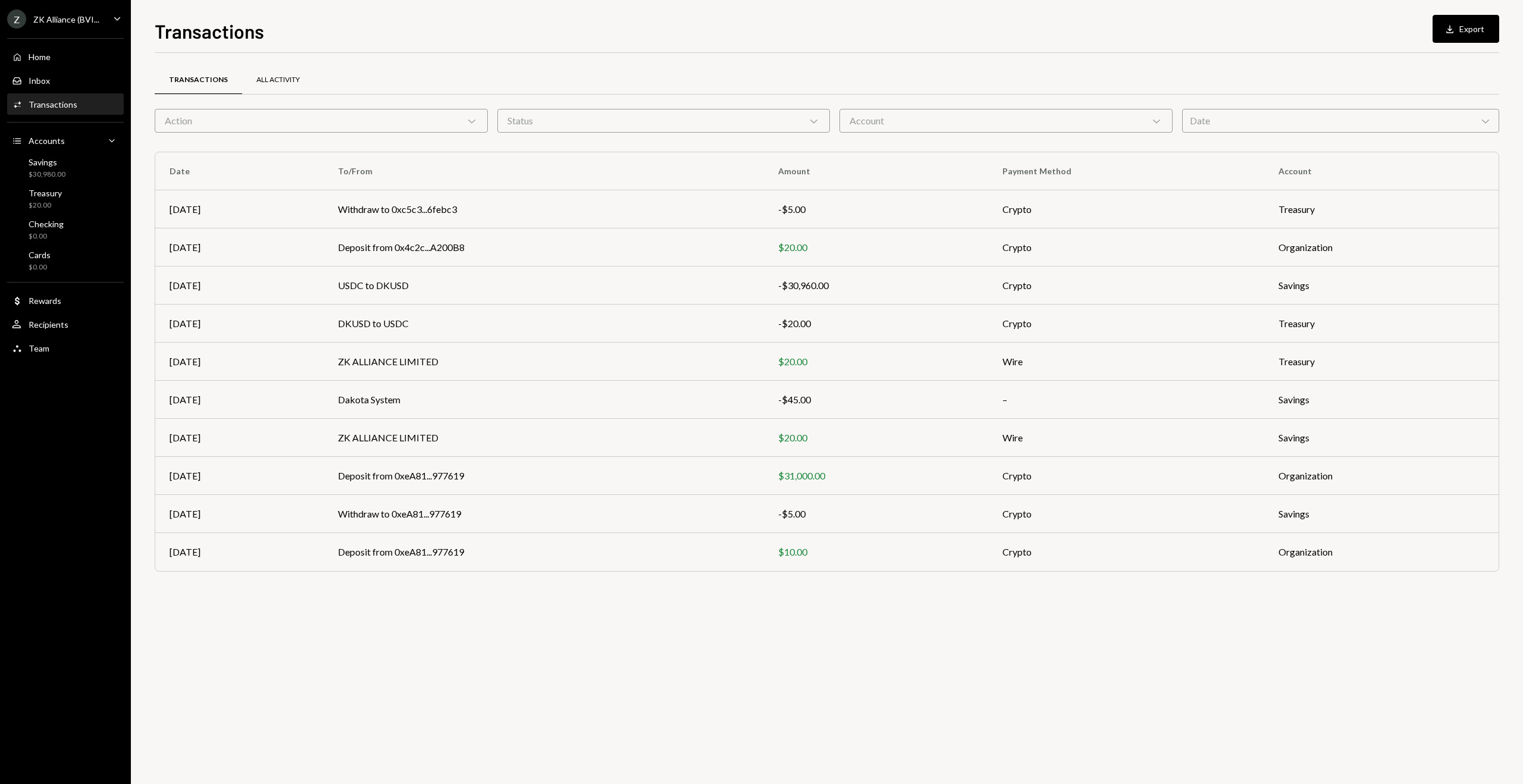
click at [282, 86] on div "All Activity" at bounding box center [278, 80] width 72 height 28
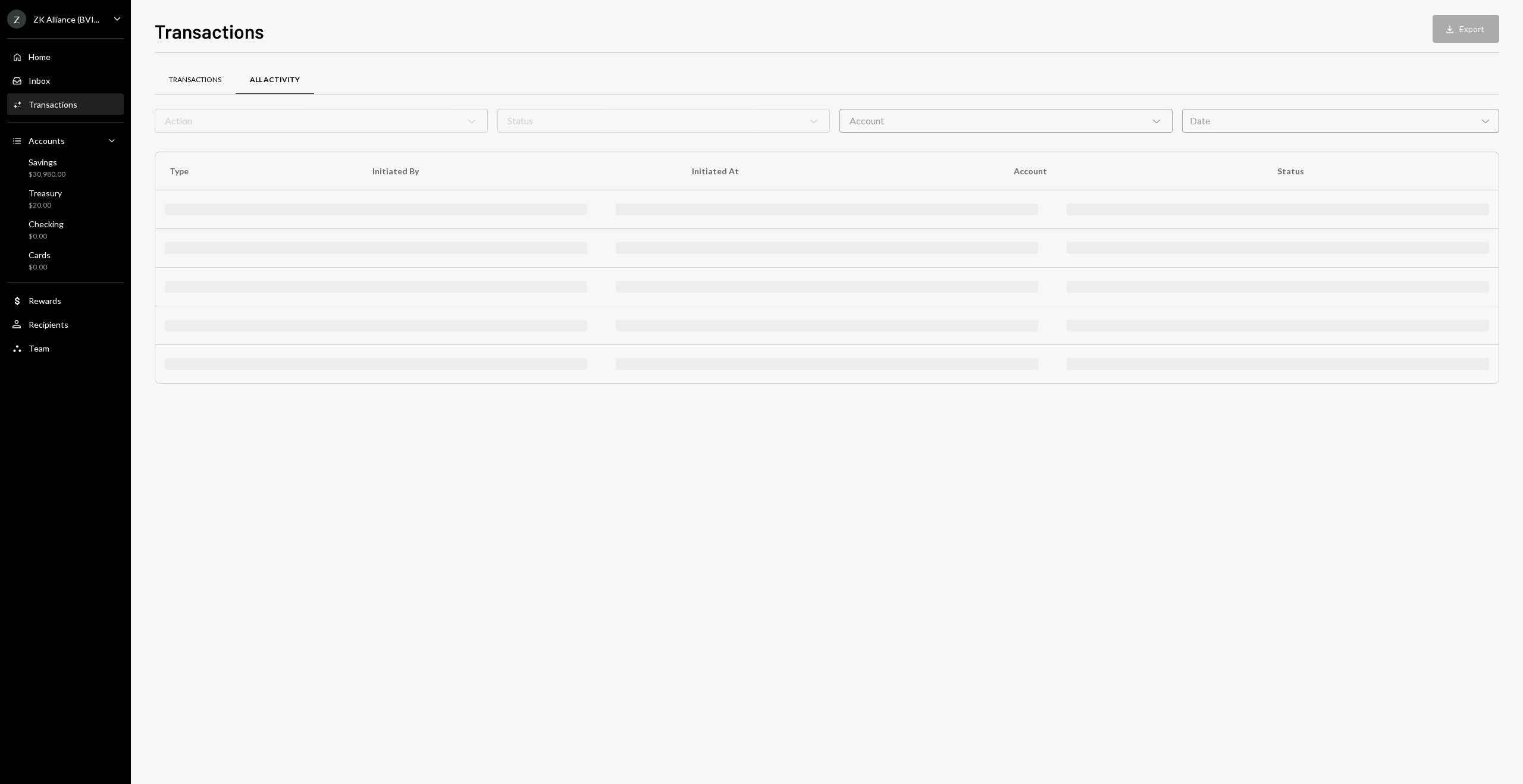
click at [197, 83] on div "Transactions" at bounding box center [195, 80] width 53 height 10
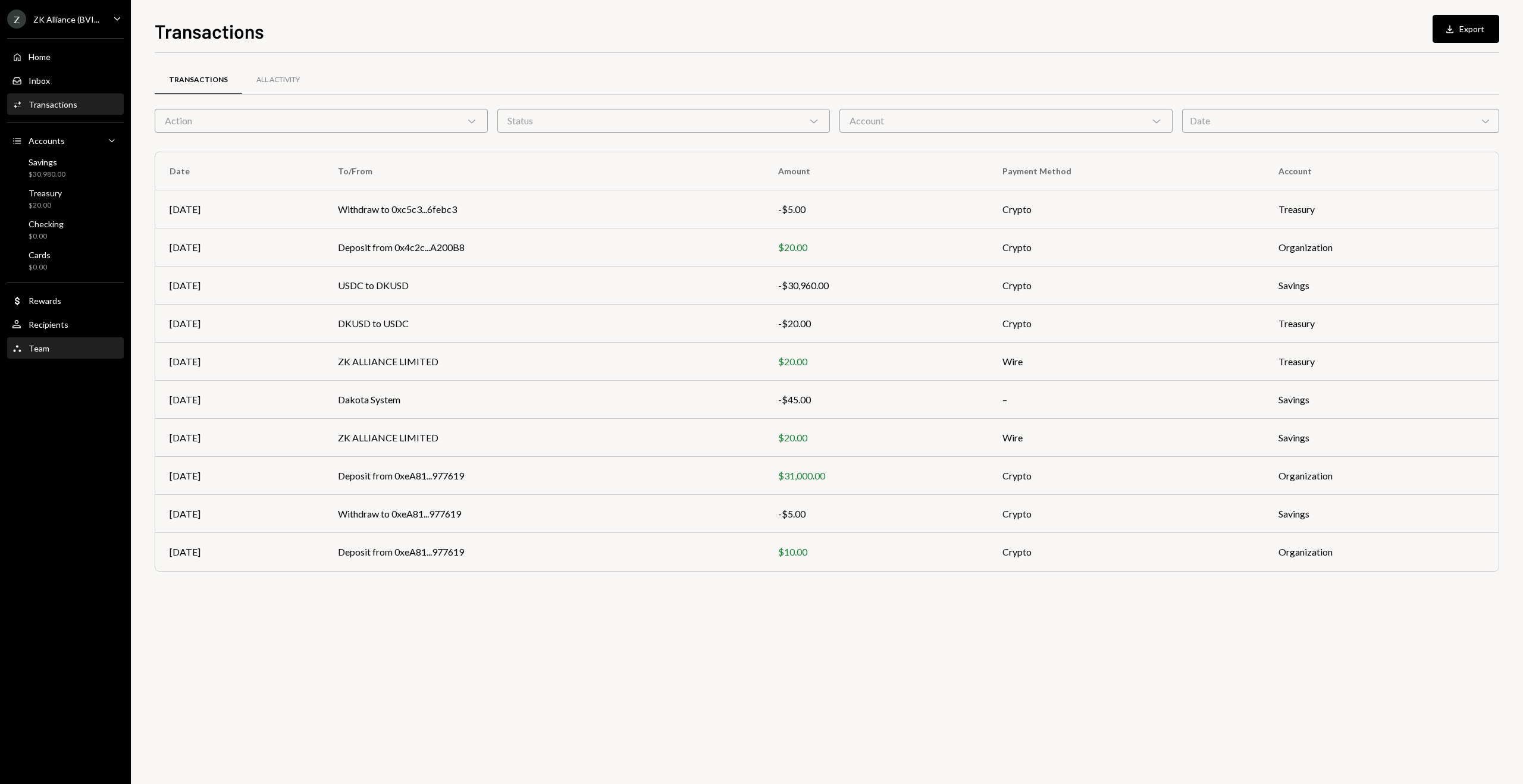
click at [54, 351] on div "Team Team" at bounding box center [65, 349] width 107 height 11
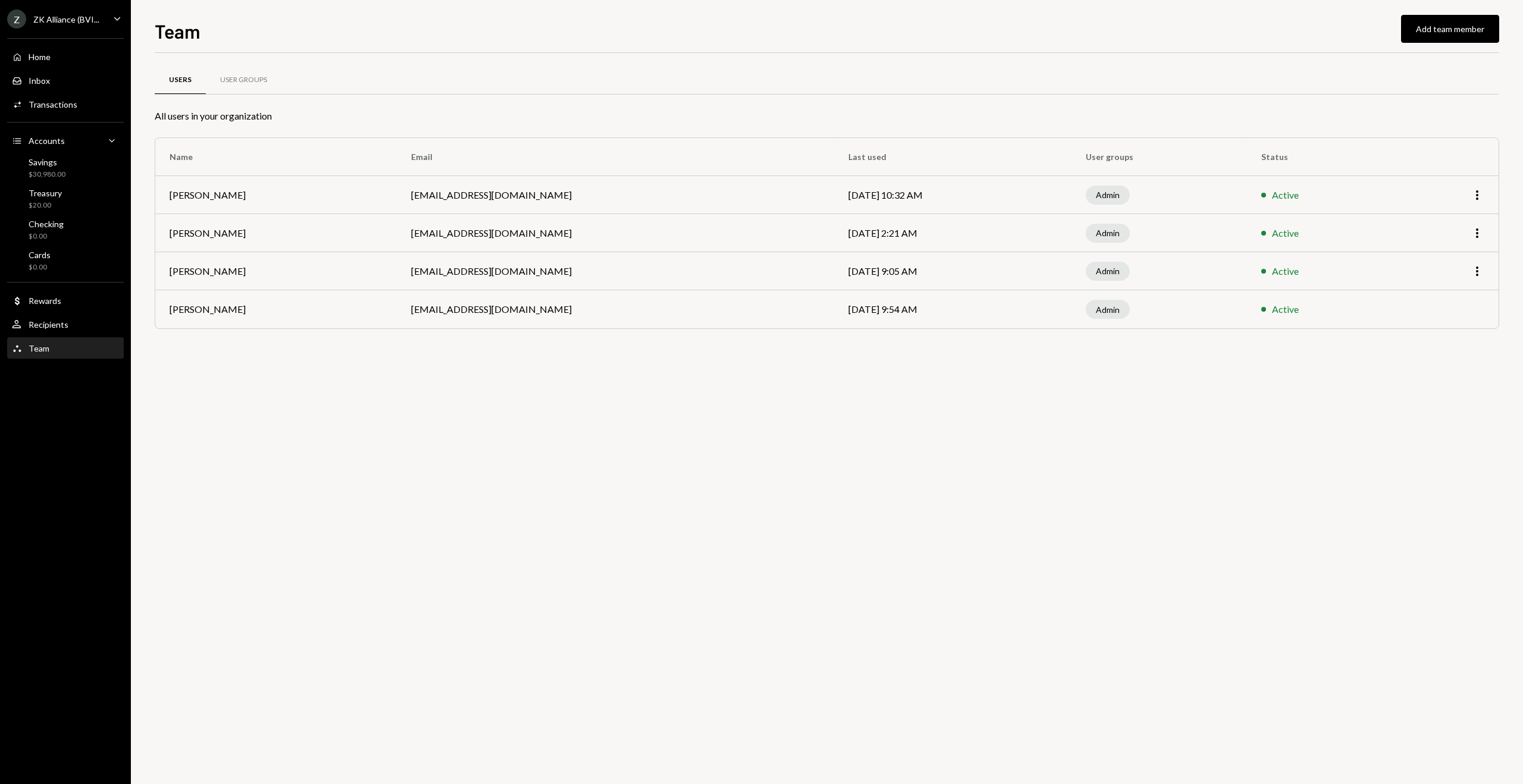
click at [436, 195] on td "ed@zkaf.xyz" at bounding box center [615, 195] width 437 height 38
click at [1485, 197] on td "More" at bounding box center [1450, 195] width 99 height 38
click at [1480, 193] on icon "More" at bounding box center [1478, 195] width 14 height 14
click at [126, 92] on div "Home Home Inbox Inbox Activities Transactions Accounts Accounts Caret Down Savi…" at bounding box center [65, 196] width 131 height 330
click at [71, 63] on div "Home Home" at bounding box center [65, 57] width 107 height 21
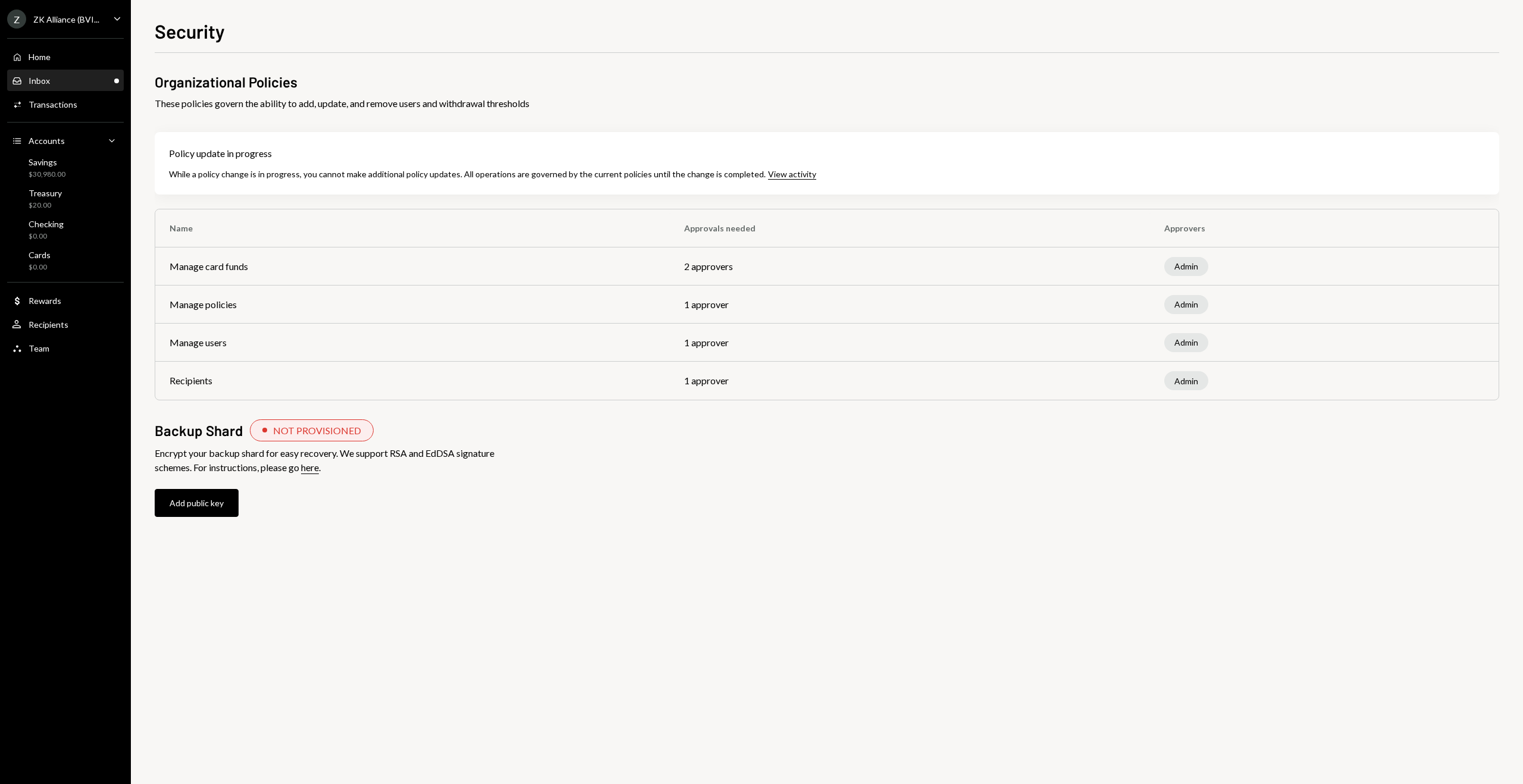
click at [59, 77] on div "Inbox Inbox" at bounding box center [65, 81] width 107 height 11
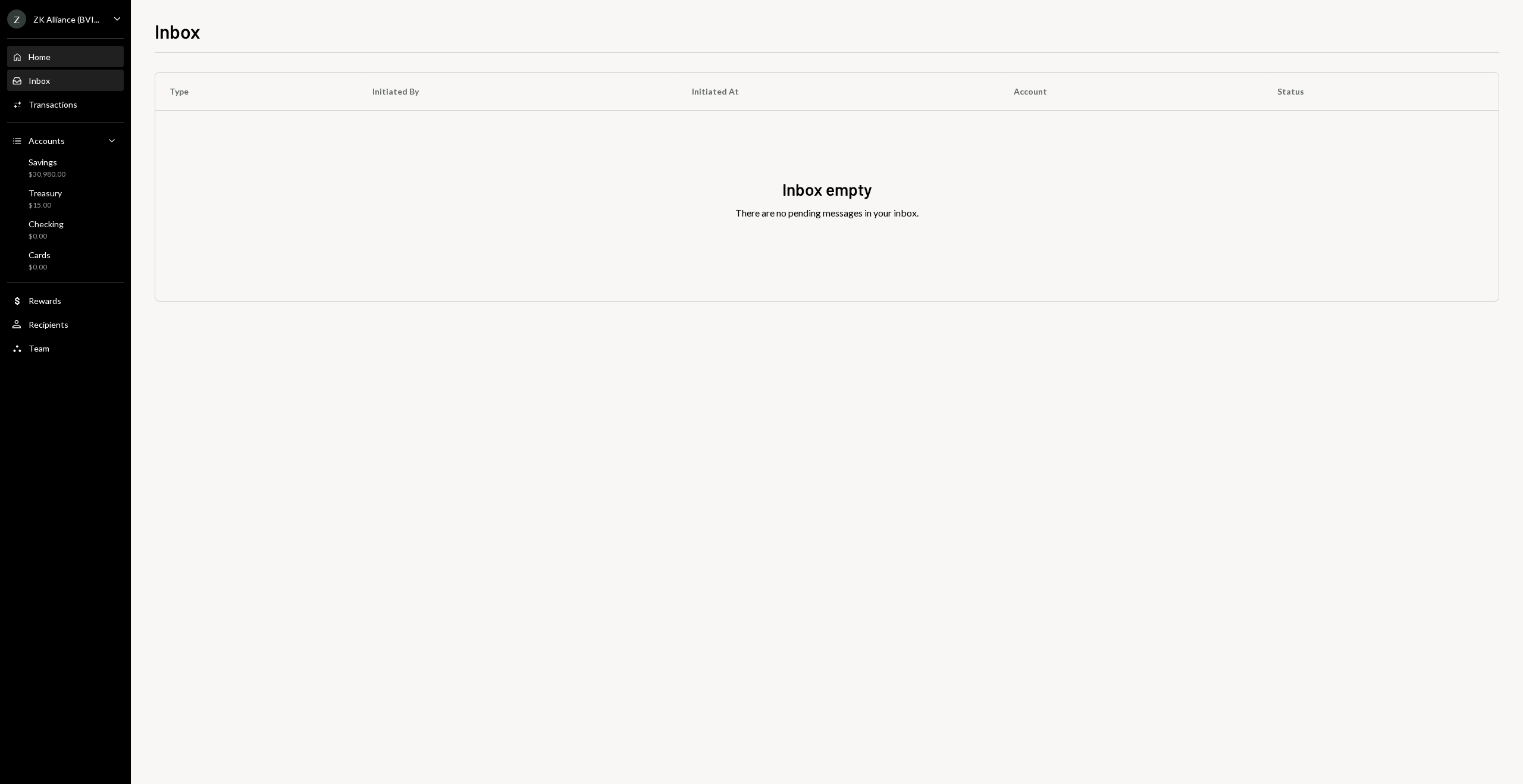
click at [50, 56] on div "Home" at bounding box center [39, 57] width 22 height 10
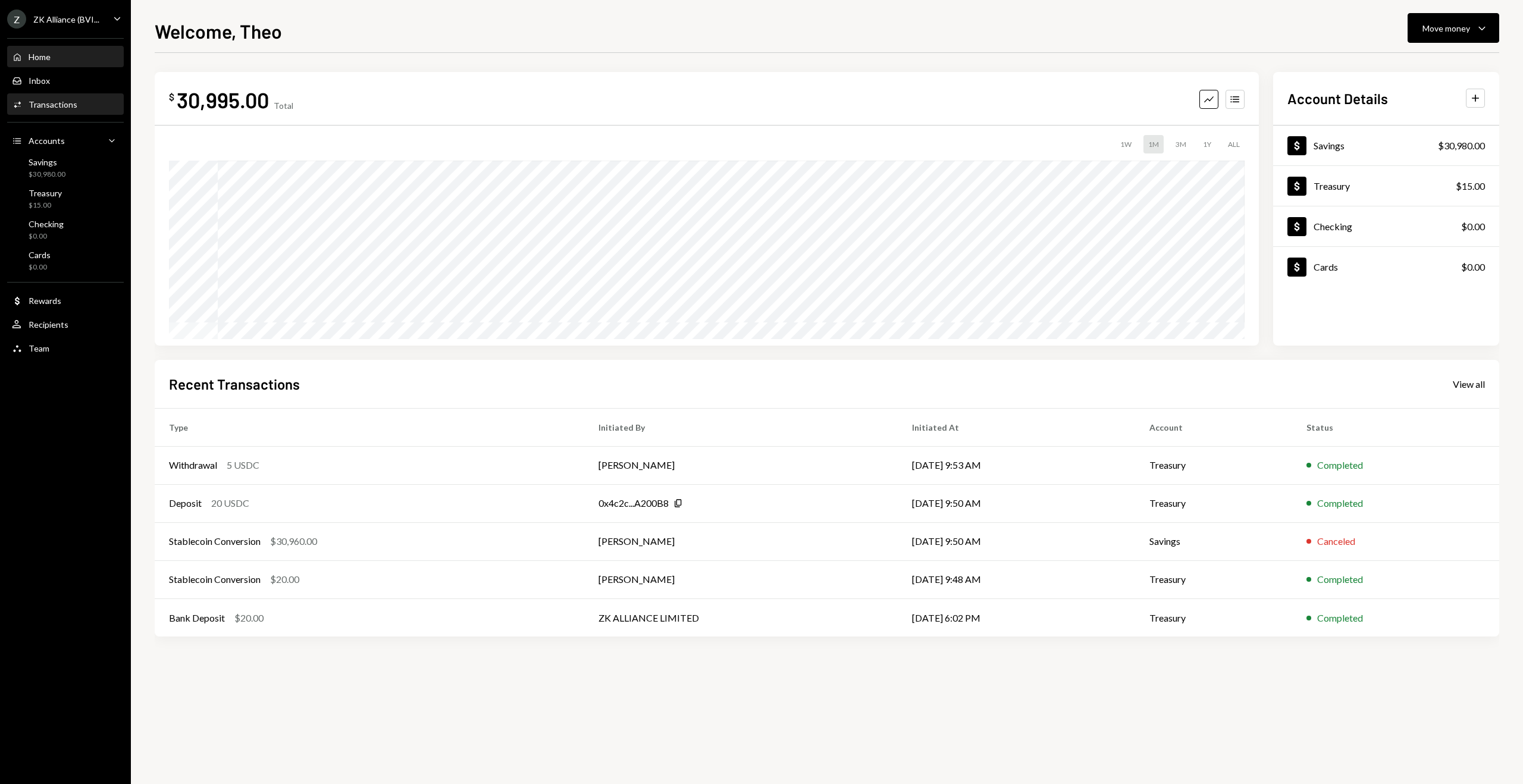
click at [51, 107] on div "Transactions" at bounding box center [53, 104] width 49 height 10
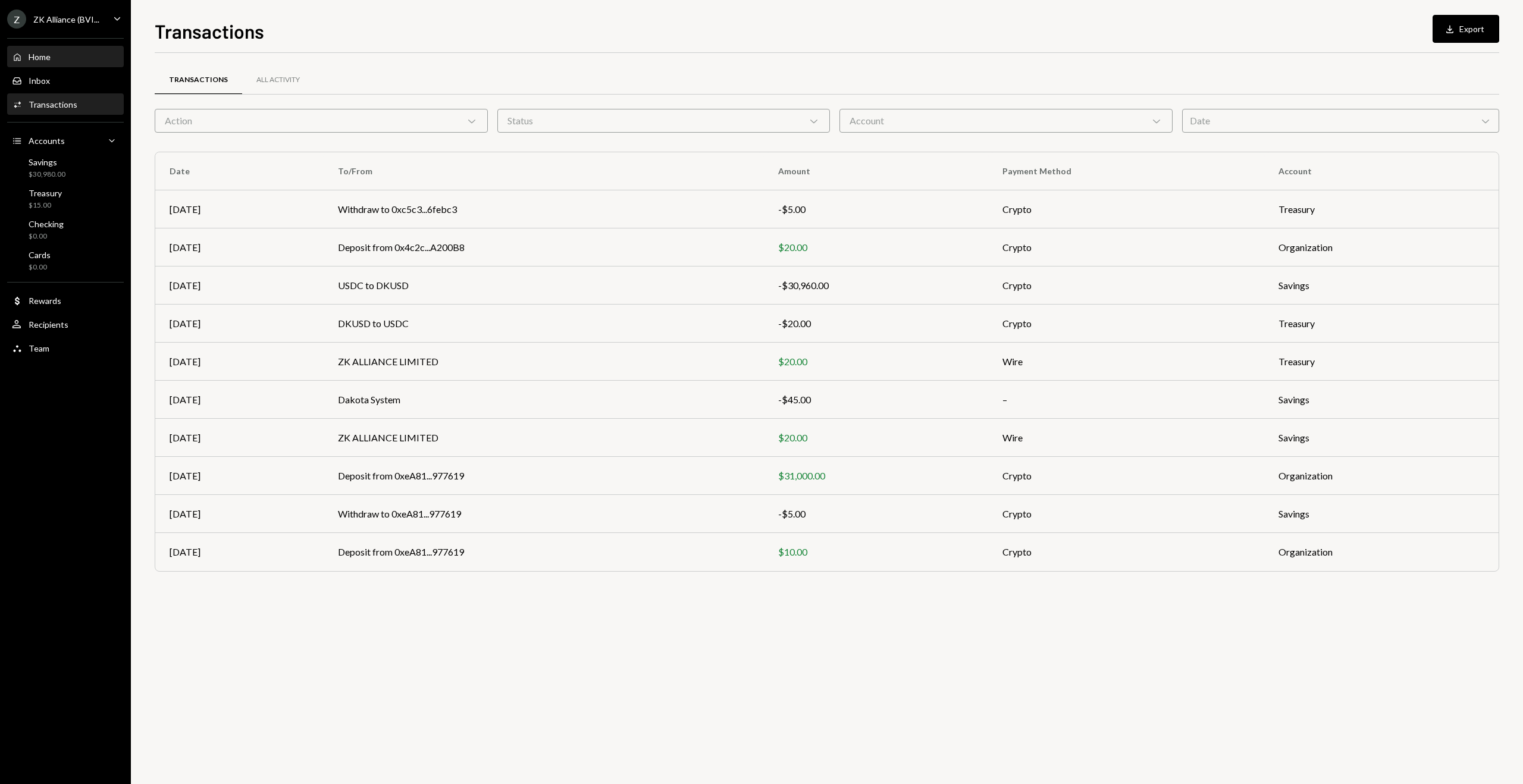
click at [50, 62] on div "Home Home" at bounding box center [65, 57] width 107 height 21
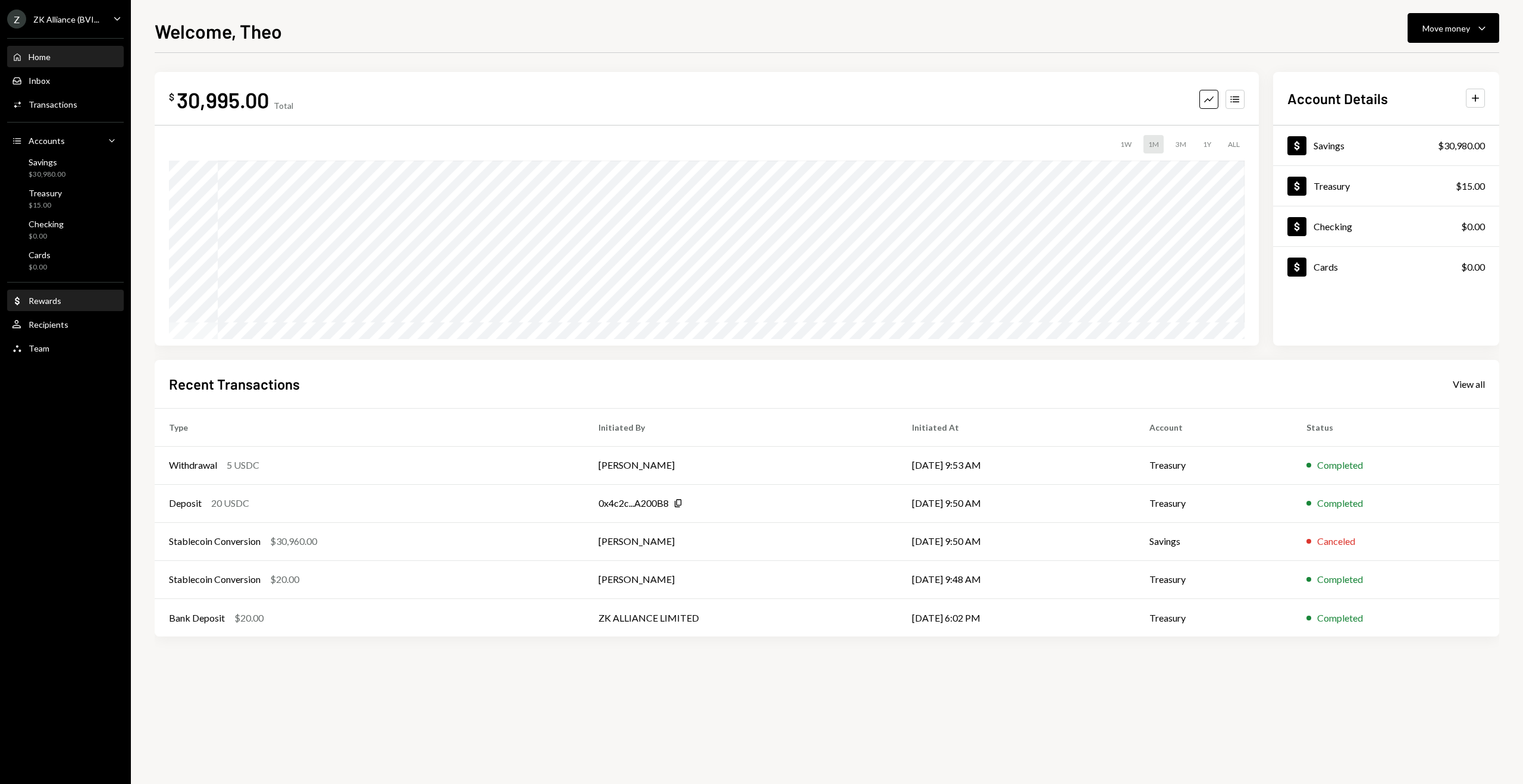
click at [44, 306] on div "Dollar Rewards" at bounding box center [65, 301] width 107 height 21
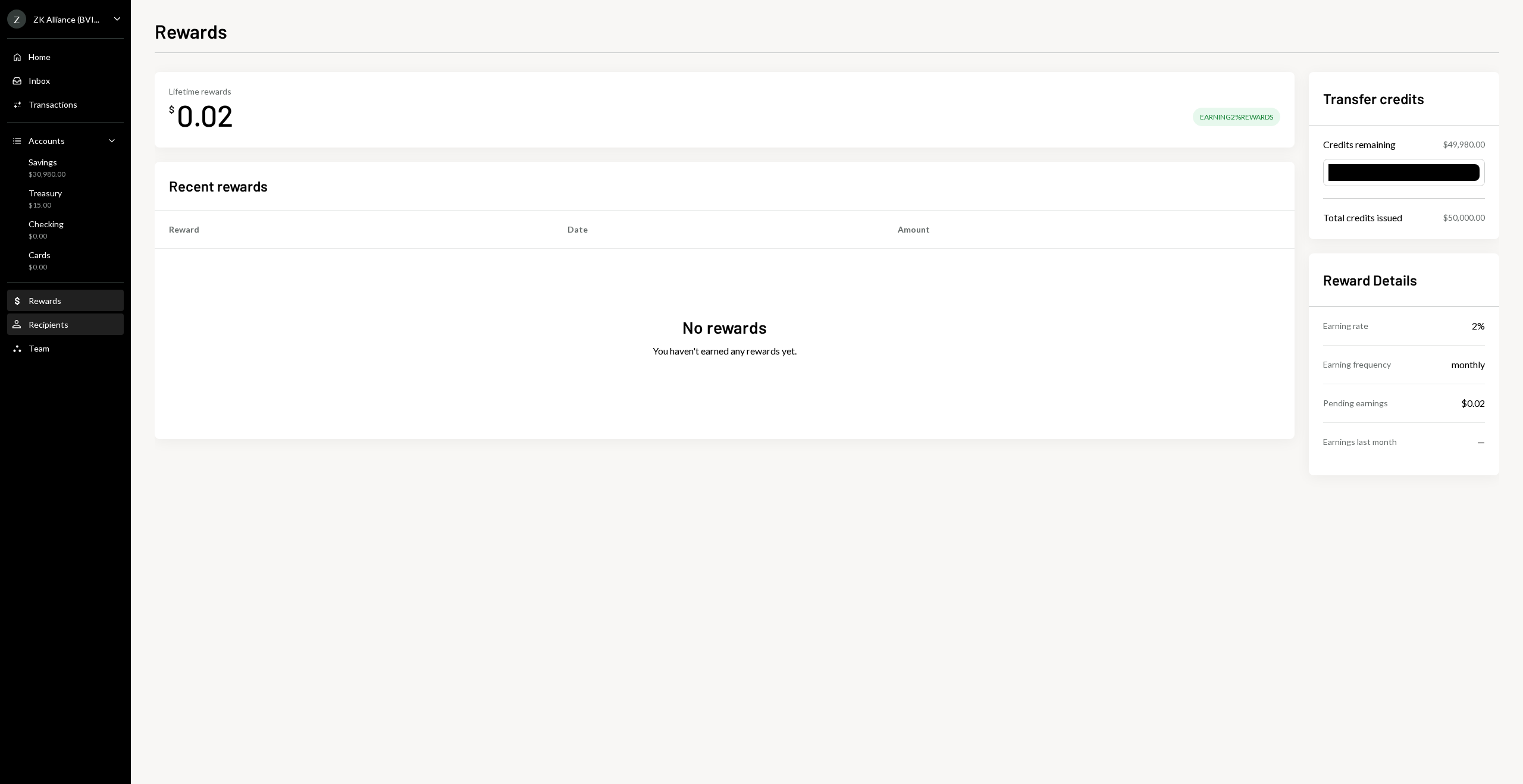
click at [40, 322] on div "Recipients" at bounding box center [48, 324] width 40 height 10
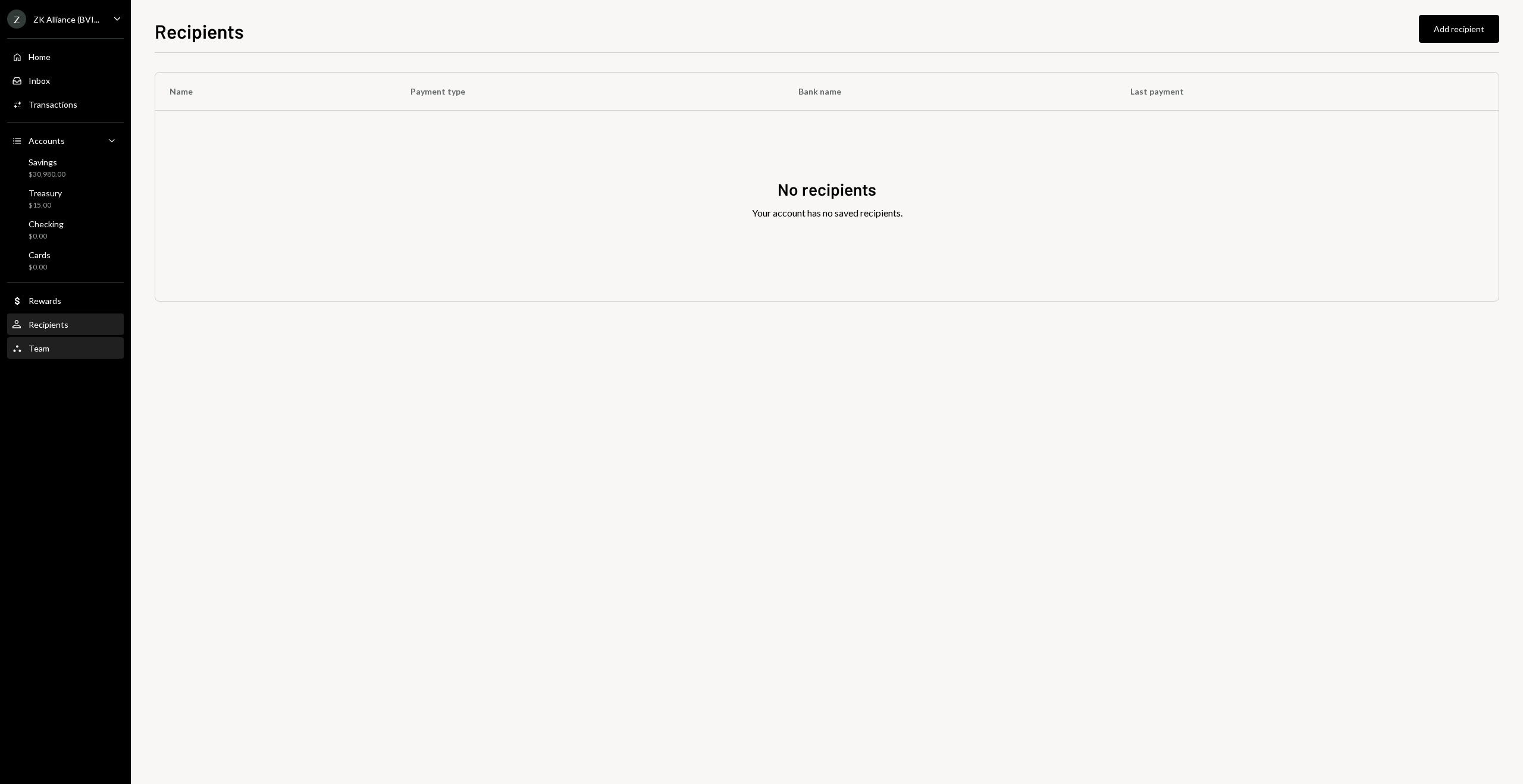
click at [41, 343] on div "Team" at bounding box center [39, 348] width 21 height 10
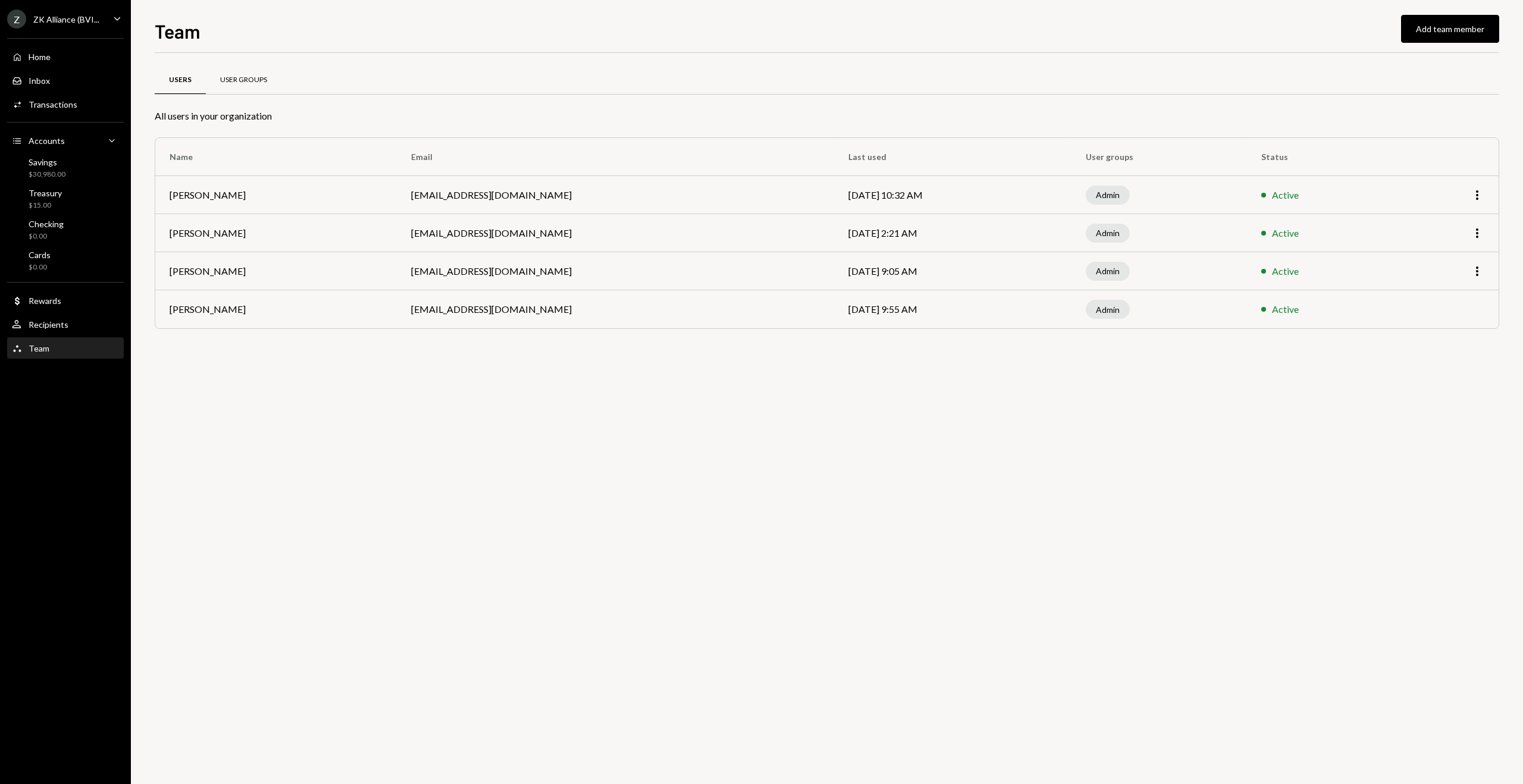
click at [254, 80] on div "User Groups" at bounding box center [244, 80] width 47 height 10
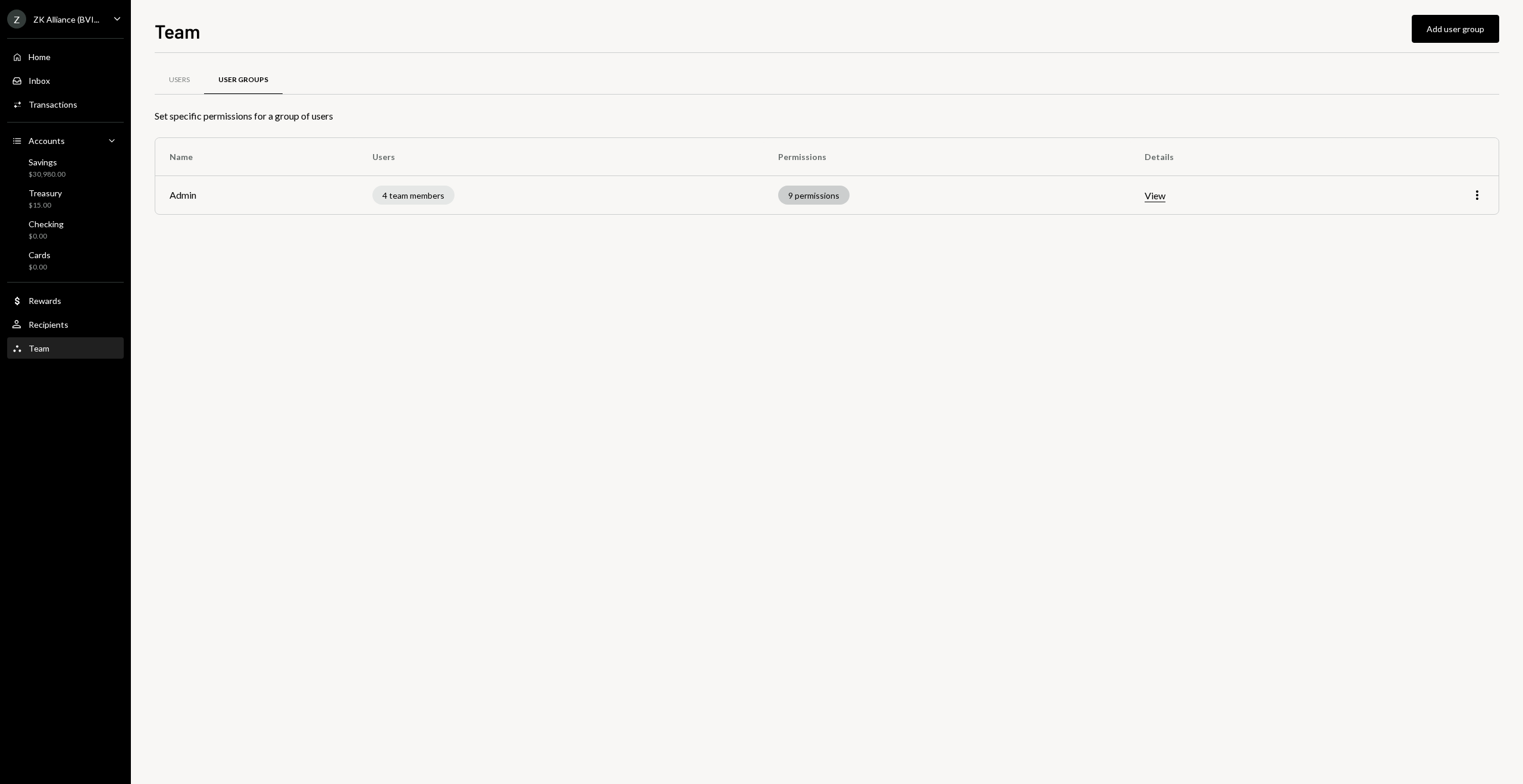
click at [786, 195] on div "9 permissions" at bounding box center [814, 195] width 71 height 19
click at [804, 194] on div "9 permissions" at bounding box center [814, 195] width 71 height 19
click at [1158, 193] on button "View" at bounding box center [1155, 196] width 21 height 13
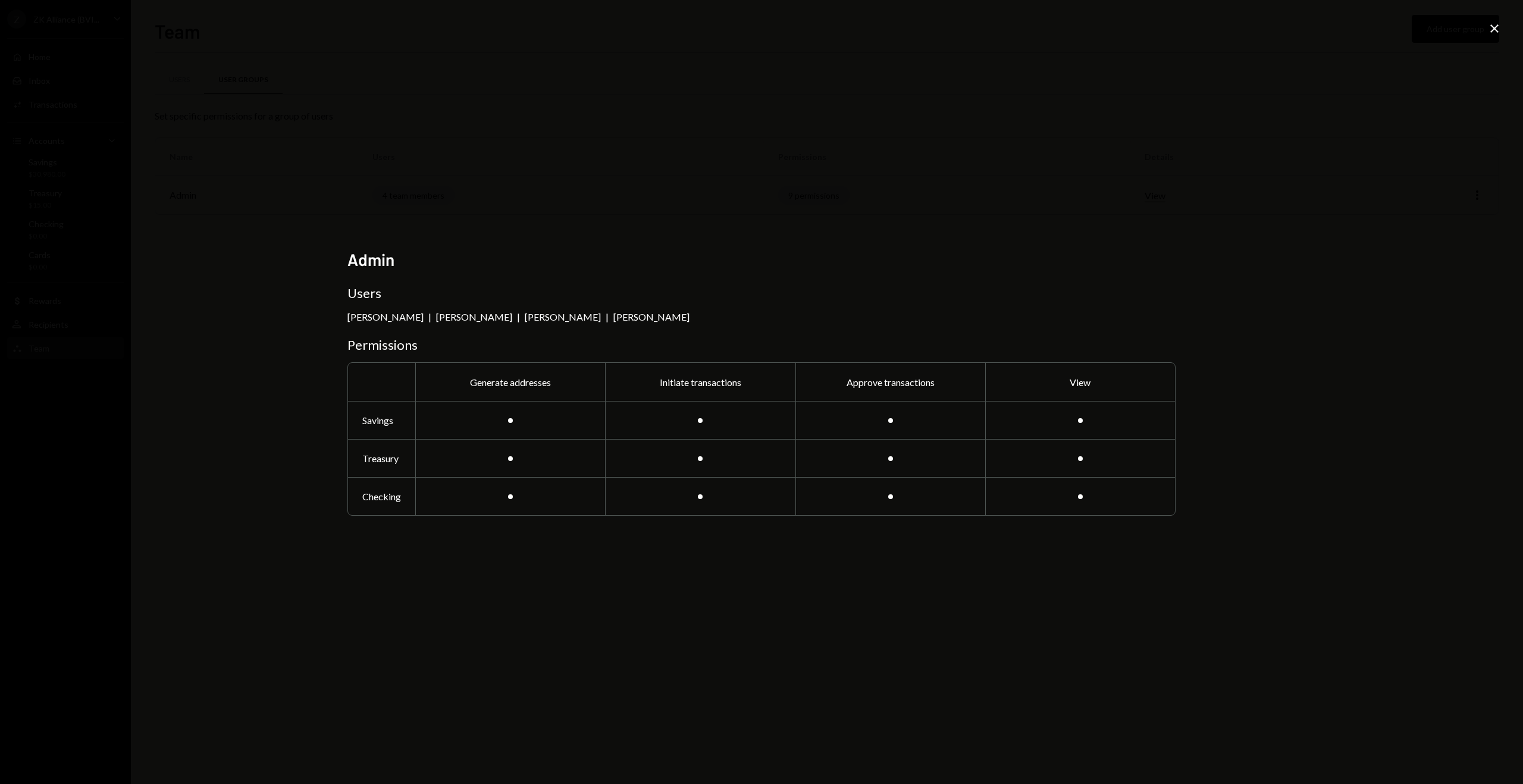
click at [614, 317] on div "Jason Chee" at bounding box center [652, 316] width 76 height 11
click at [1499, 30] on icon "Close" at bounding box center [1495, 28] width 14 height 14
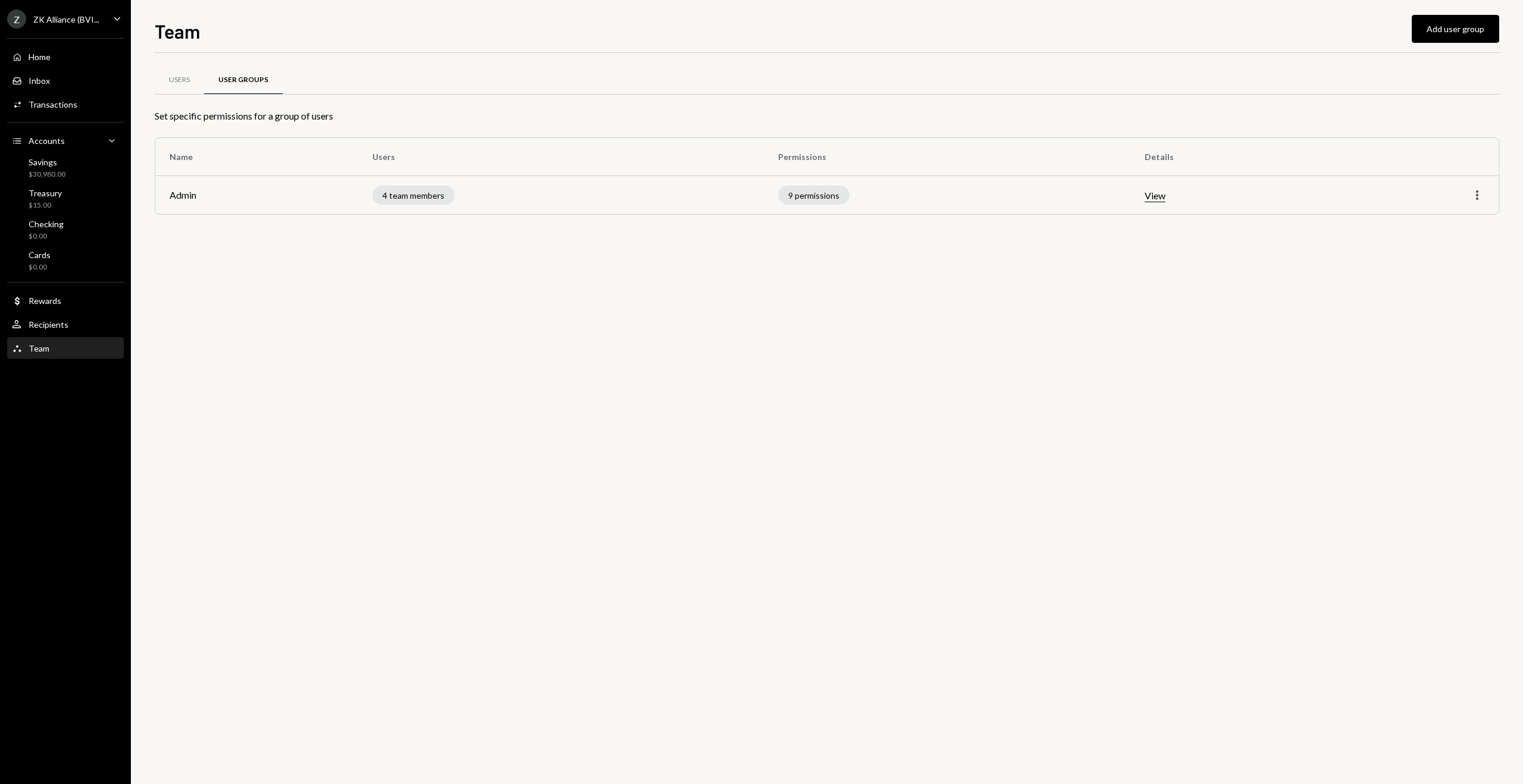
click at [1473, 197] on icon "More" at bounding box center [1478, 195] width 14 height 14
click at [1462, 223] on div "Edit" at bounding box center [1450, 220] width 60 height 21
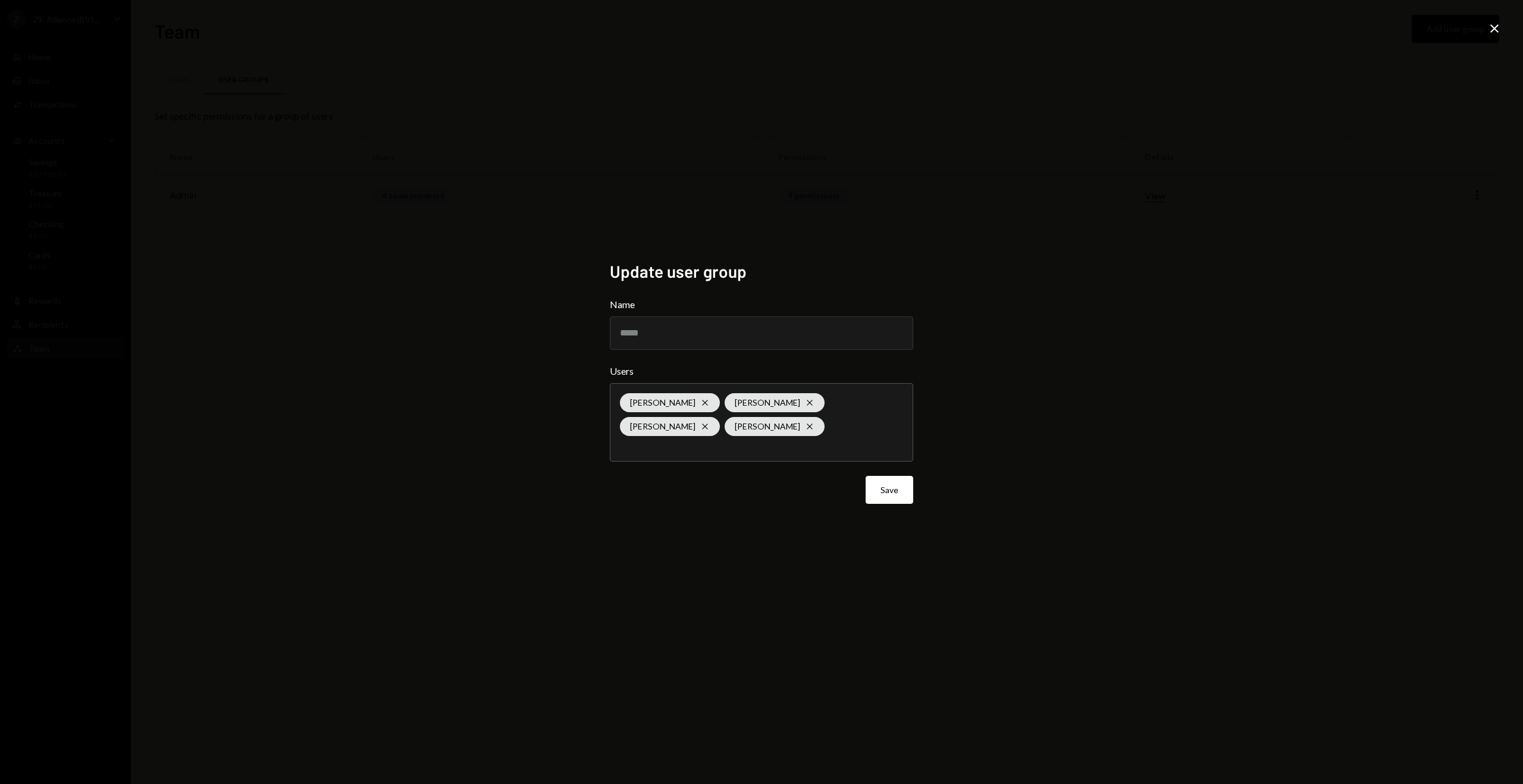
click at [1306, 127] on div "Update user group Name ***** Users Theo Louw Cross Evgeny Dziatko Cross Marco C…" at bounding box center [762, 392] width 1523 height 784
click at [1494, 28] on icon at bounding box center [1495, 28] width 8 height 8
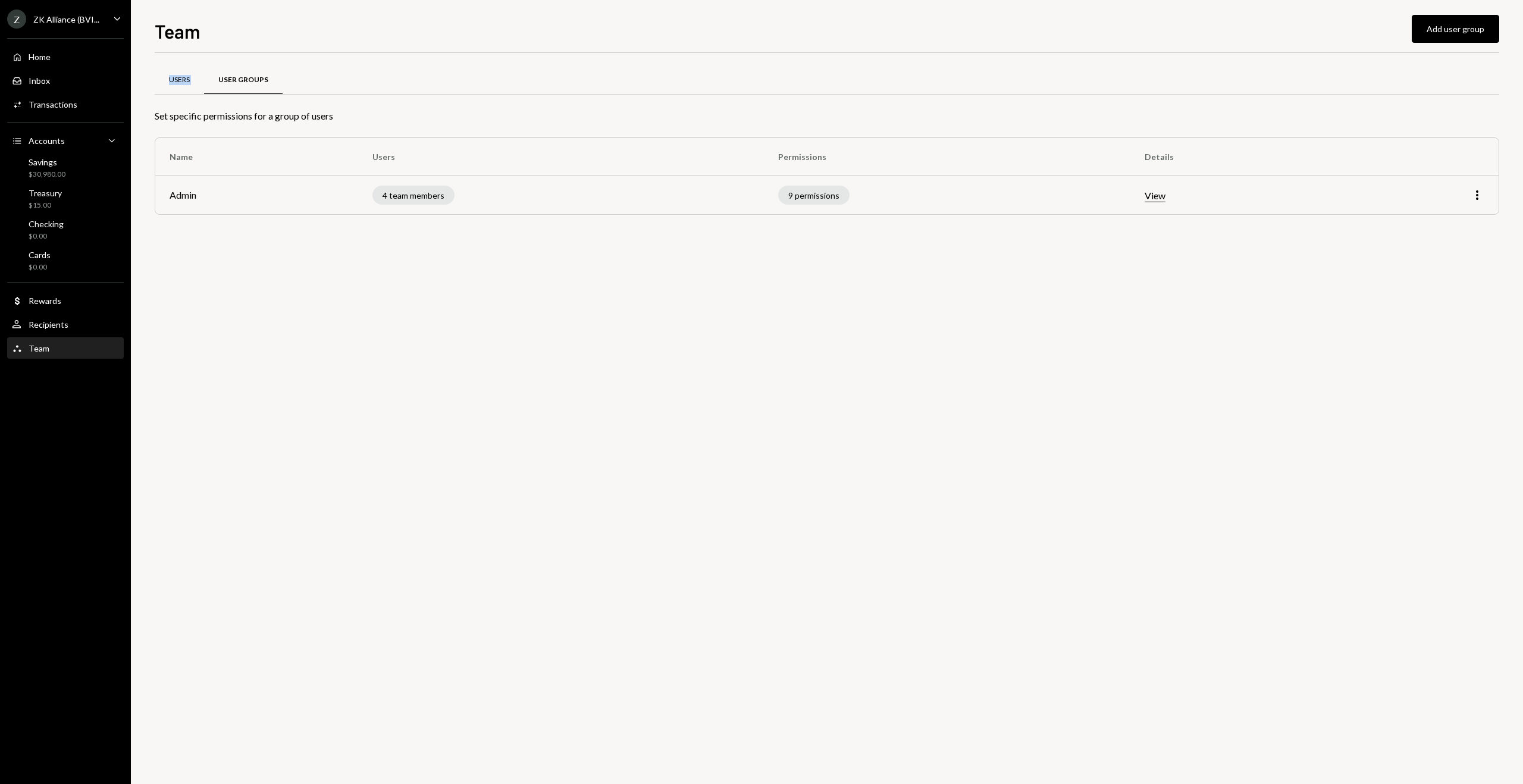
click at [175, 83] on div "Users" at bounding box center [179, 80] width 21 height 10
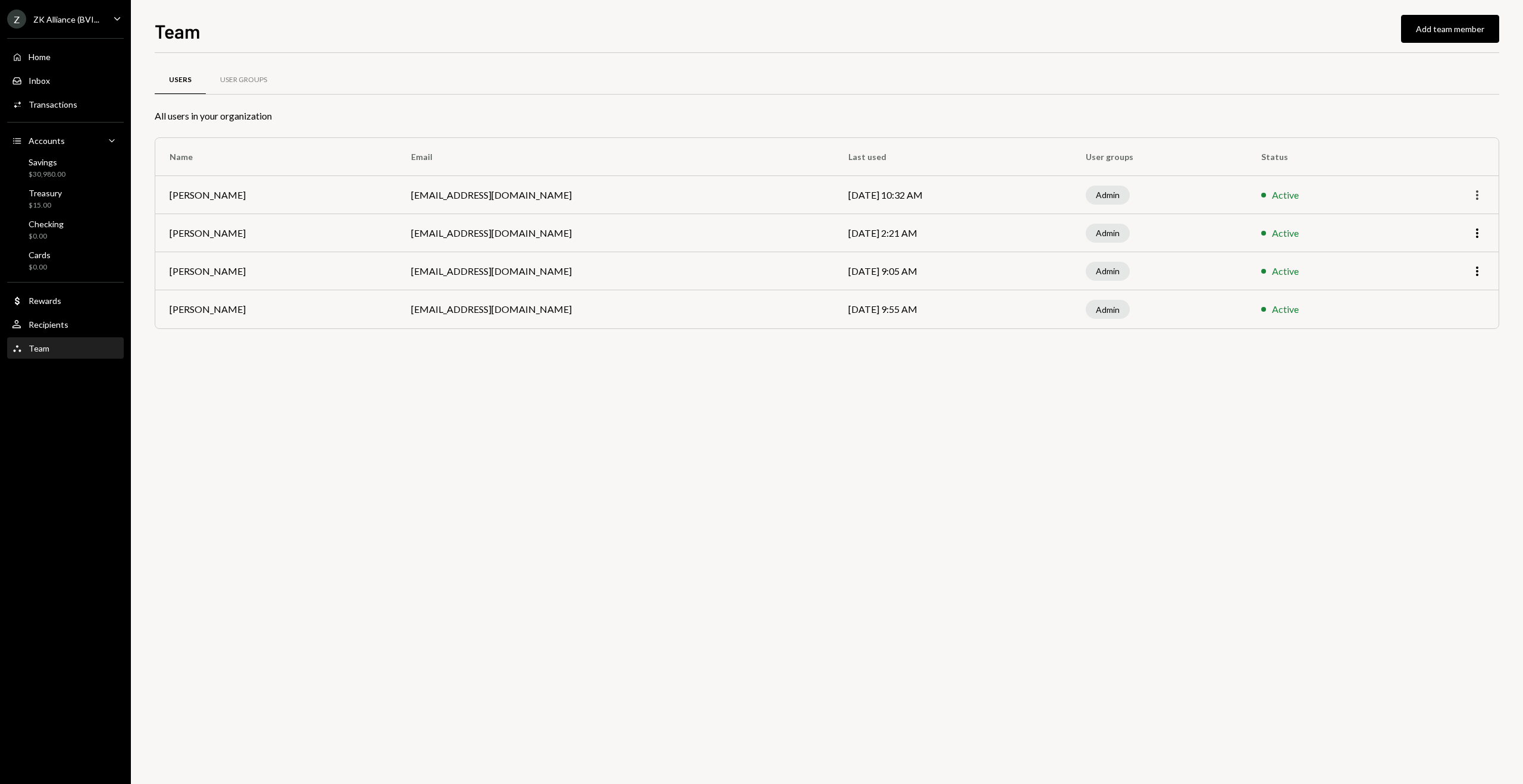
click at [1477, 190] on icon "More" at bounding box center [1478, 195] width 14 height 14
click at [367, 343] on div "Users User Groups All users in your organization Name Email Last used User grou…" at bounding box center [827, 212] width 1345 height 281
click at [45, 325] on div "Recipients" at bounding box center [48, 324] width 40 height 10
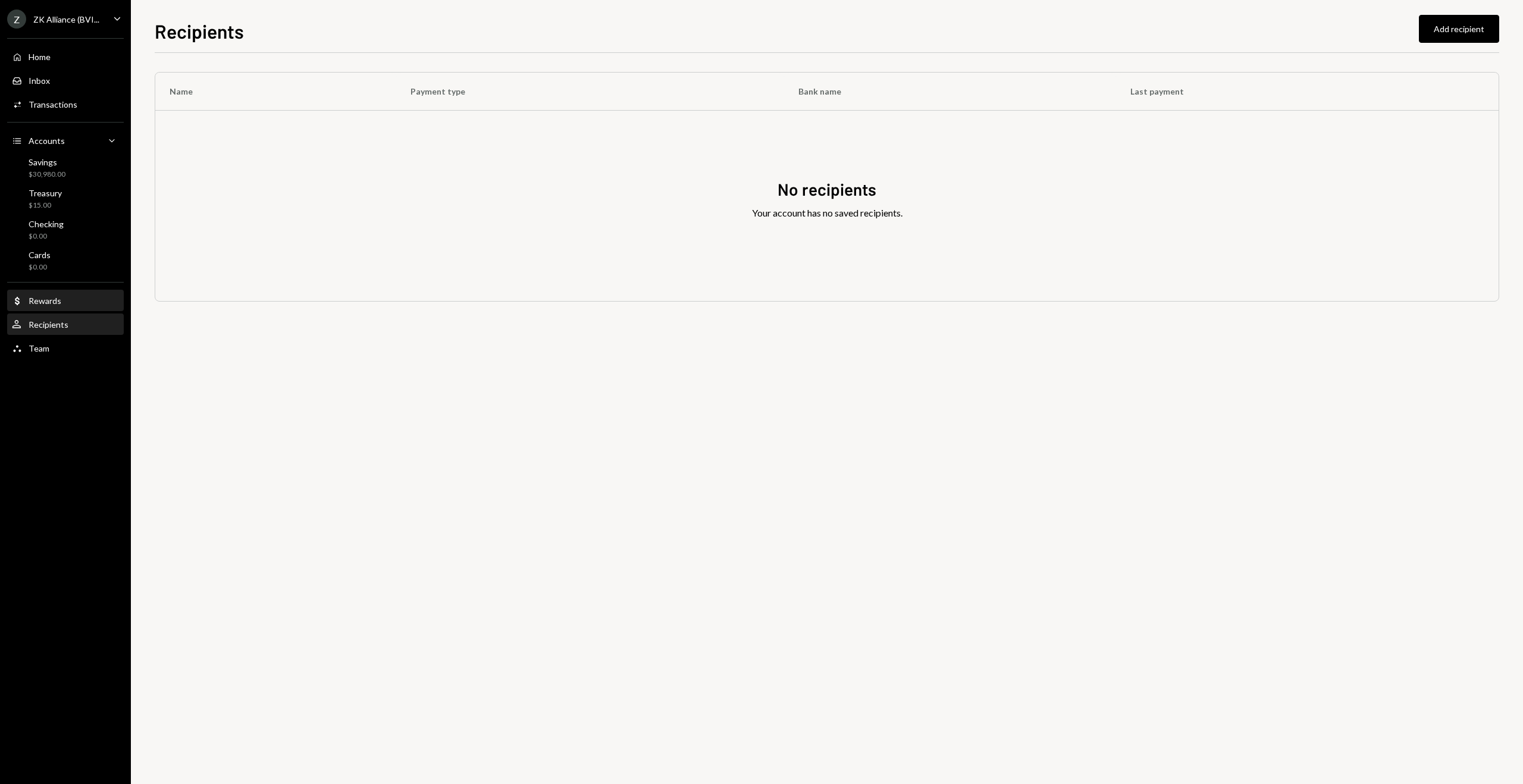
click at [40, 304] on div "Rewards" at bounding box center [45, 301] width 33 height 10
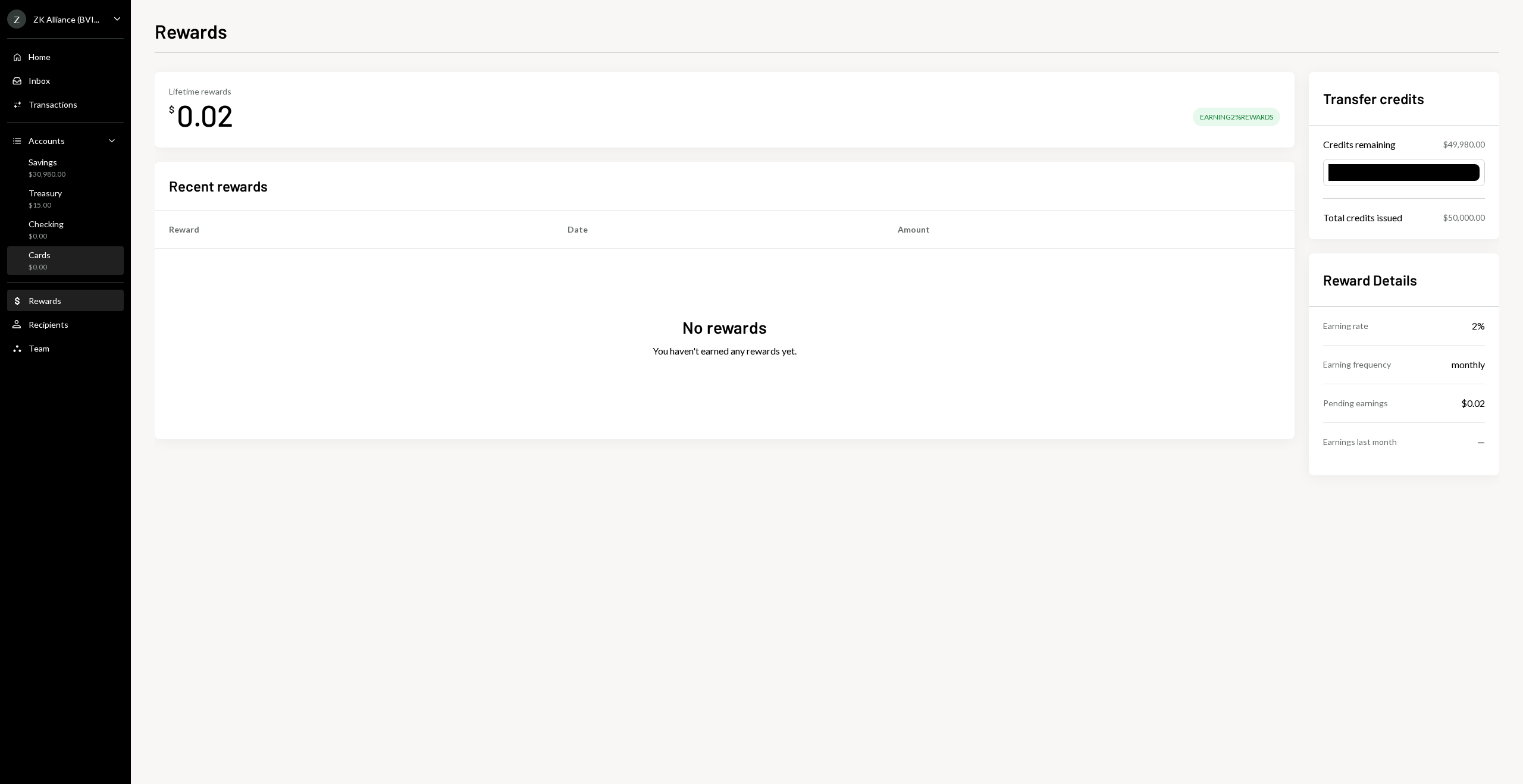
click at [40, 260] on div "Cards $0.00" at bounding box center [39, 261] width 22 height 22
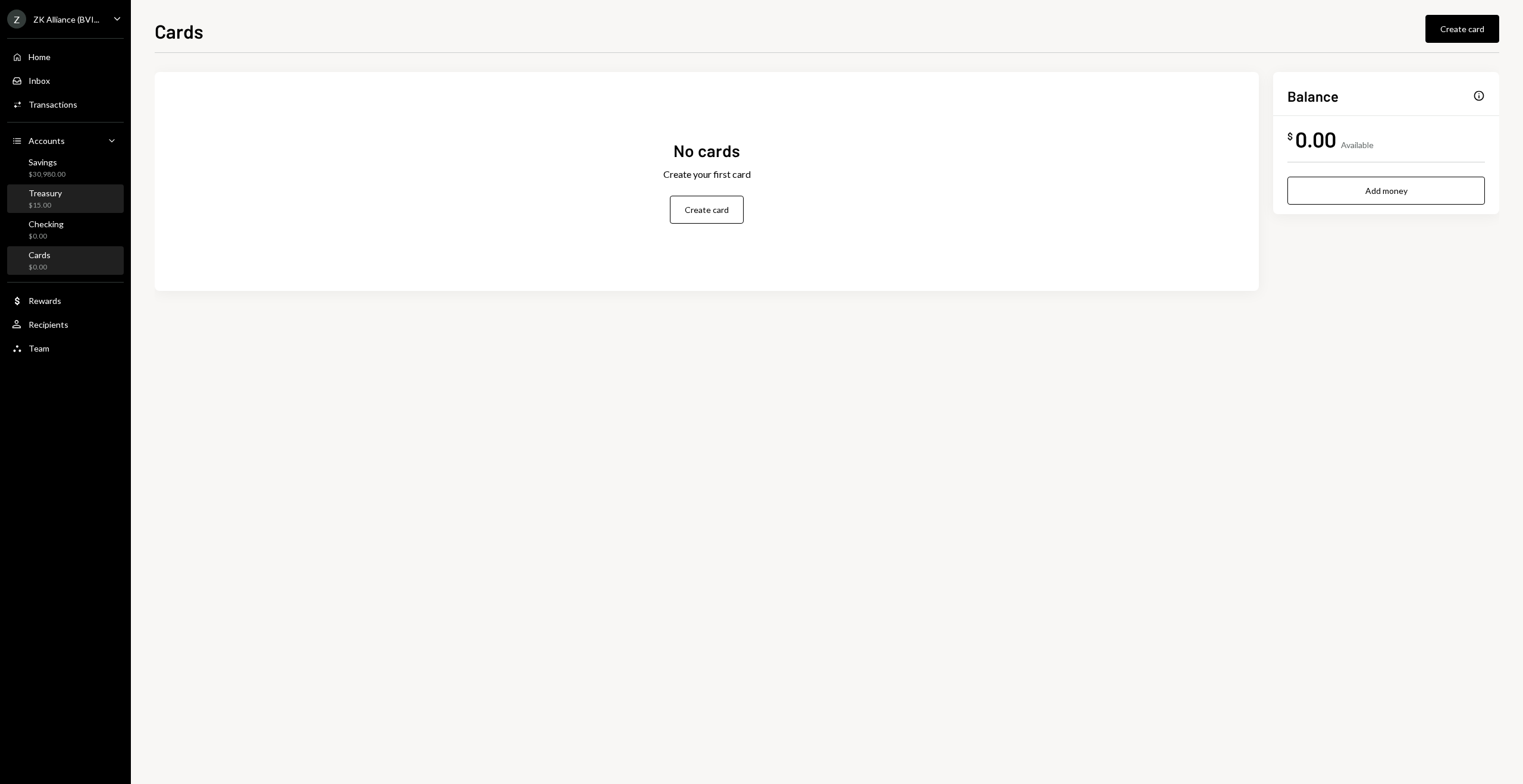
click at [49, 200] on div "$15.00" at bounding box center [45, 205] width 33 height 10
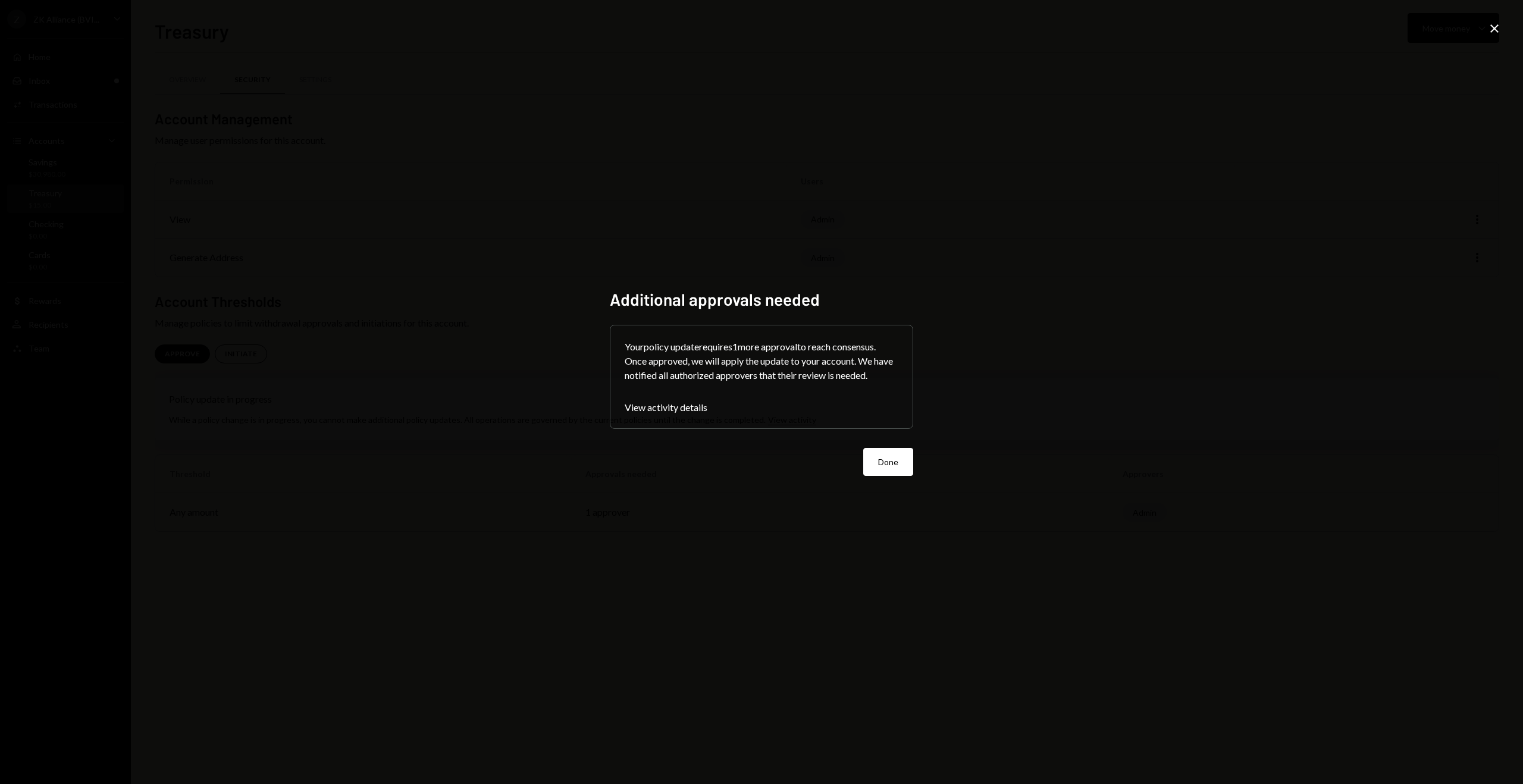
click at [888, 466] on button "Done" at bounding box center [888, 462] width 50 height 28
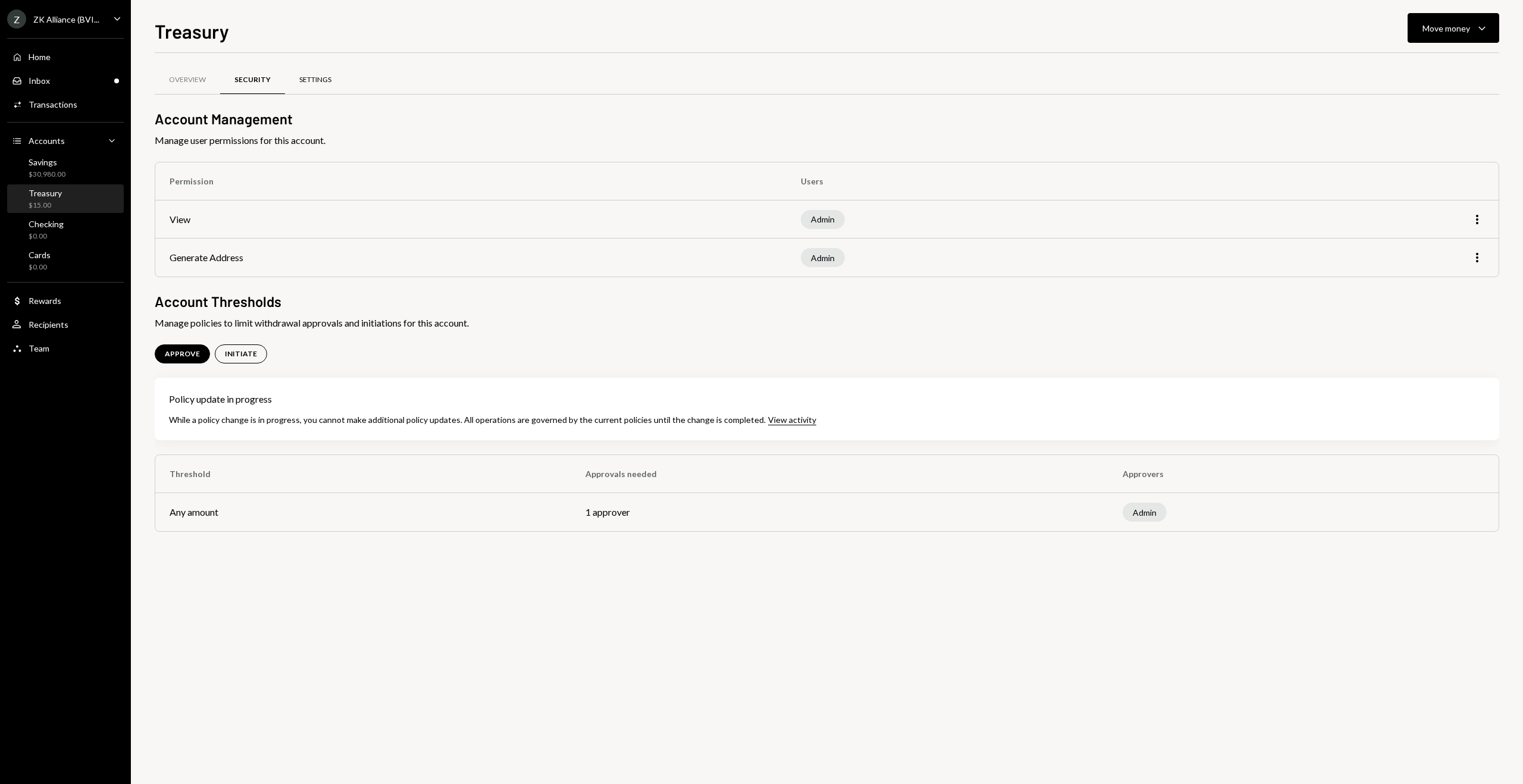
click at [318, 81] on div "Settings" at bounding box center [315, 80] width 32 height 10
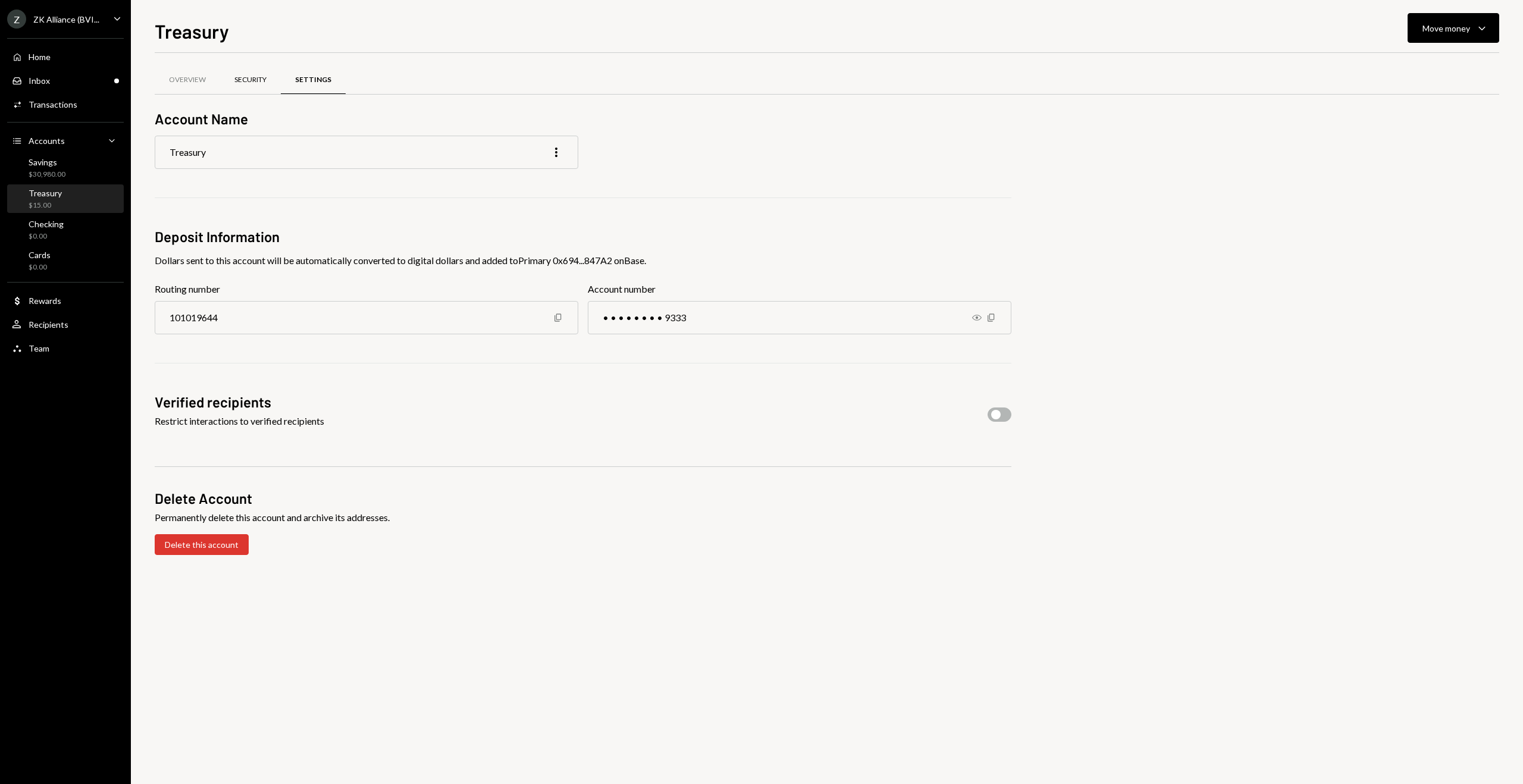
click at [242, 84] on div "Security" at bounding box center [250, 80] width 32 height 10
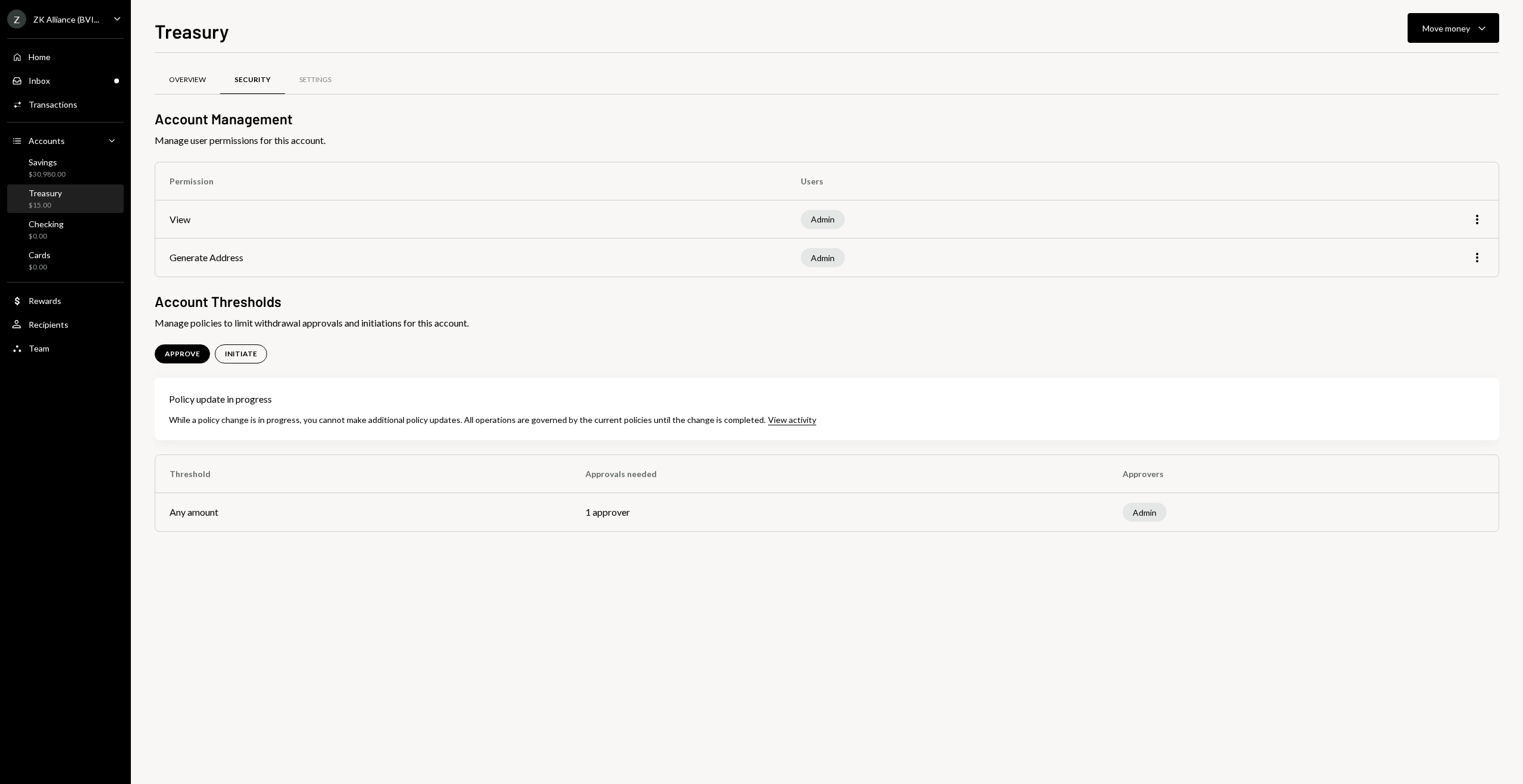
click at [179, 80] on div "Overview" at bounding box center [187, 80] width 37 height 10
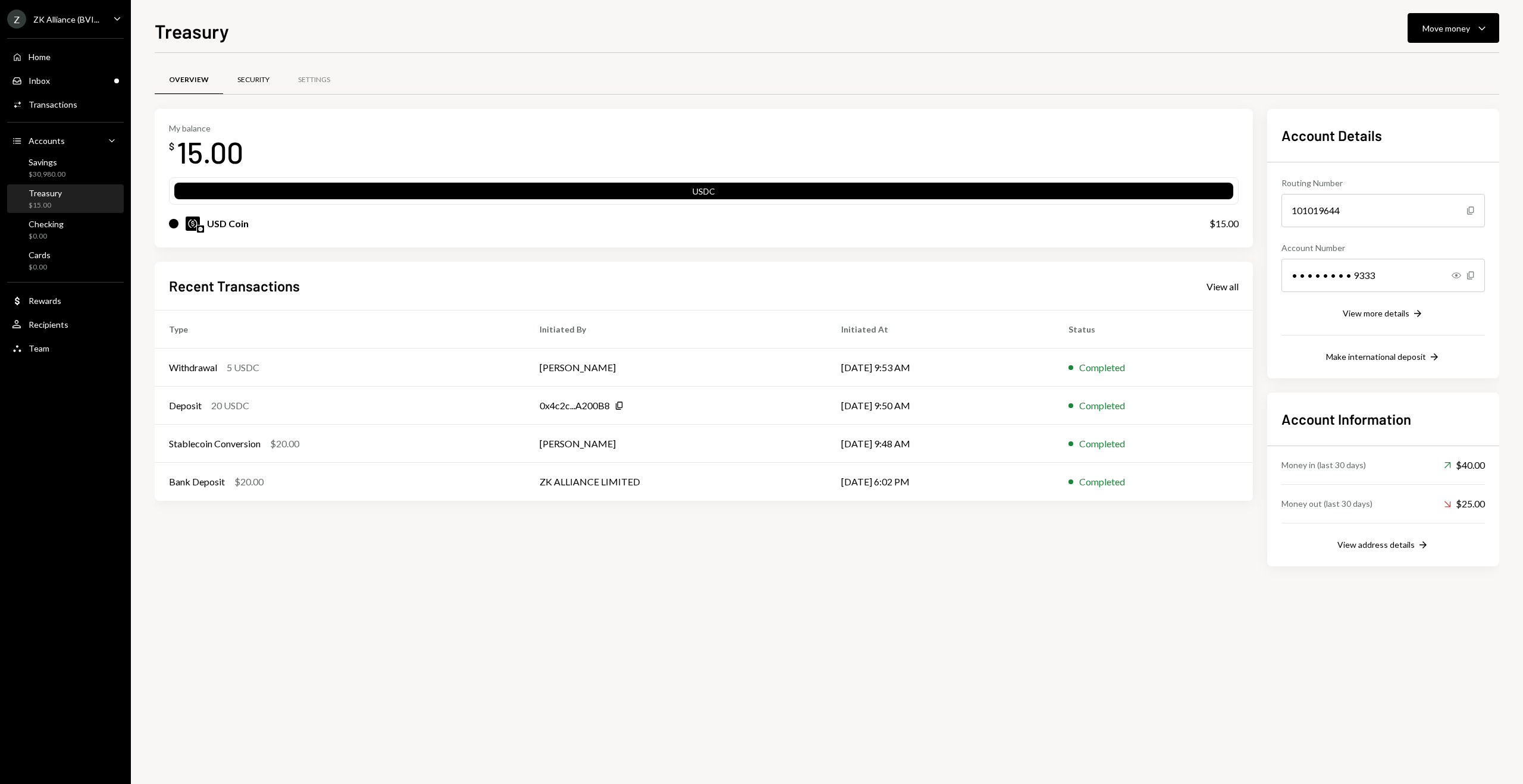
click at [256, 76] on div "Security" at bounding box center [253, 80] width 32 height 10
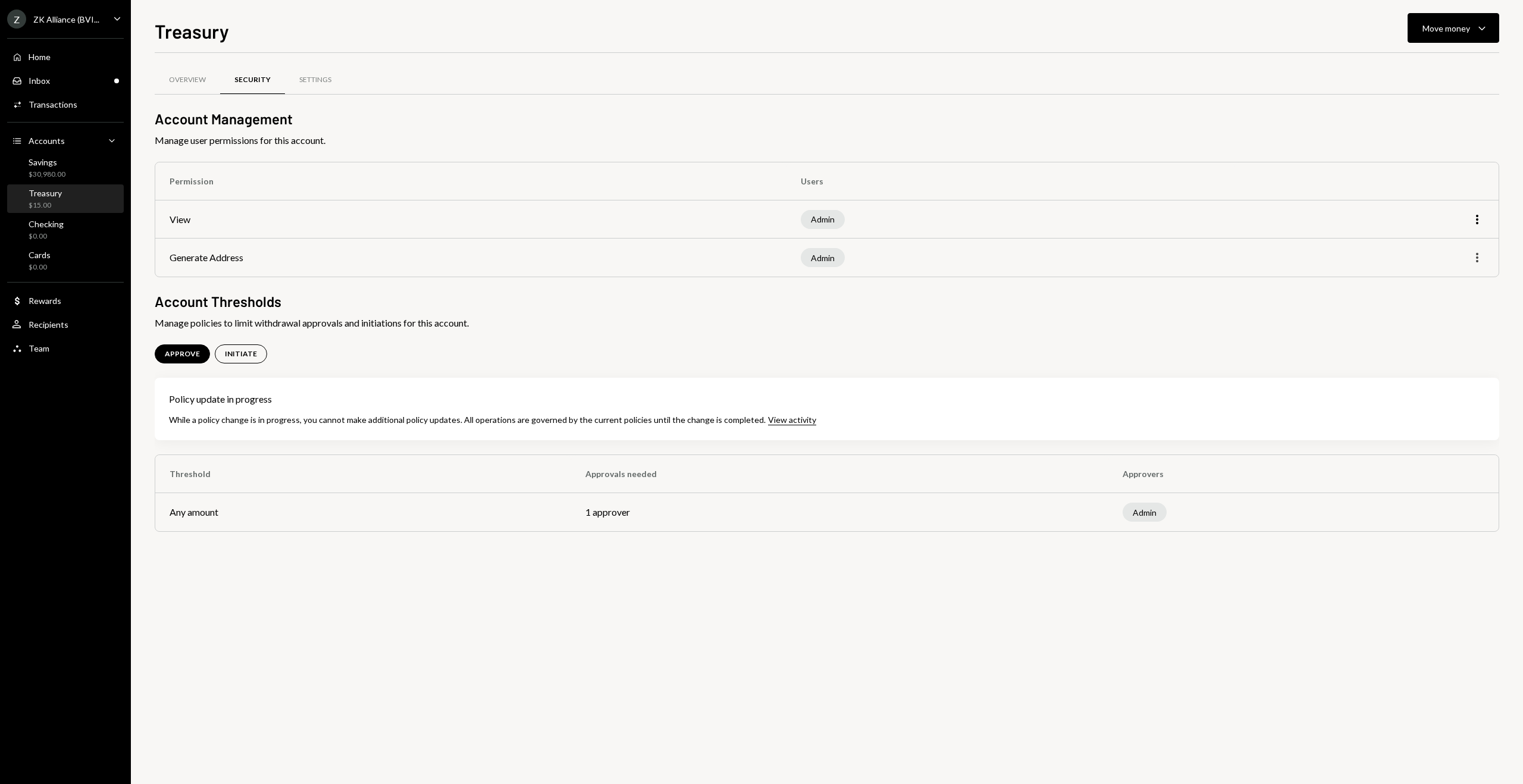
click at [1482, 262] on icon "More" at bounding box center [1478, 258] width 14 height 14
click at [1461, 278] on div "Edit" at bounding box center [1450, 282] width 60 height 21
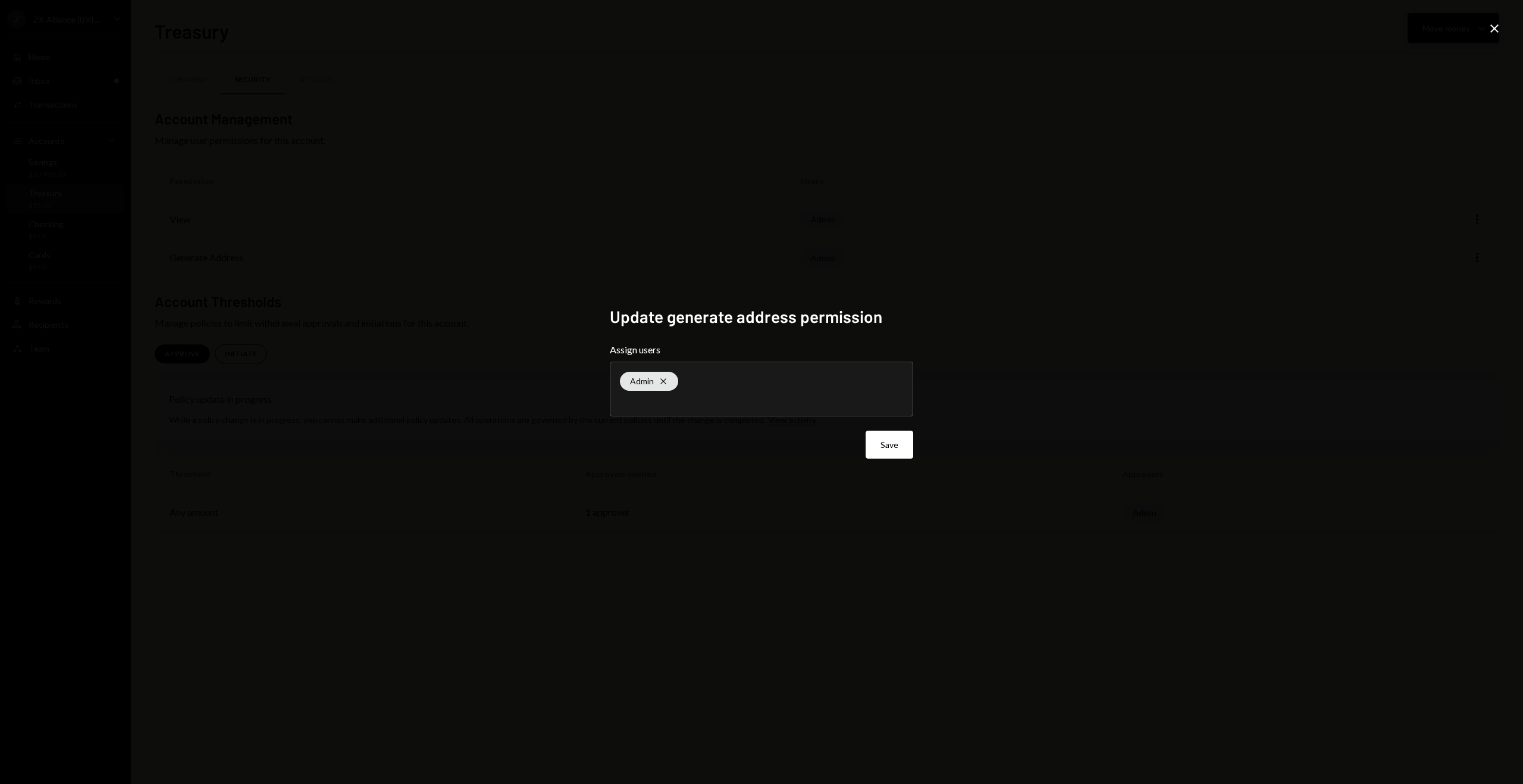
drag, startPoint x: 1495, startPoint y: 30, endPoint x: 1479, endPoint y: 28, distance: 16.1
click at [1495, 30] on icon "Close" at bounding box center [1495, 28] width 14 height 14
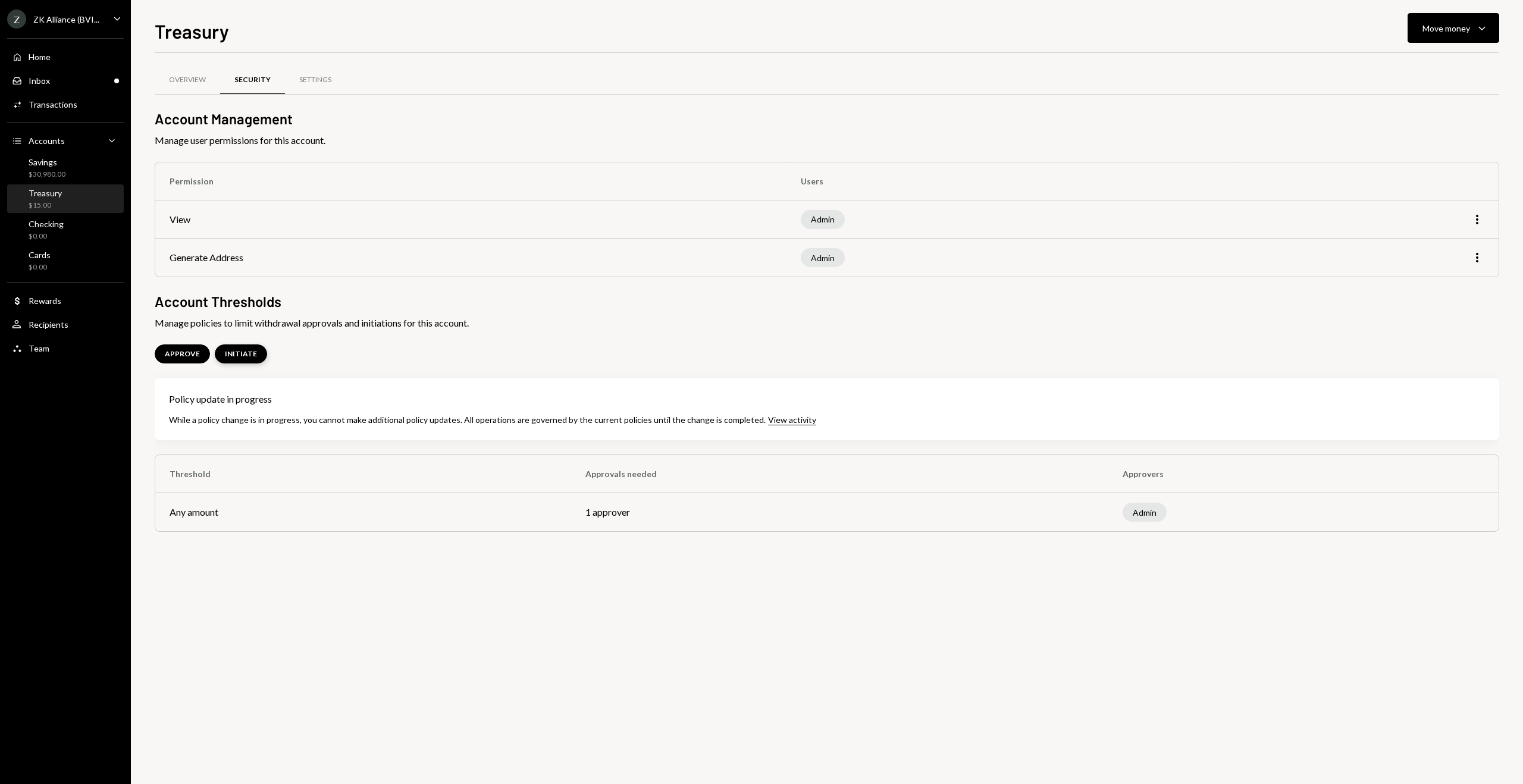
click at [229, 357] on div "INITIATE" at bounding box center [240, 354] width 32 height 10
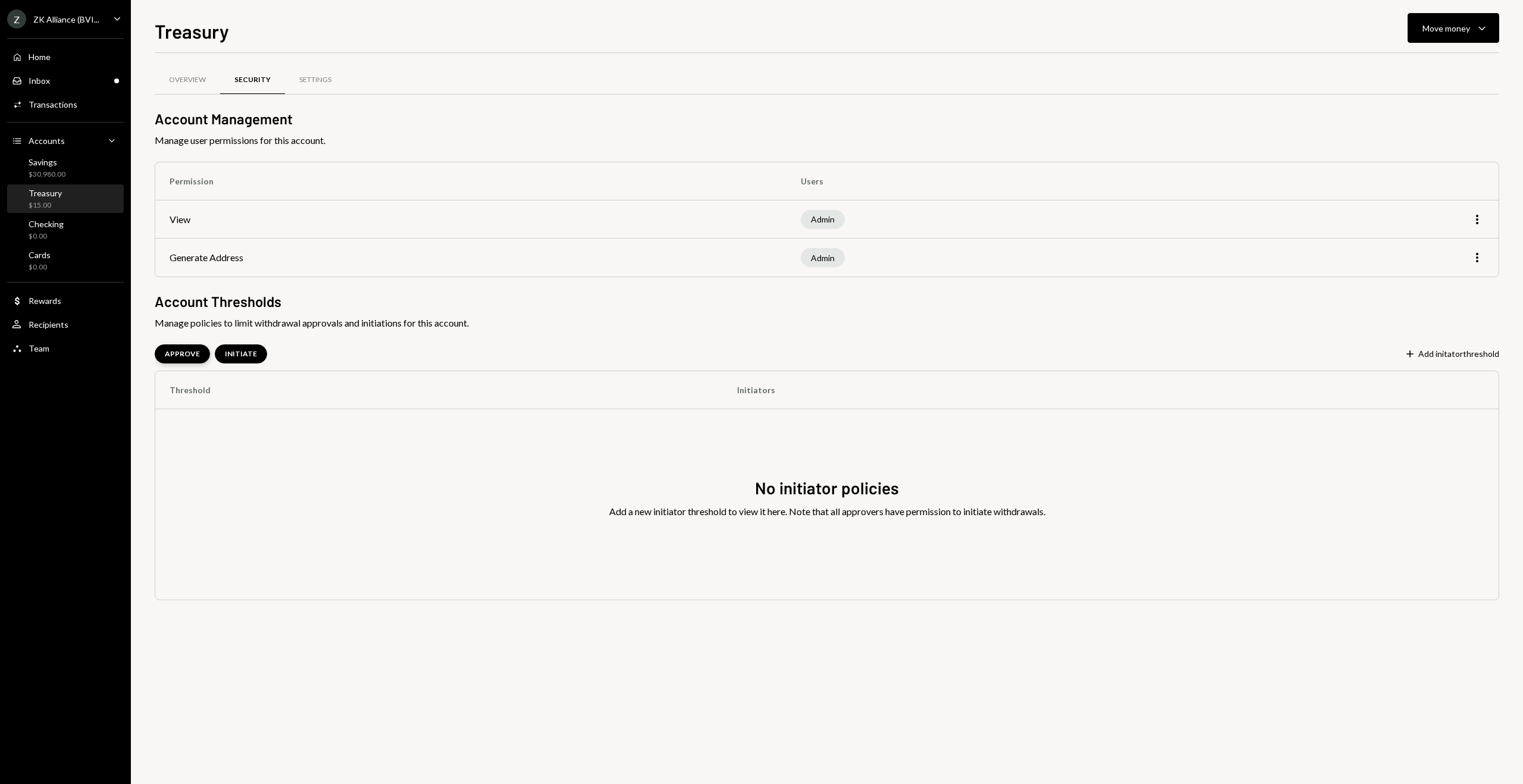
click at [173, 354] on div "APPROVE" at bounding box center [182, 354] width 35 height 10
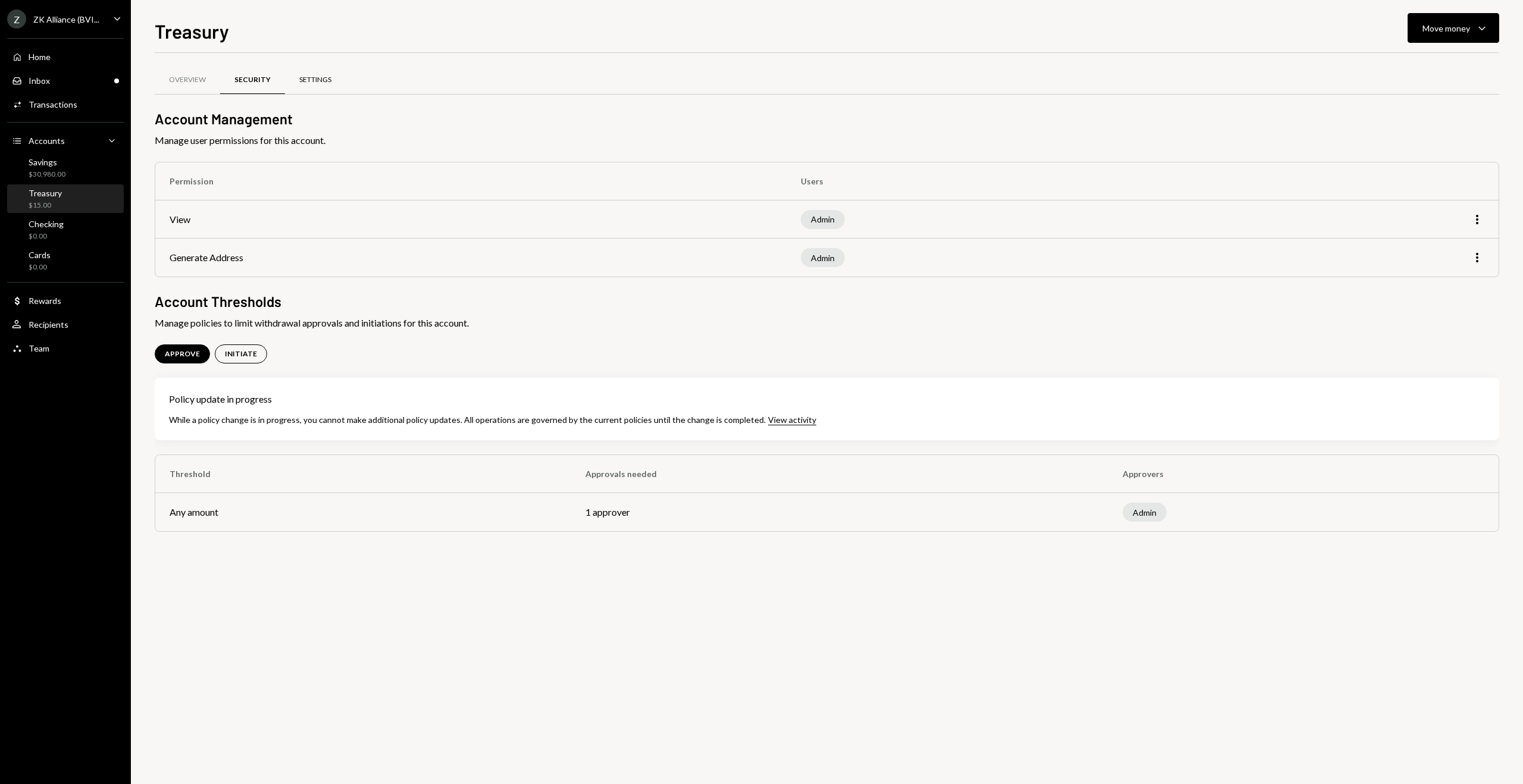
click at [321, 77] on div "Settings" at bounding box center [315, 80] width 32 height 10
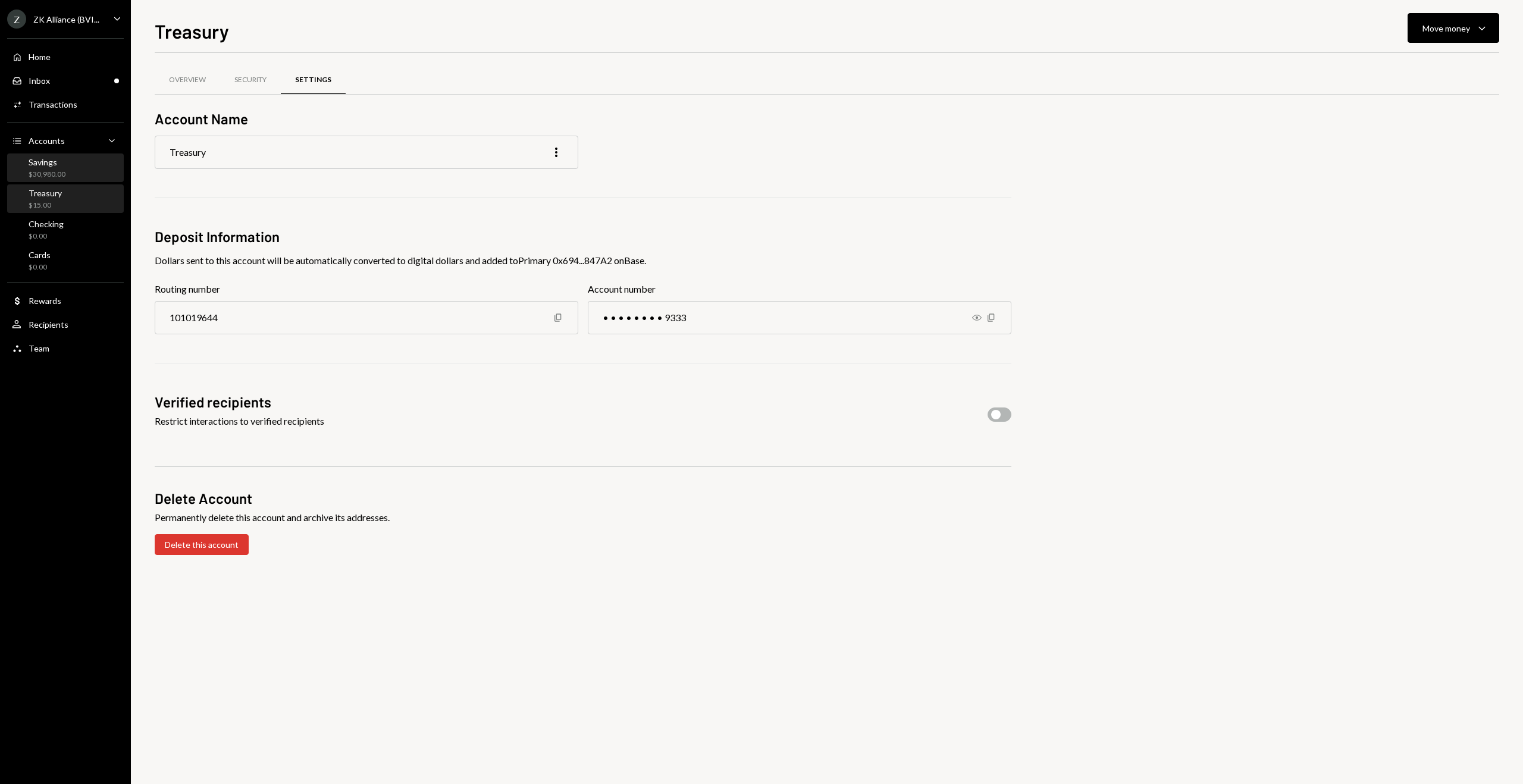
click at [53, 173] on div "$30,980.00" at bounding box center [46, 174] width 37 height 10
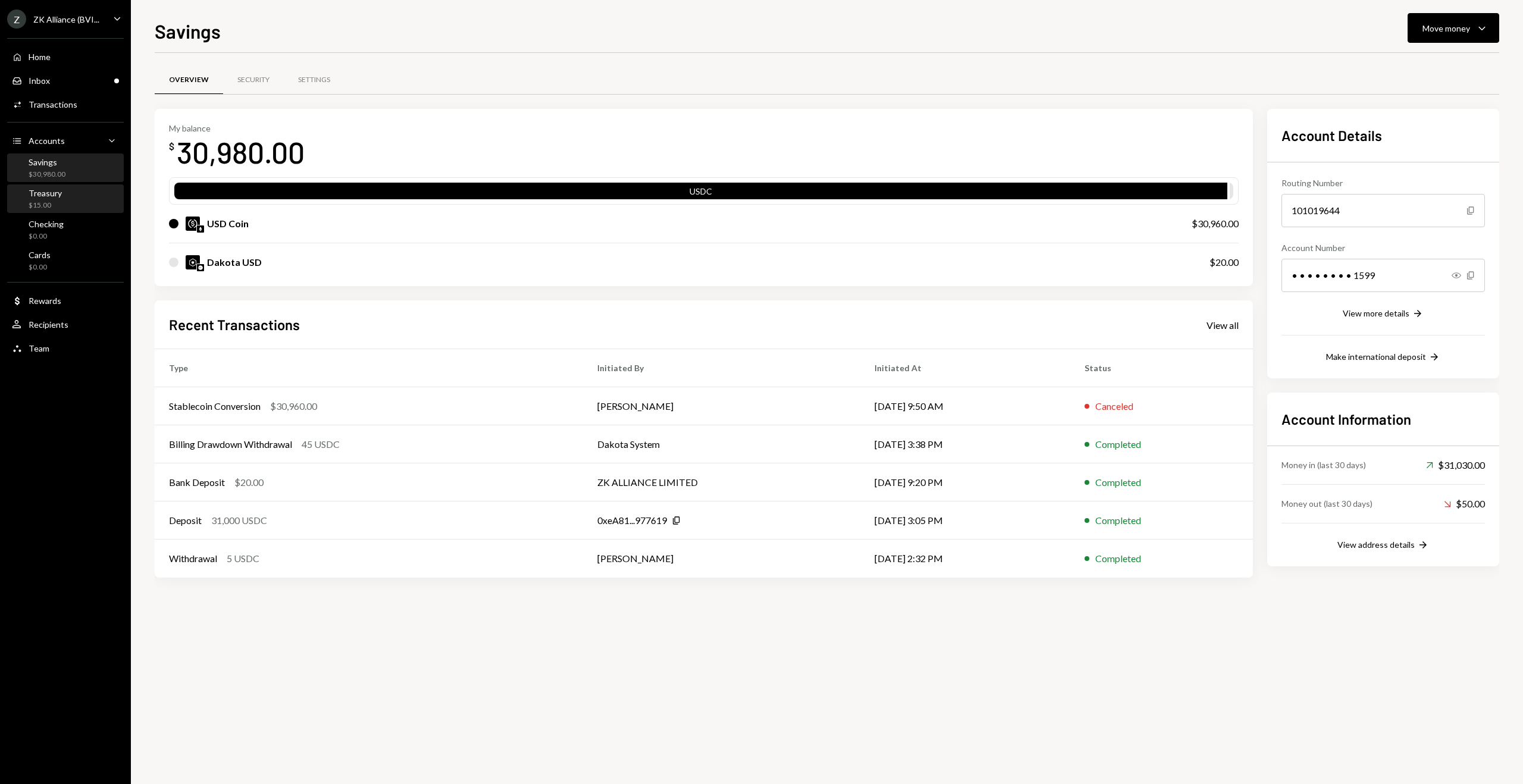
click at [53, 201] on div "$15.00" at bounding box center [45, 205] width 33 height 10
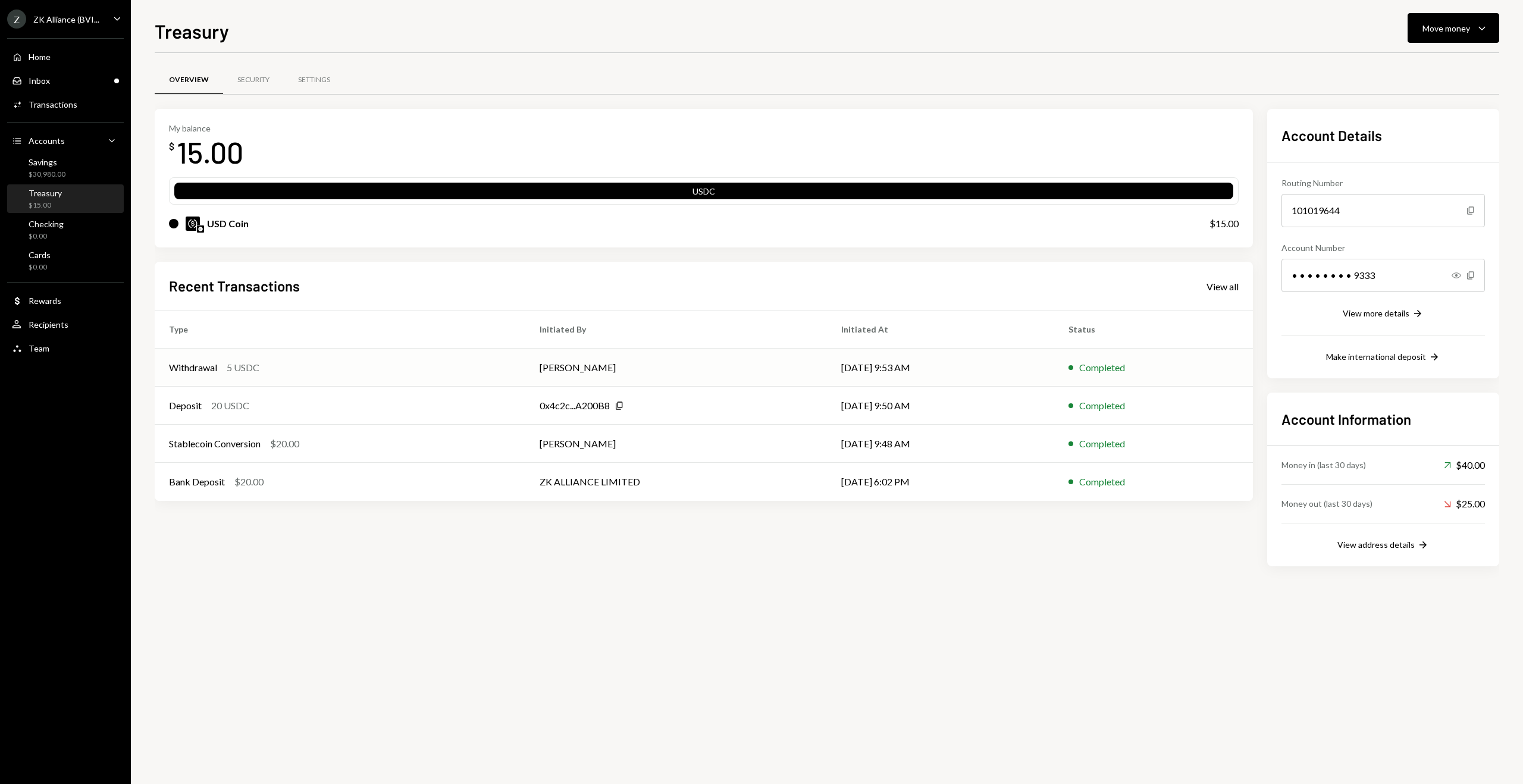
click at [310, 367] on div "Withdrawal 5 USDC" at bounding box center [340, 368] width 342 height 14
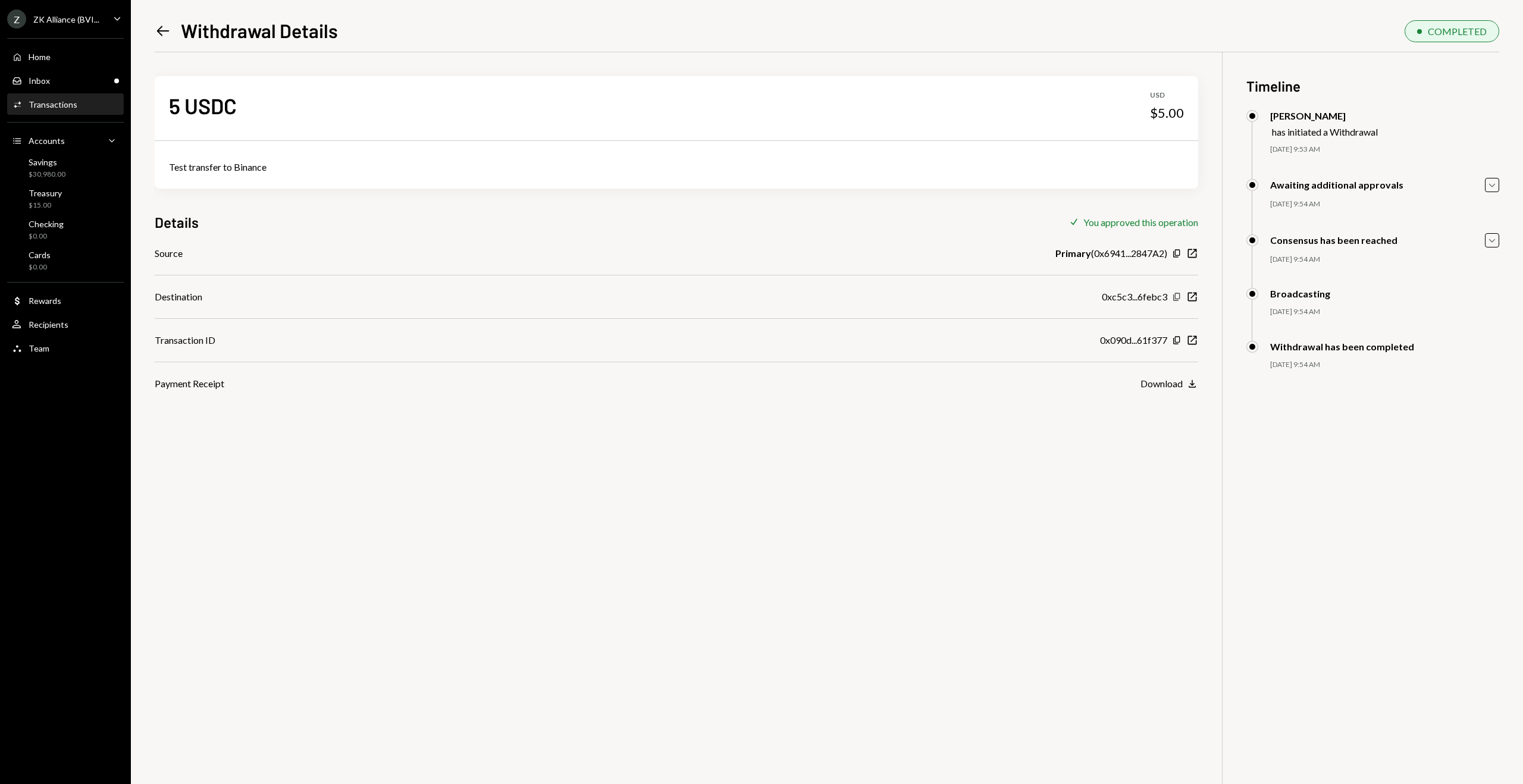
click at [1176, 299] on icon "Copy" at bounding box center [1177, 297] width 10 height 10
click at [71, 55] on div "Home Home" at bounding box center [65, 57] width 107 height 11
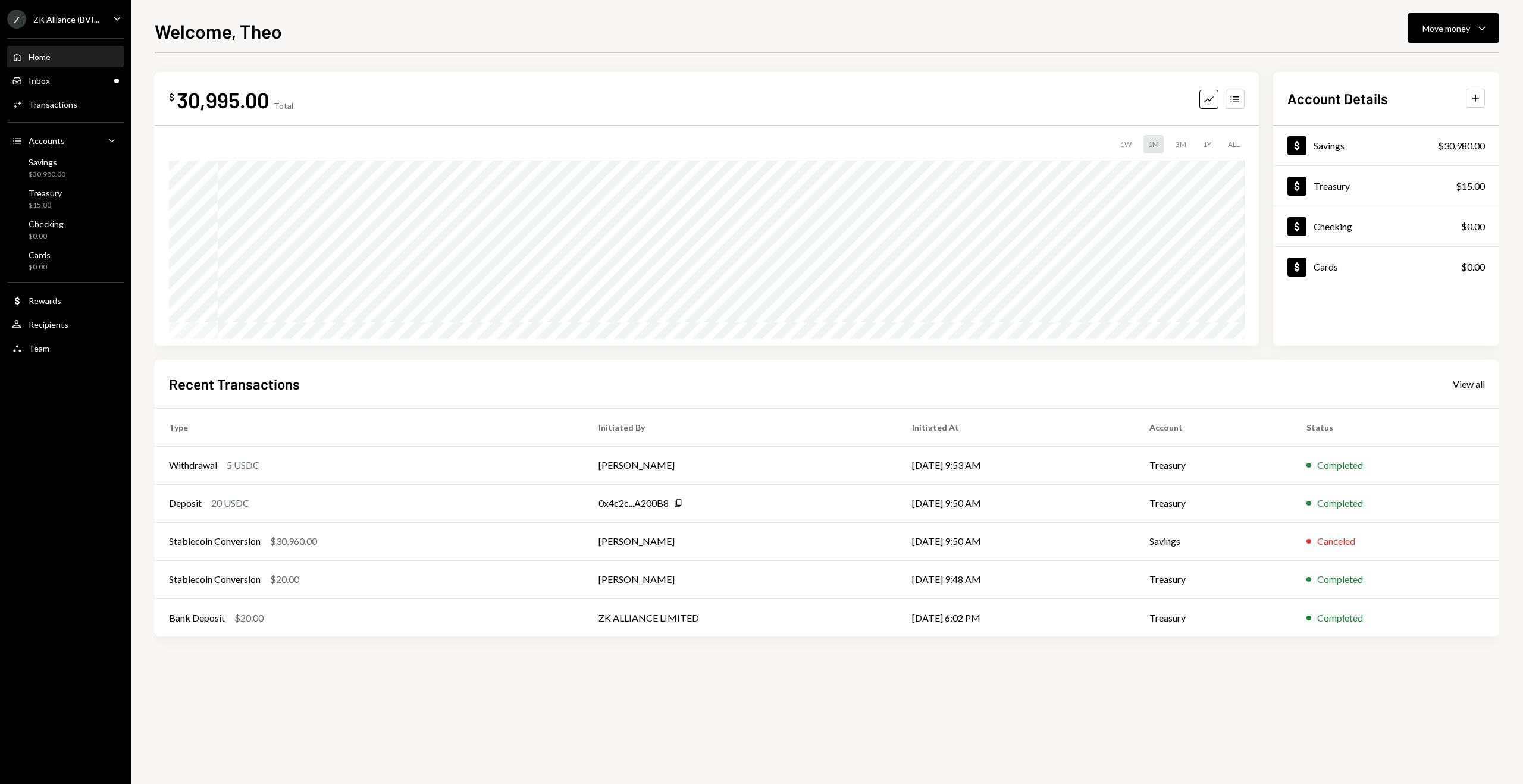
click at [54, 68] on div "Home Home Inbox Inbox Activities Transactions Accounts Accounts Caret Down Savi…" at bounding box center [65, 196] width 131 height 330
click at [53, 76] on div "Inbox Inbox" at bounding box center [65, 81] width 107 height 11
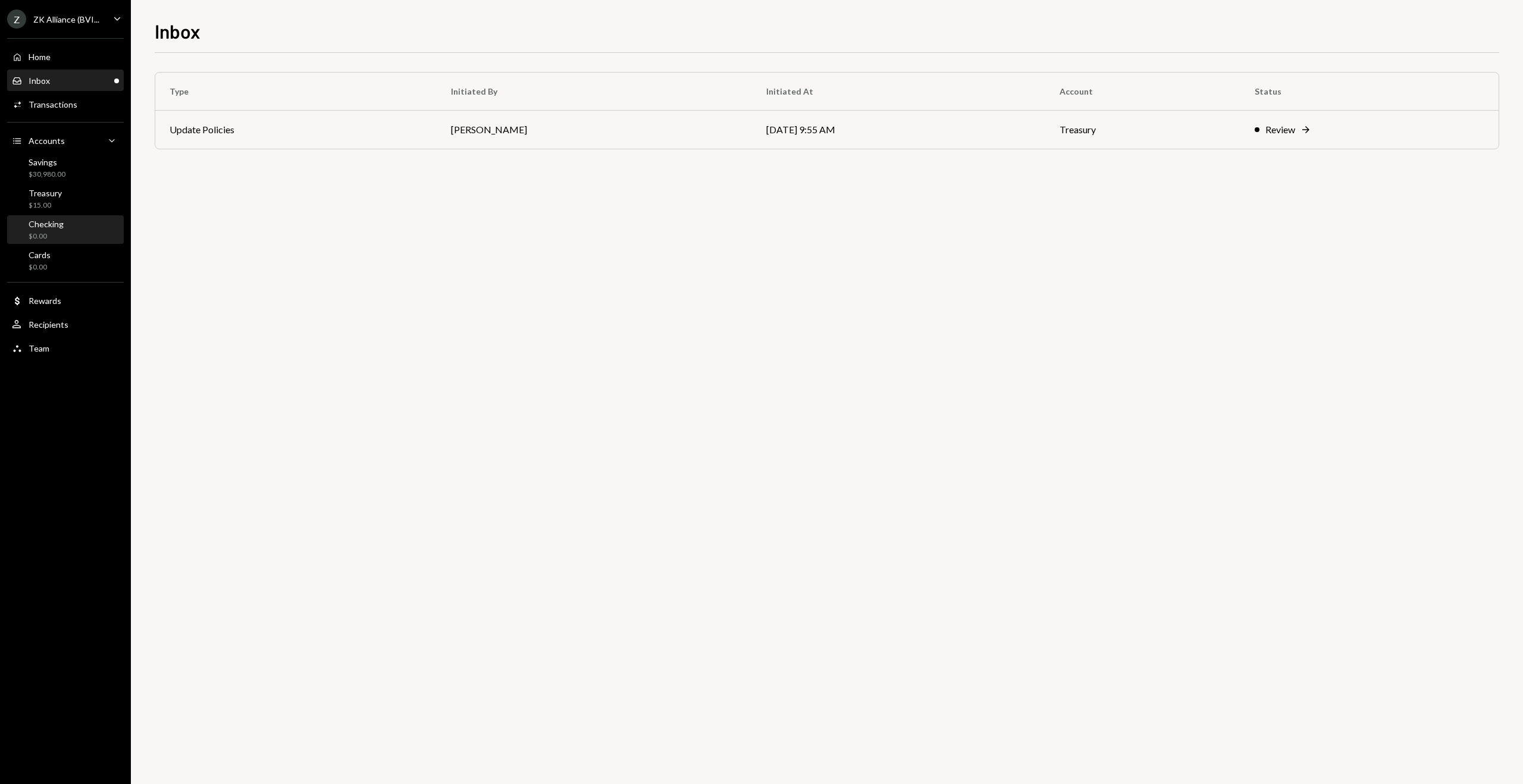
click at [63, 226] on div "Checking $0.00" at bounding box center [65, 230] width 107 height 22
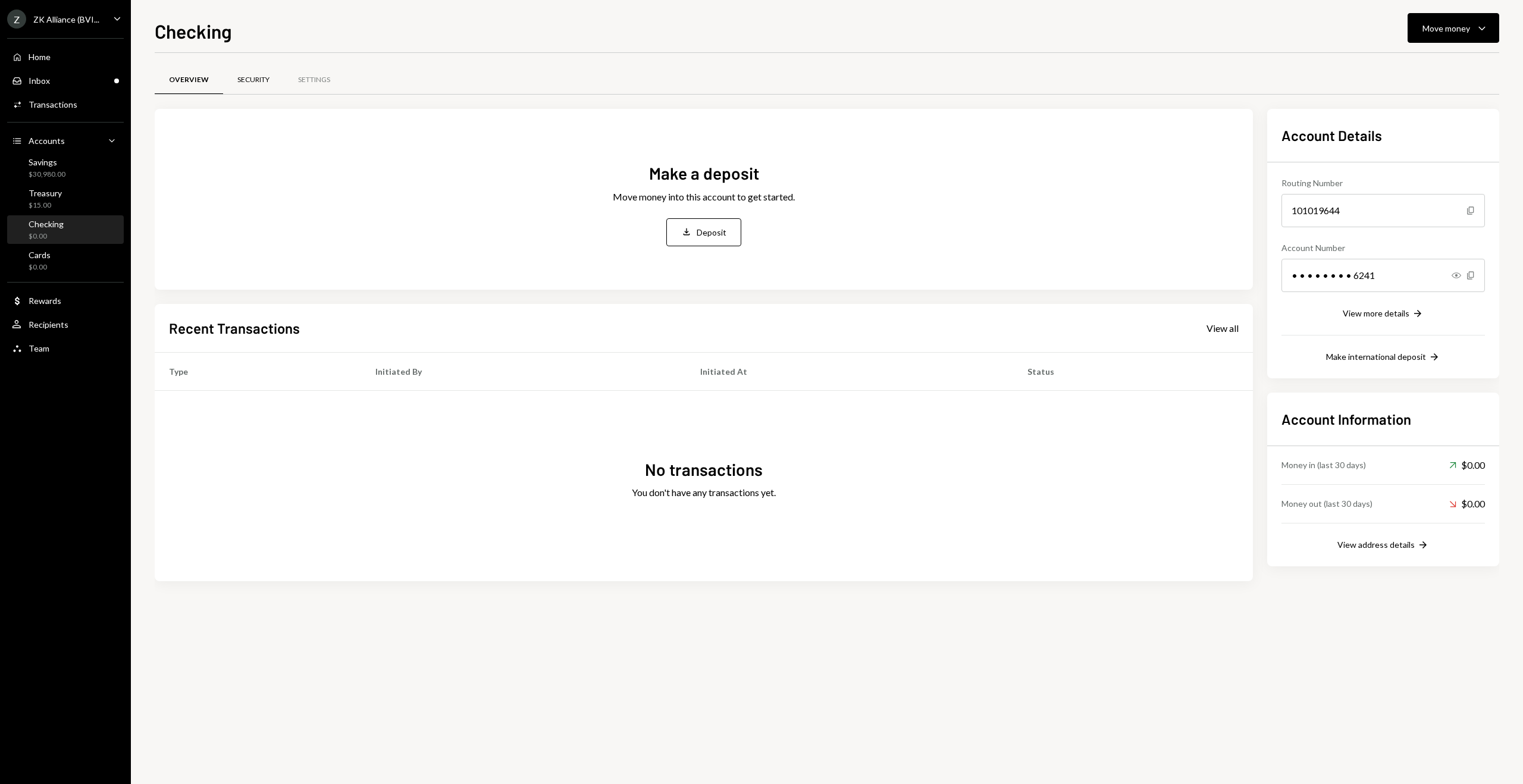
click at [257, 84] on div "Security" at bounding box center [253, 80] width 32 height 10
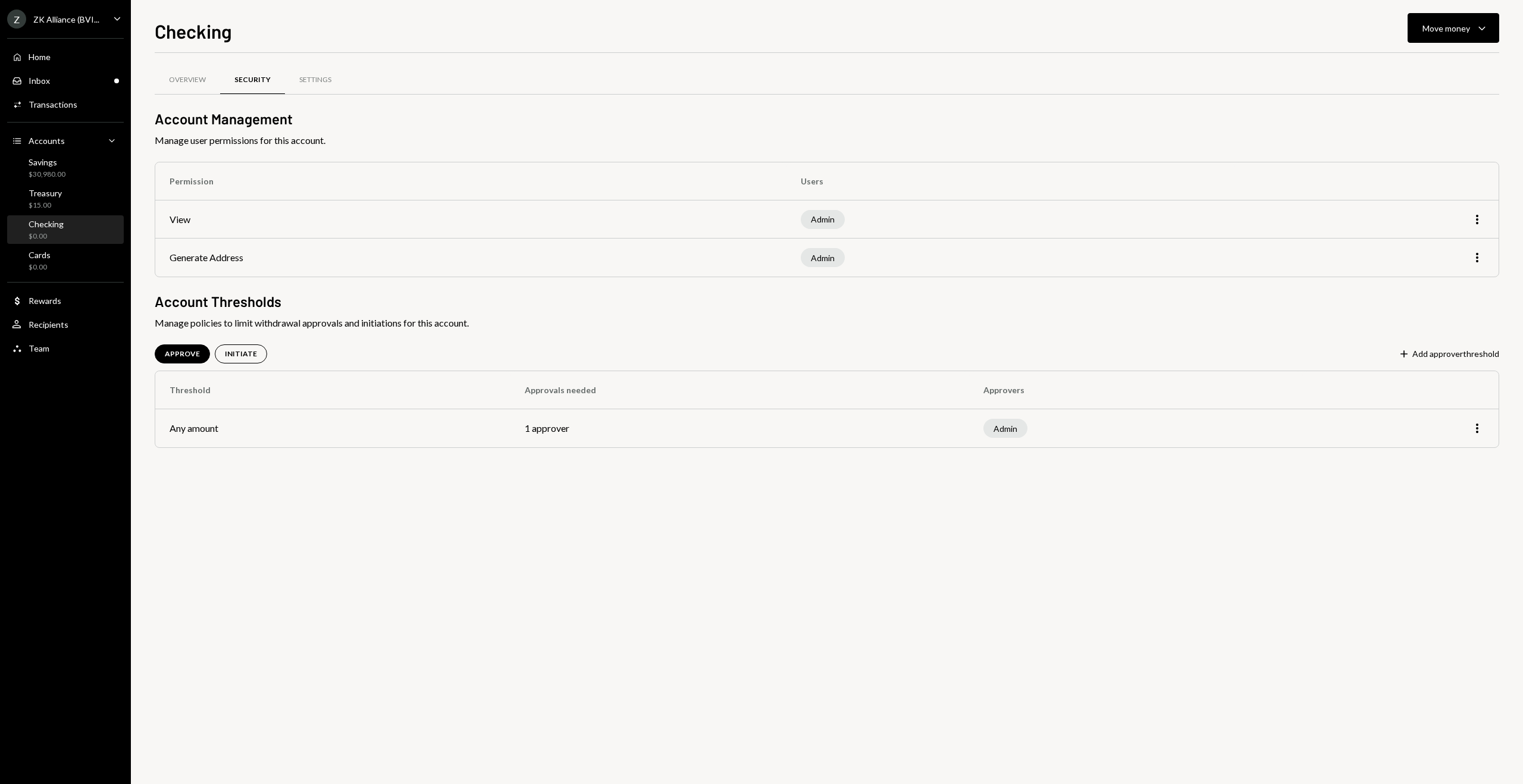
click at [1469, 429] on div "More" at bounding box center [1401, 429] width 168 height 14
click at [1480, 429] on icon "More" at bounding box center [1478, 429] width 14 height 14
click at [1464, 450] on div "Edit" at bounding box center [1450, 453] width 60 height 21
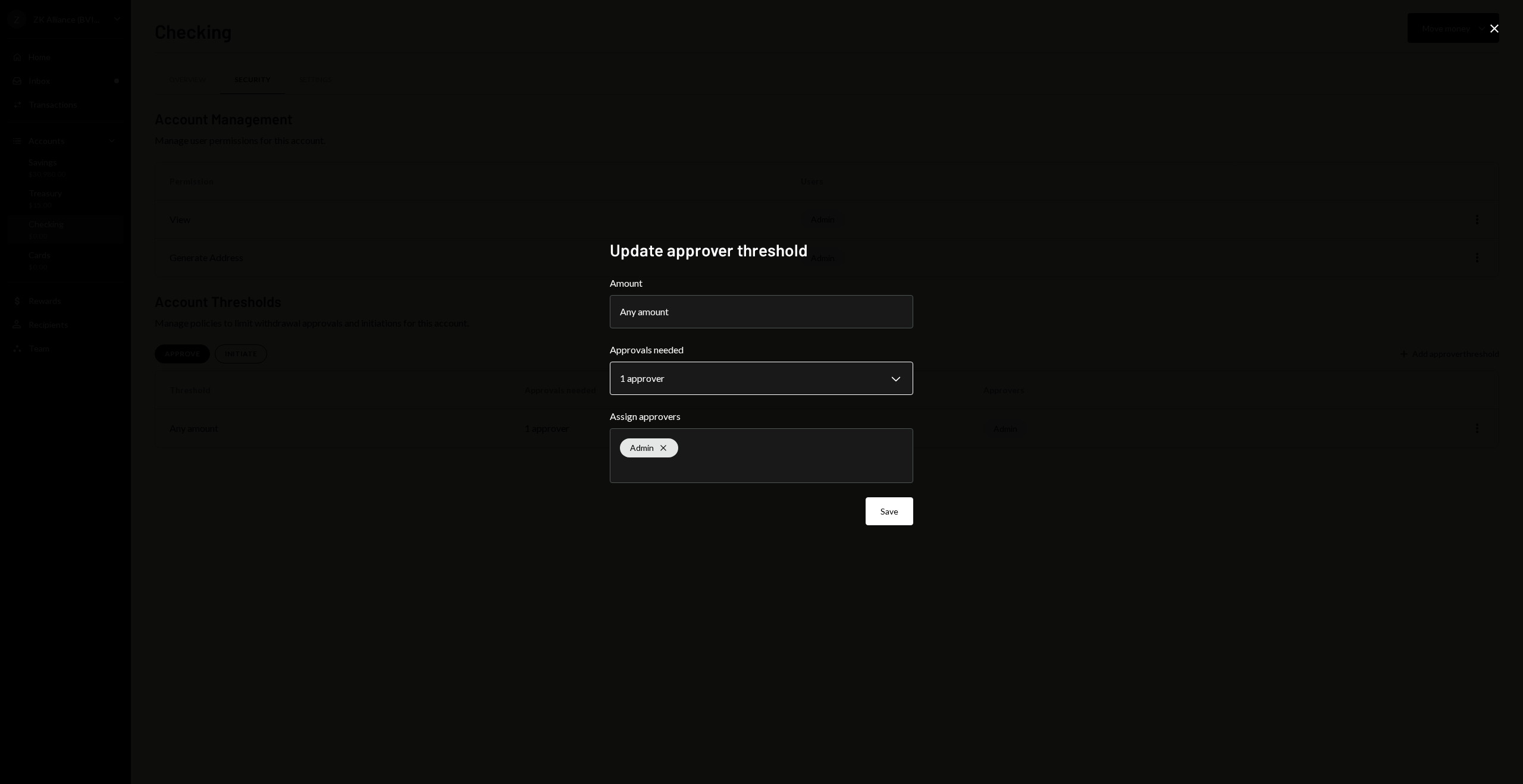
click at [753, 371] on body "**********" at bounding box center [762, 392] width 1523 height 784
select select "*"
click at [882, 517] on button "Save" at bounding box center [890, 511] width 48 height 28
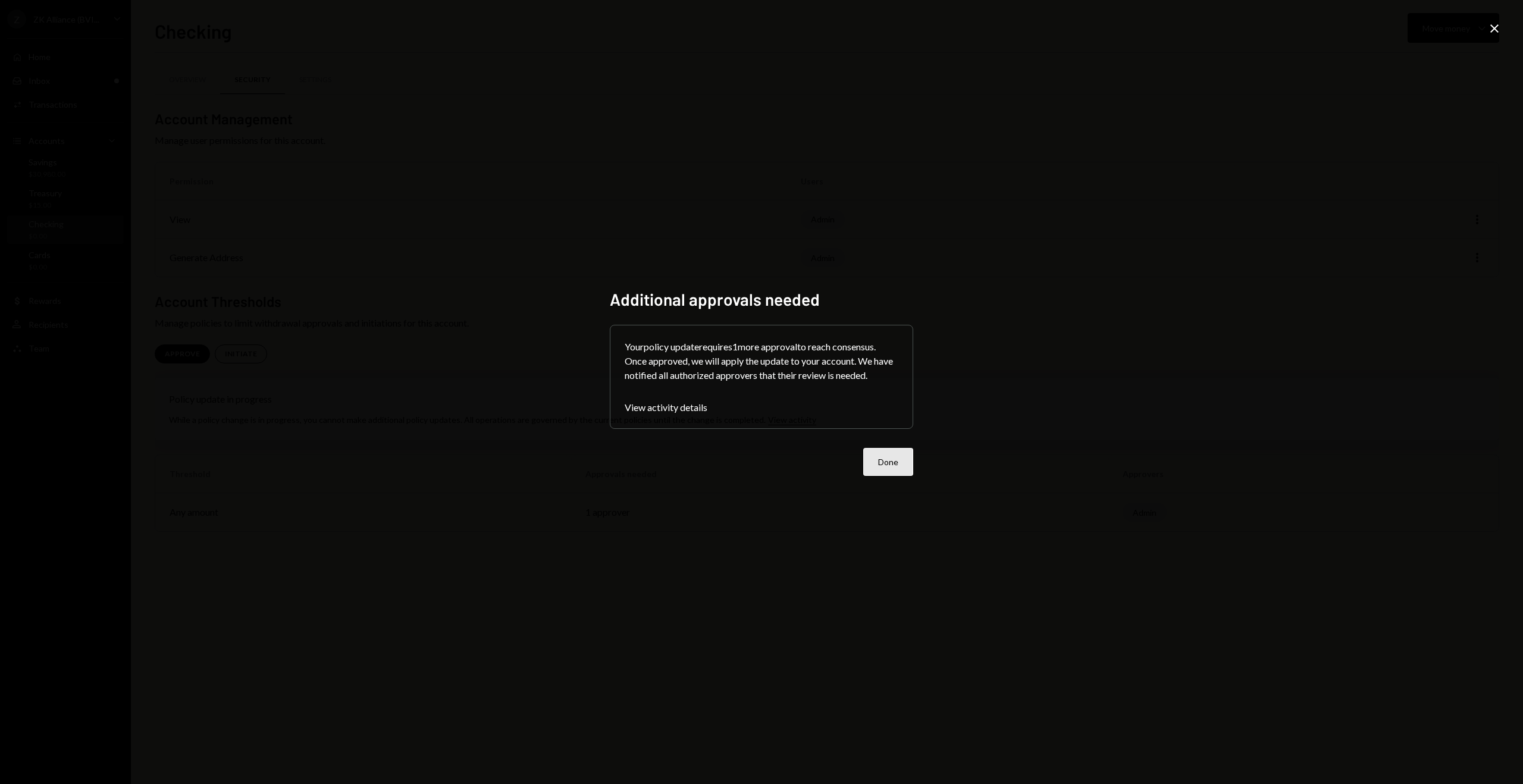
click at [876, 459] on button "Done" at bounding box center [888, 462] width 50 height 28
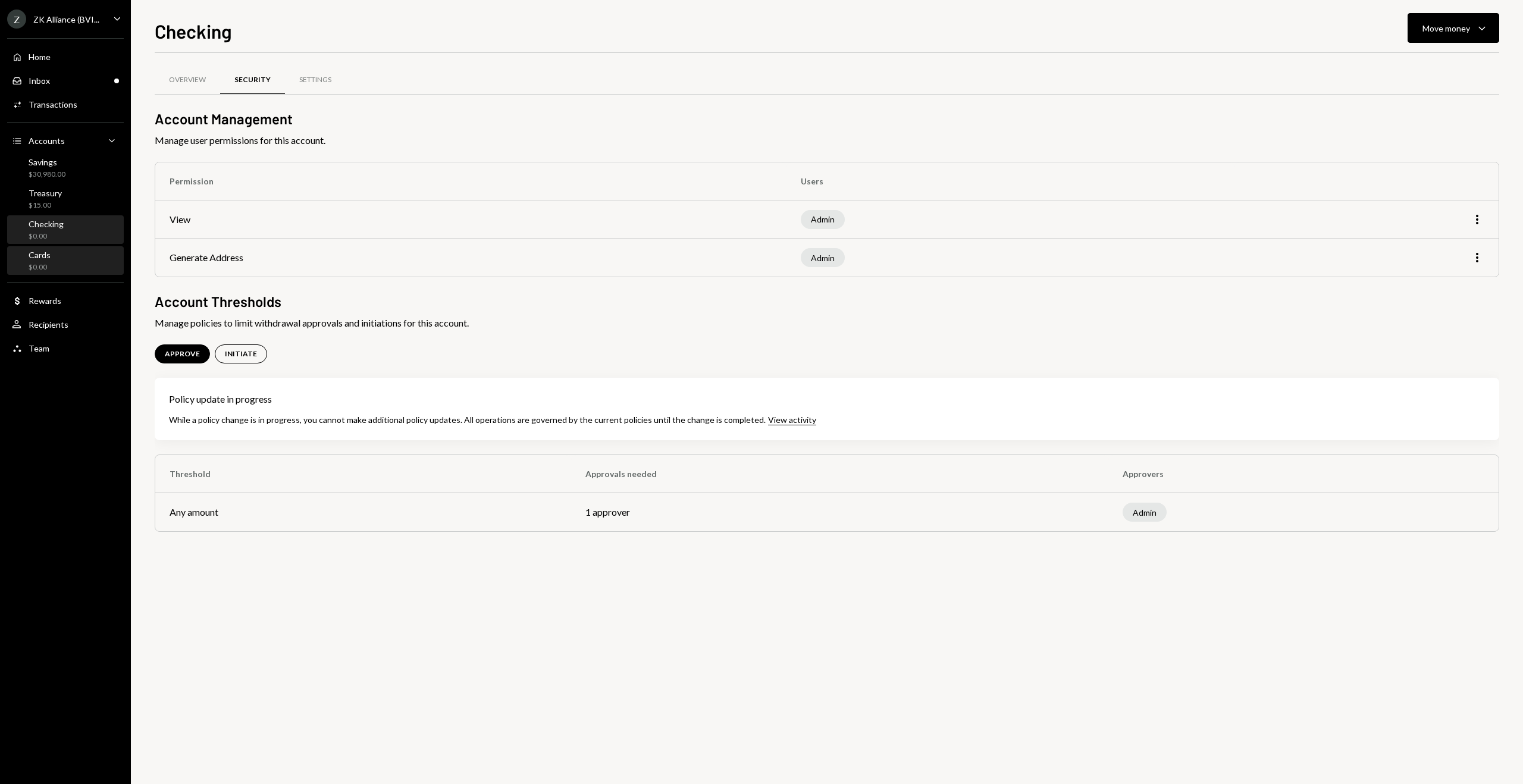
click at [85, 260] on div "Cards $0.00" at bounding box center [65, 261] width 107 height 22
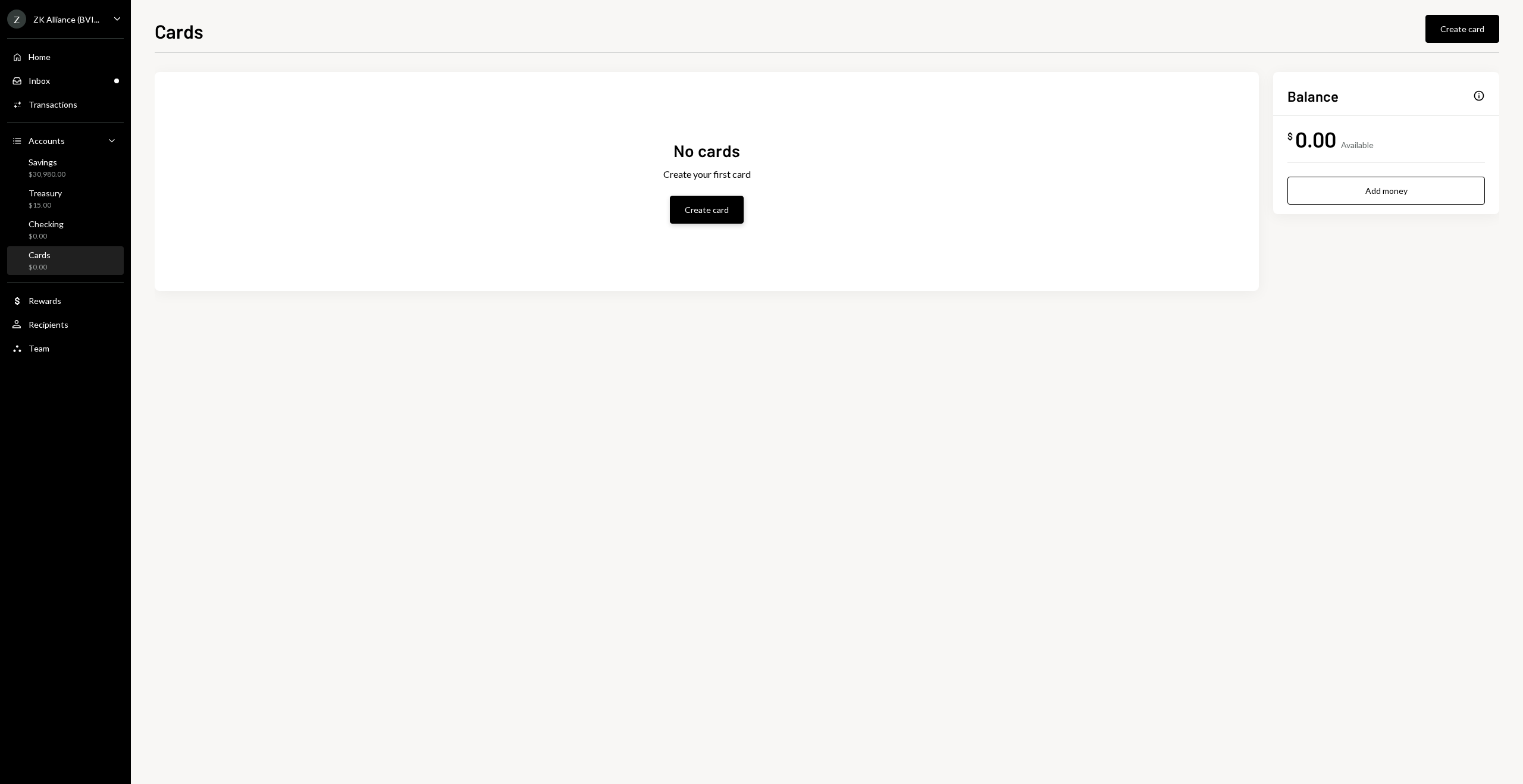
click at [710, 214] on button "Create card" at bounding box center [707, 209] width 74 height 28
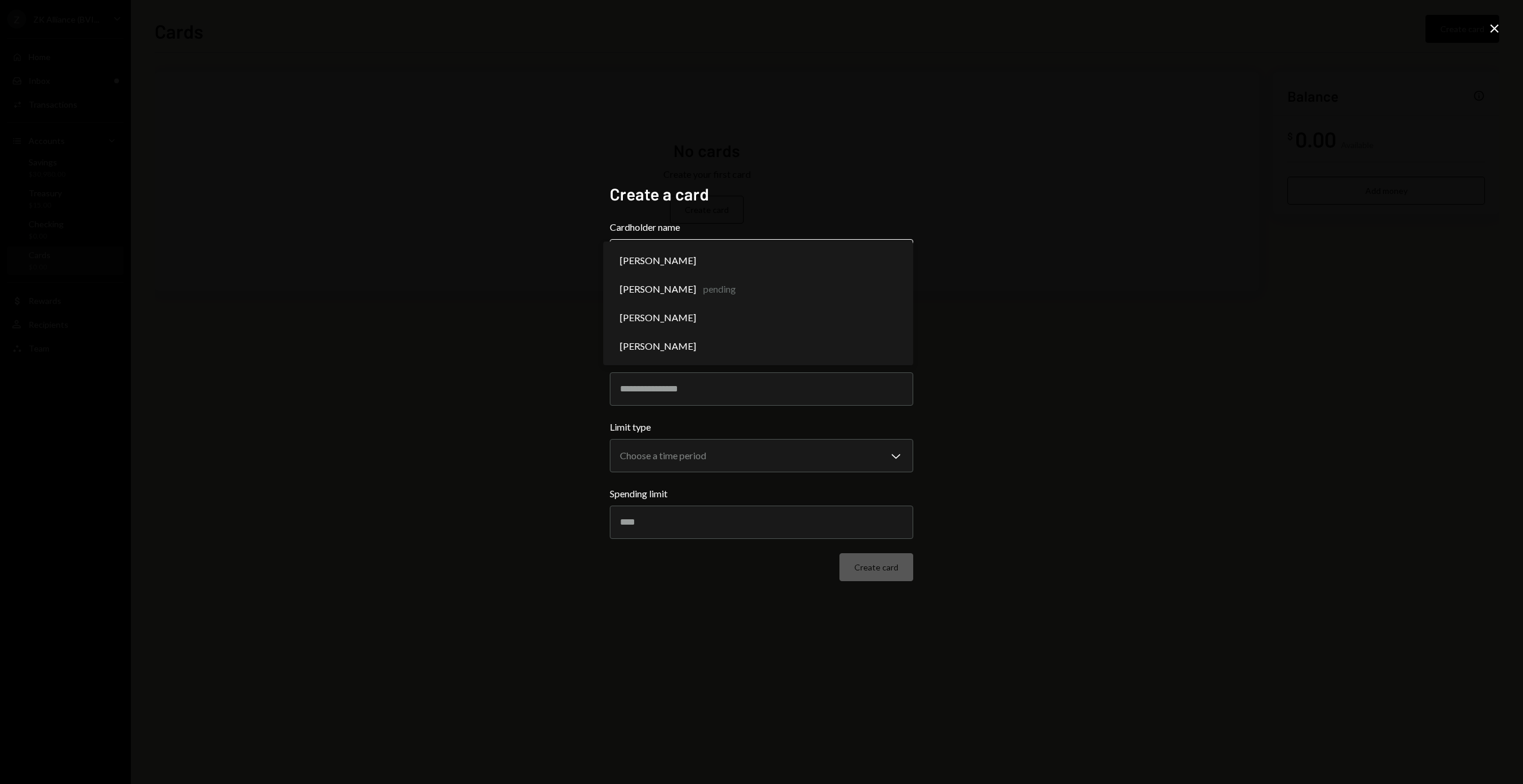
click at [708, 246] on body "**********" at bounding box center [762, 392] width 1523 height 784
click at [399, 219] on div "**********" at bounding box center [762, 392] width 1523 height 784
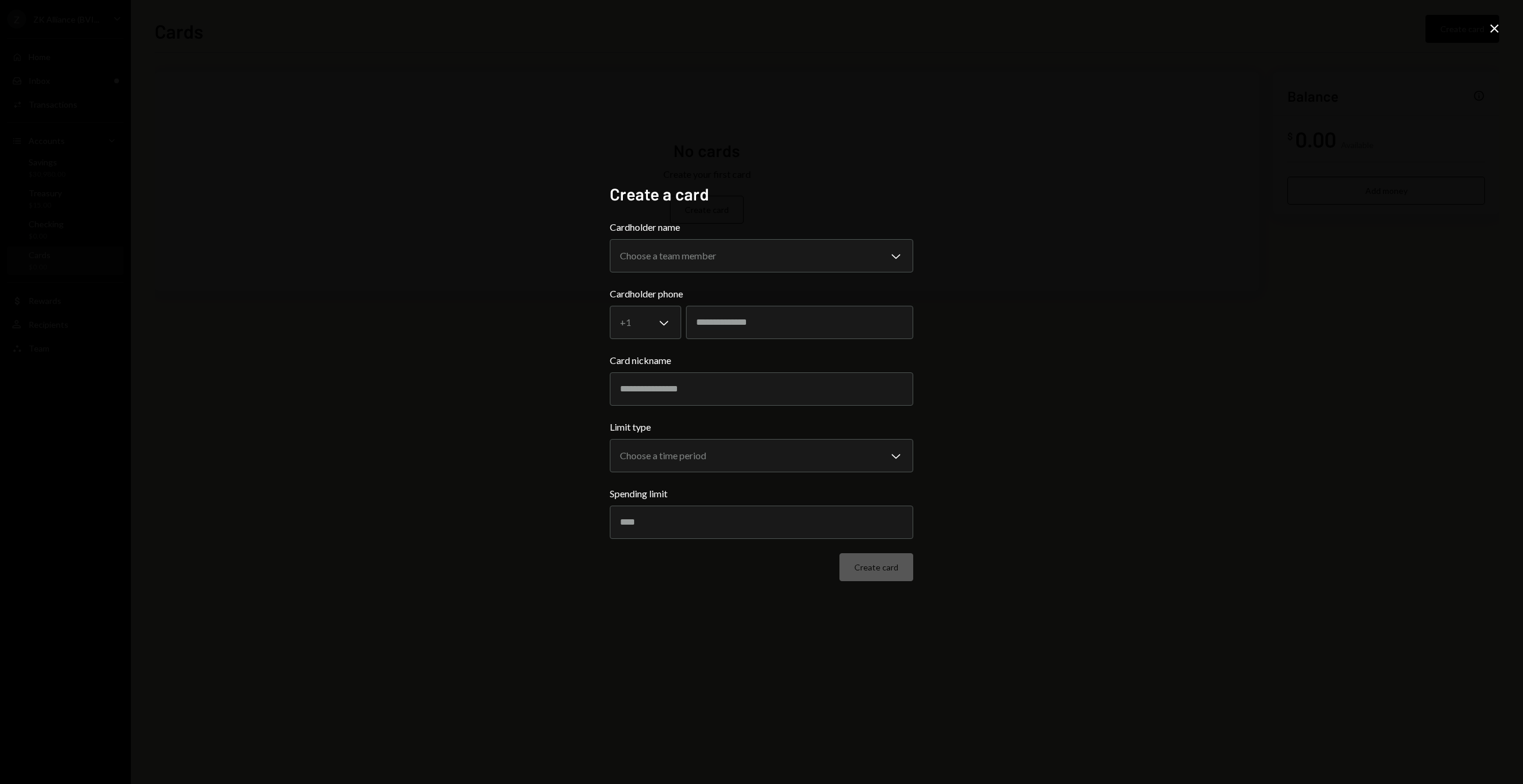
click at [1498, 25] on icon "Close" at bounding box center [1495, 28] width 14 height 14
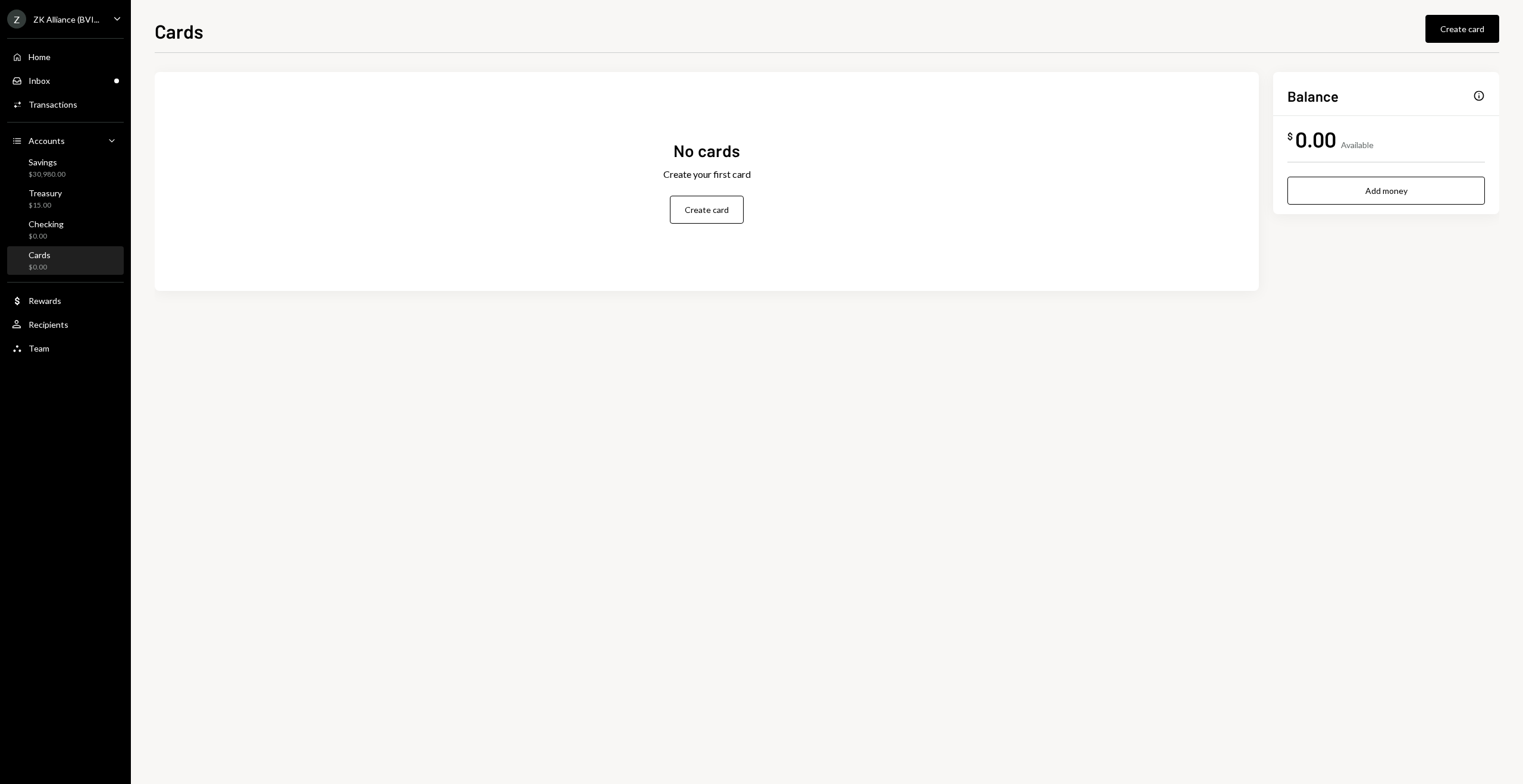
drag, startPoint x: 1270, startPoint y: 356, endPoint x: 1266, endPoint y: 347, distance: 9.8
click at [1271, 356] on div "No cards Create your first card Create card Balance Info $ 0.00 Available Add m…" at bounding box center [827, 418] width 1345 height 731
click at [50, 66] on div "Home Home" at bounding box center [65, 57] width 107 height 21
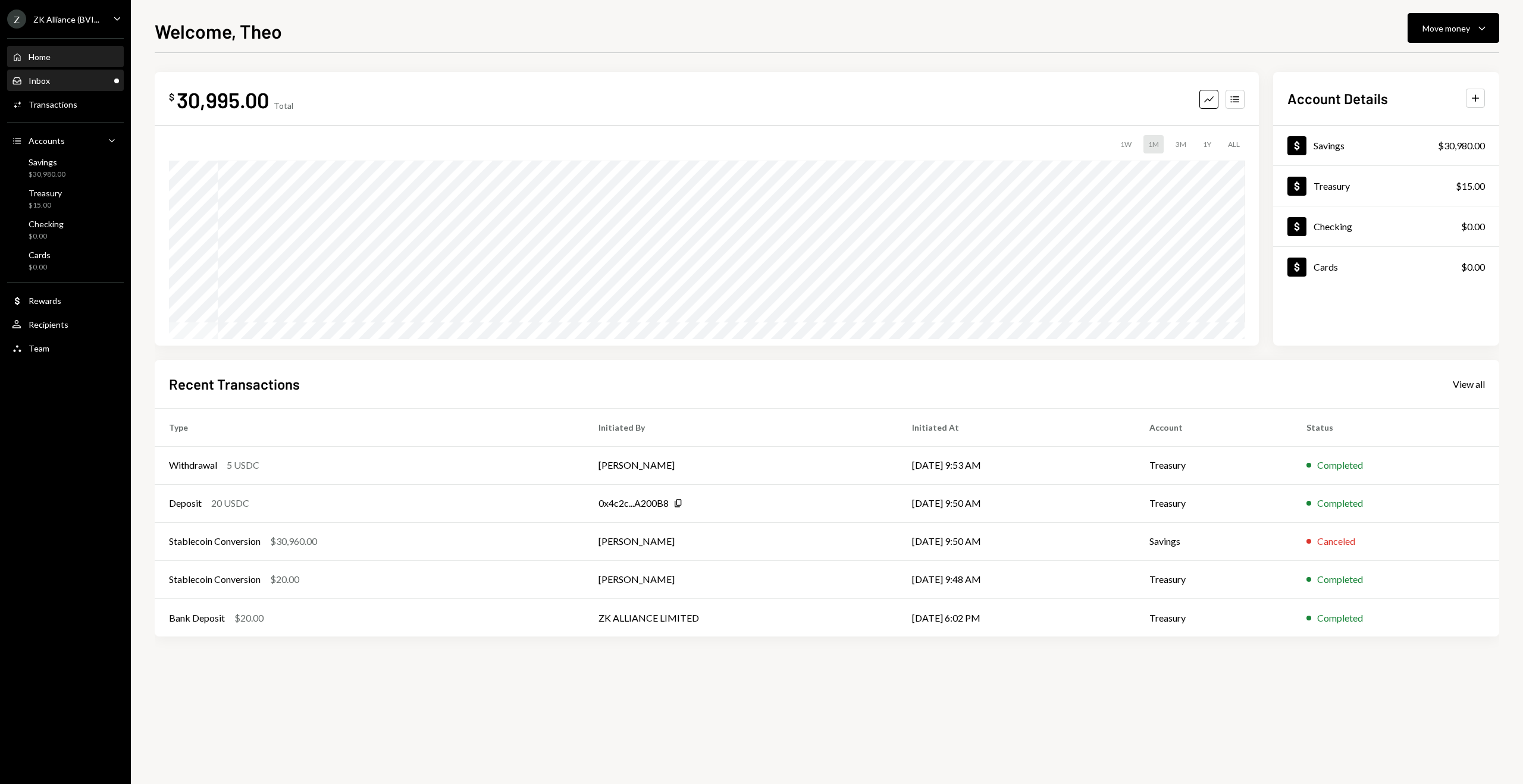
click at [54, 84] on div "Inbox Inbox" at bounding box center [65, 81] width 107 height 11
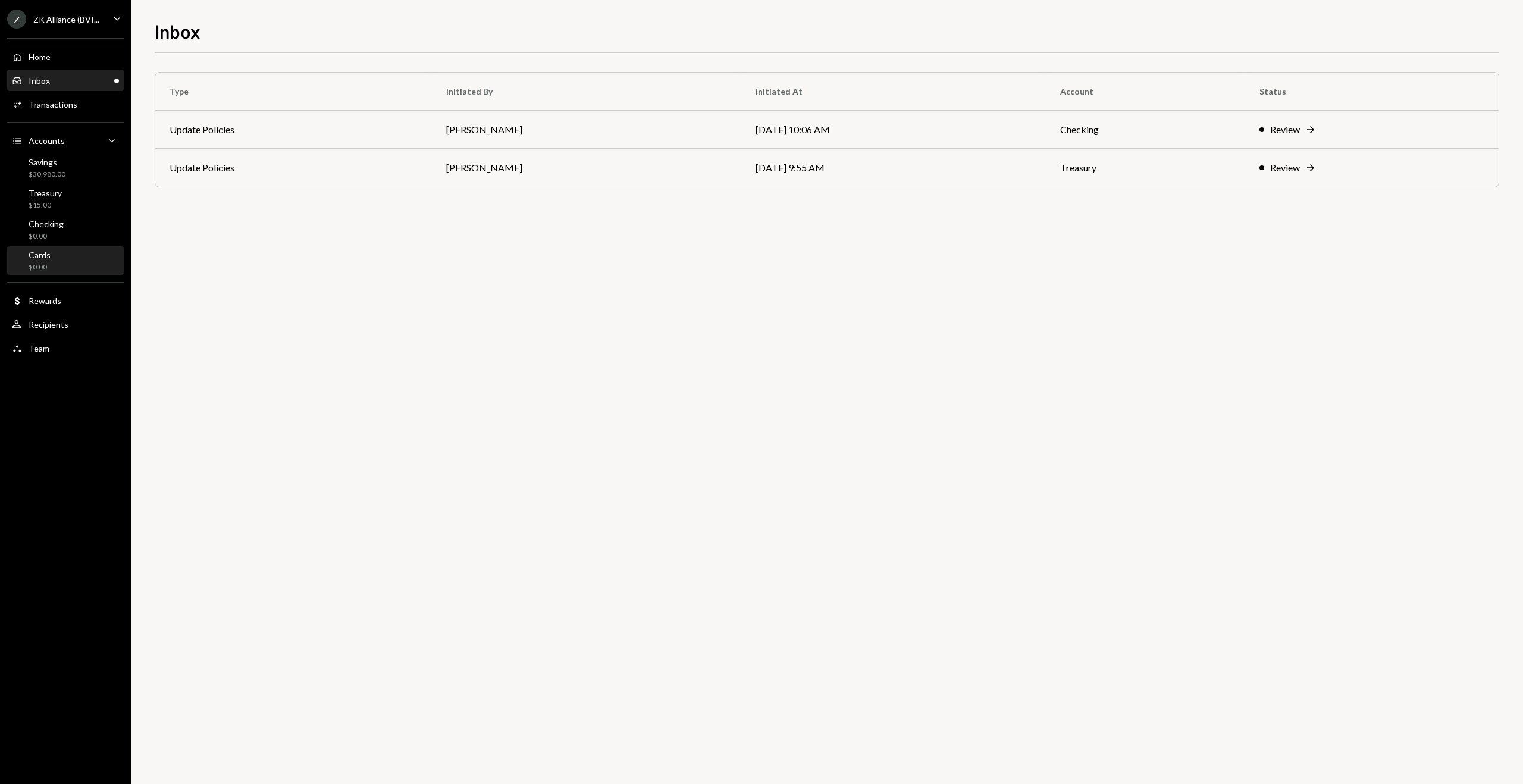
click at [50, 268] on div "$0.00" at bounding box center [39, 267] width 22 height 10
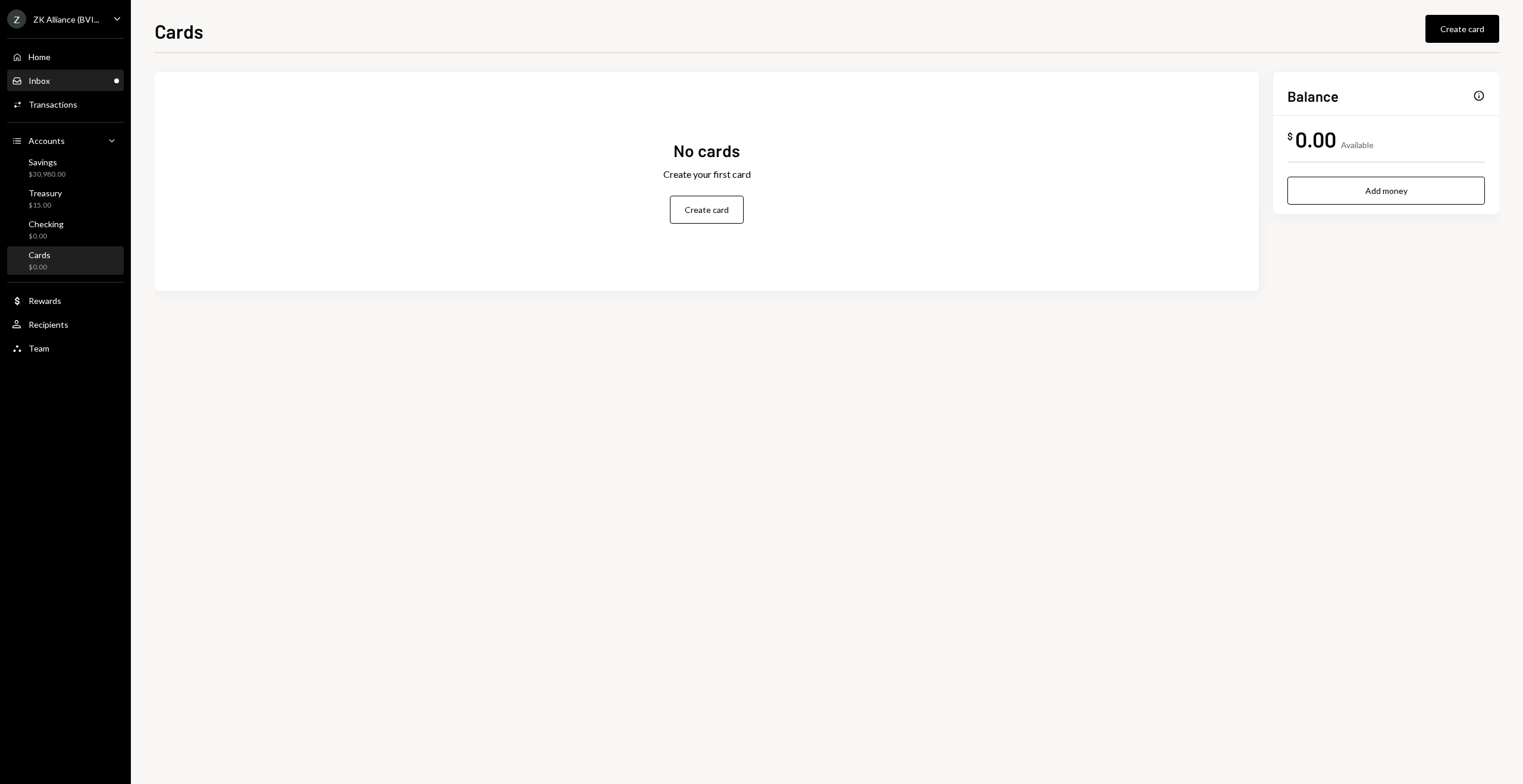
click at [74, 78] on div "Inbox Inbox" at bounding box center [65, 81] width 107 height 11
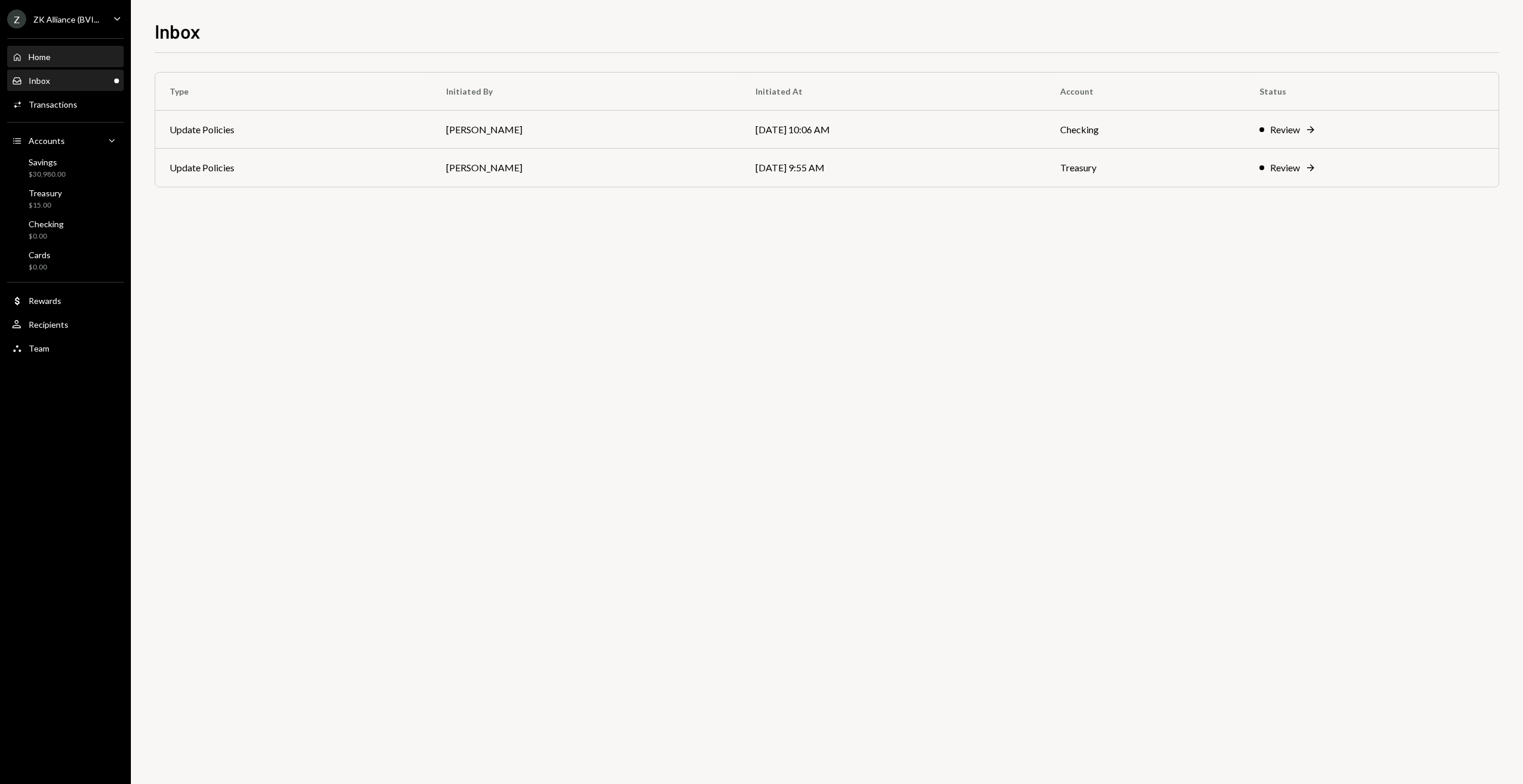
click at [83, 61] on div "Home Home" at bounding box center [65, 57] width 107 height 11
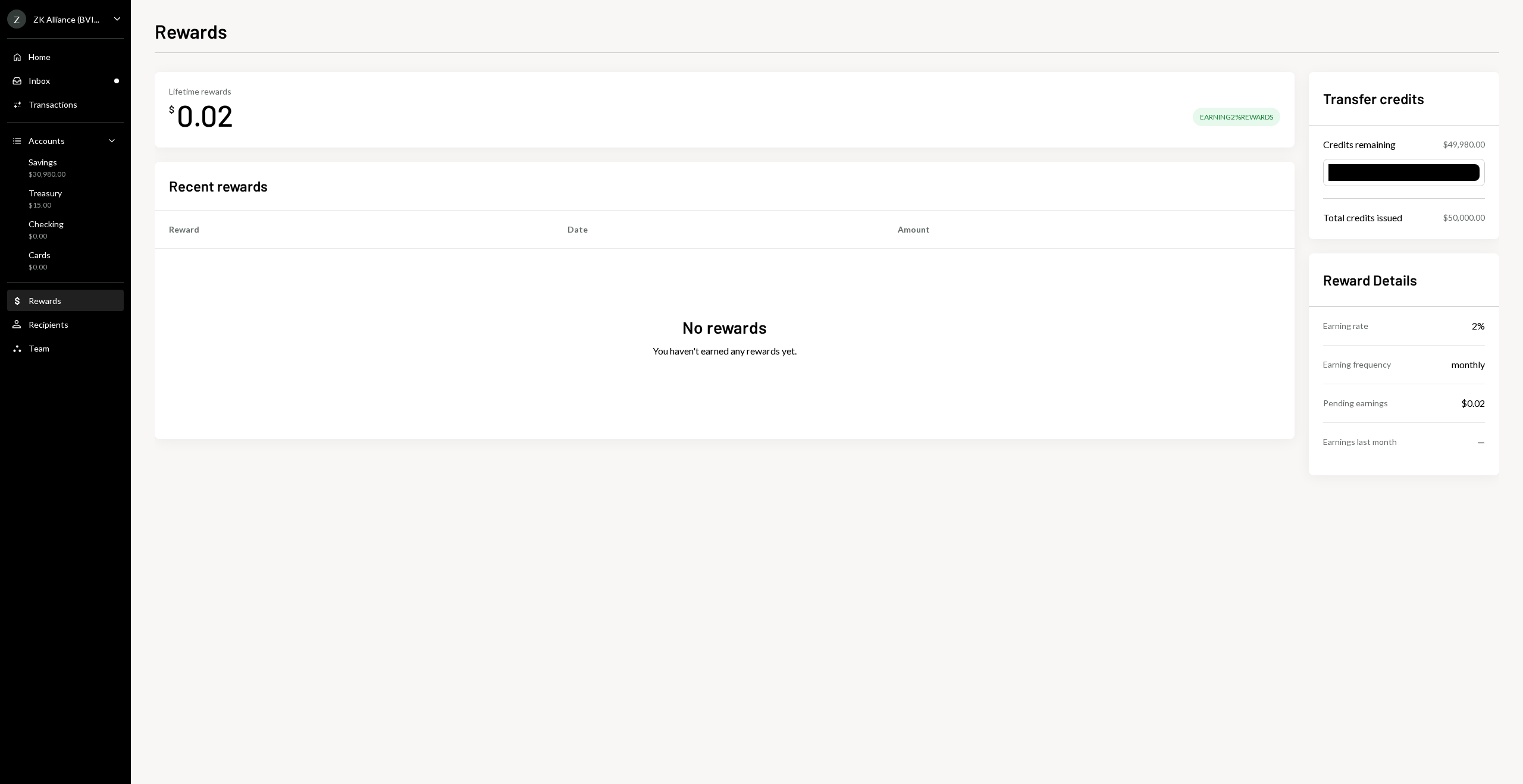
click at [1463, 394] on div "Pending earnings $0.02" at bounding box center [1404, 403] width 162 height 38
click at [1182, 483] on div "Lifetime rewards $ 0.02 Earning 2% Rewards Recent rewards Reward Date Amount No…" at bounding box center [827, 292] width 1345 height 441
click at [49, 77] on div "Inbox Inbox" at bounding box center [65, 81] width 107 height 11
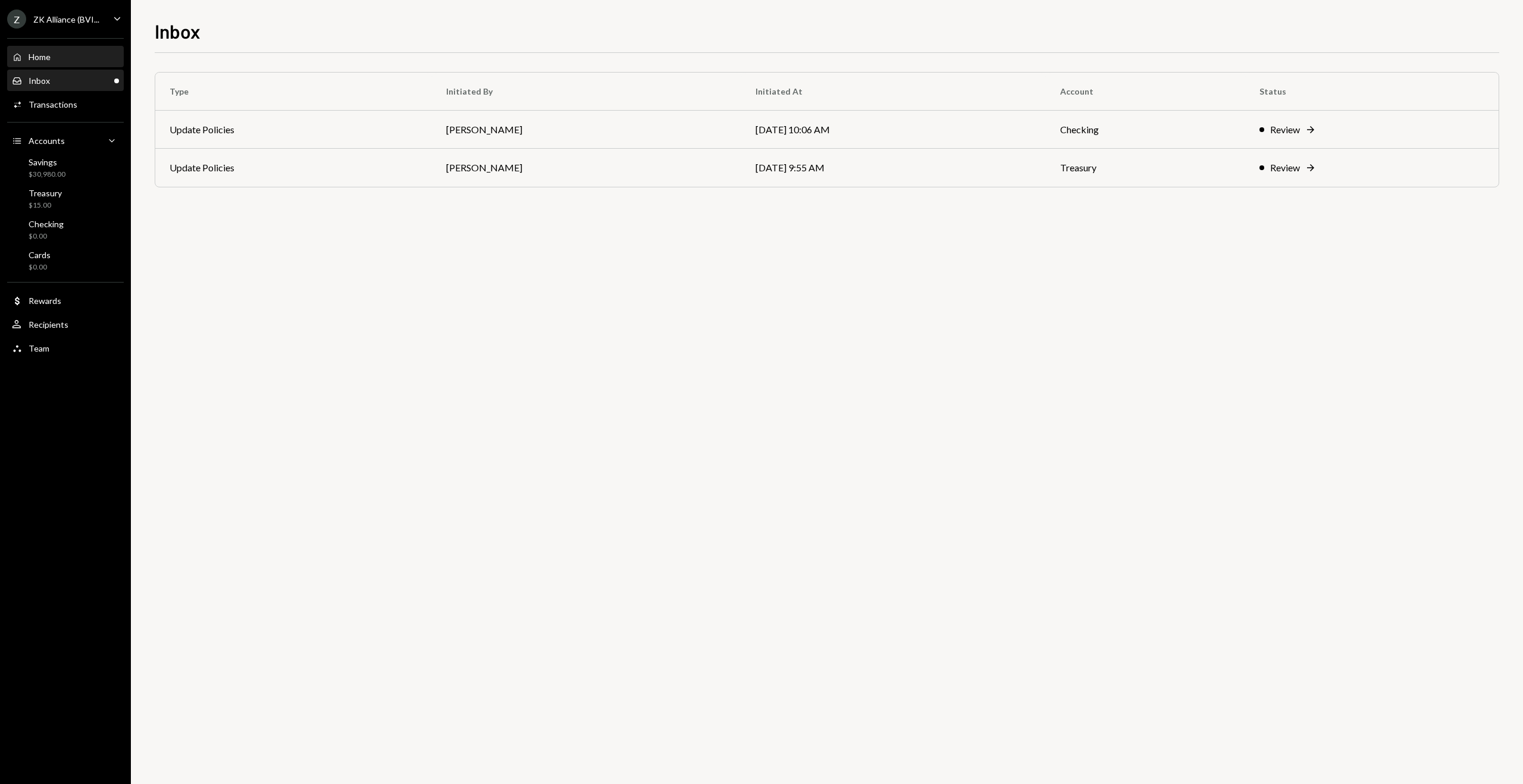
click at [50, 59] on div "Home" at bounding box center [39, 57] width 22 height 10
